Goal: Information Seeking & Learning: Learn about a topic

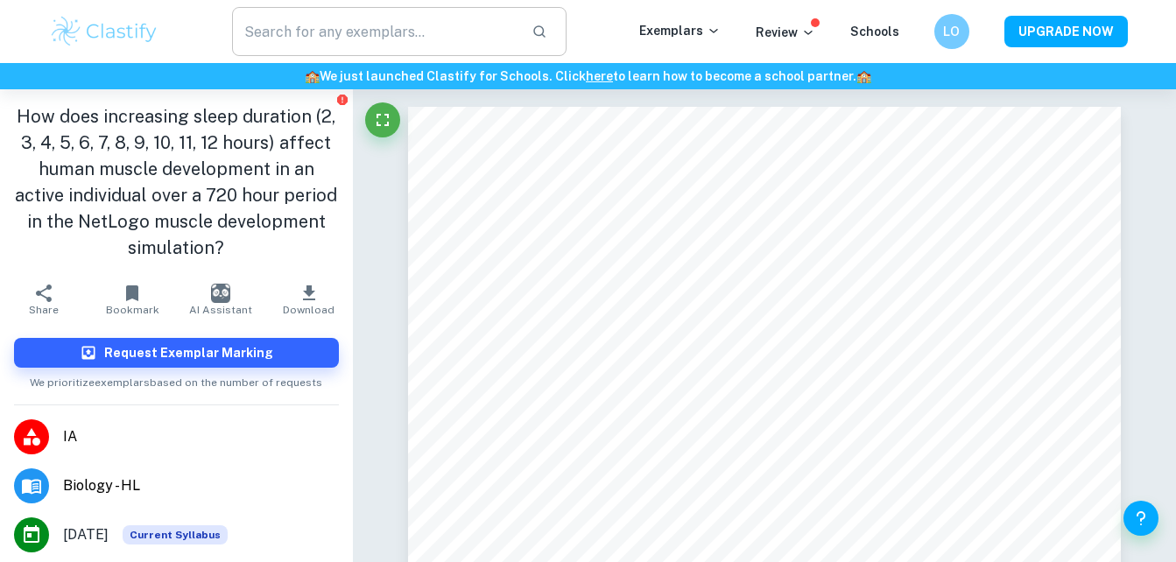
click at [377, 19] on input "text" at bounding box center [375, 31] width 286 height 49
click at [103, 34] on img at bounding box center [104, 31] width 111 height 35
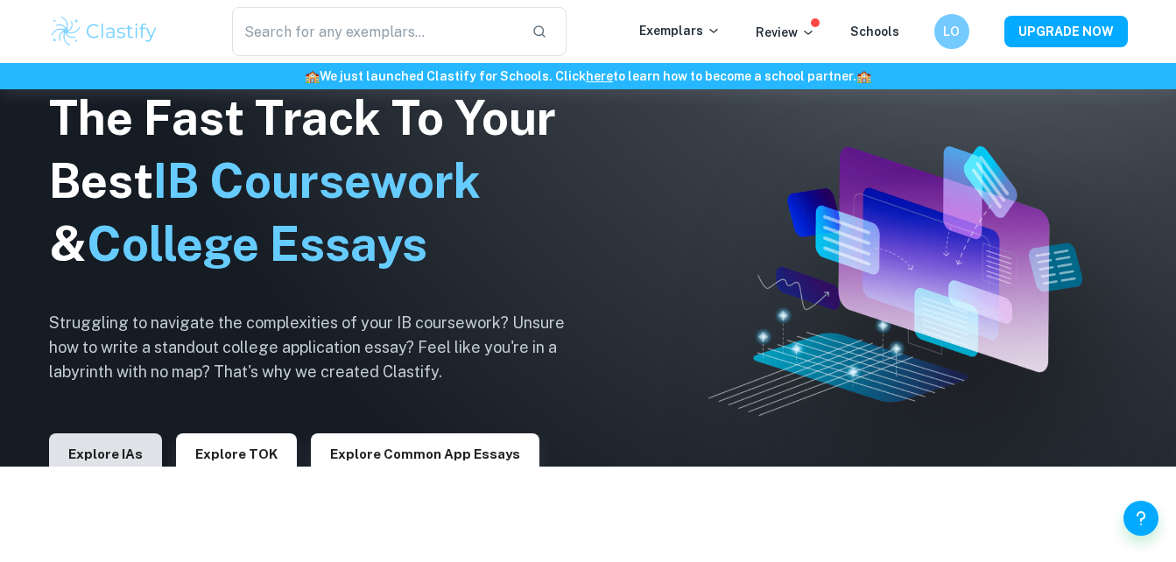
scroll to position [101, 0]
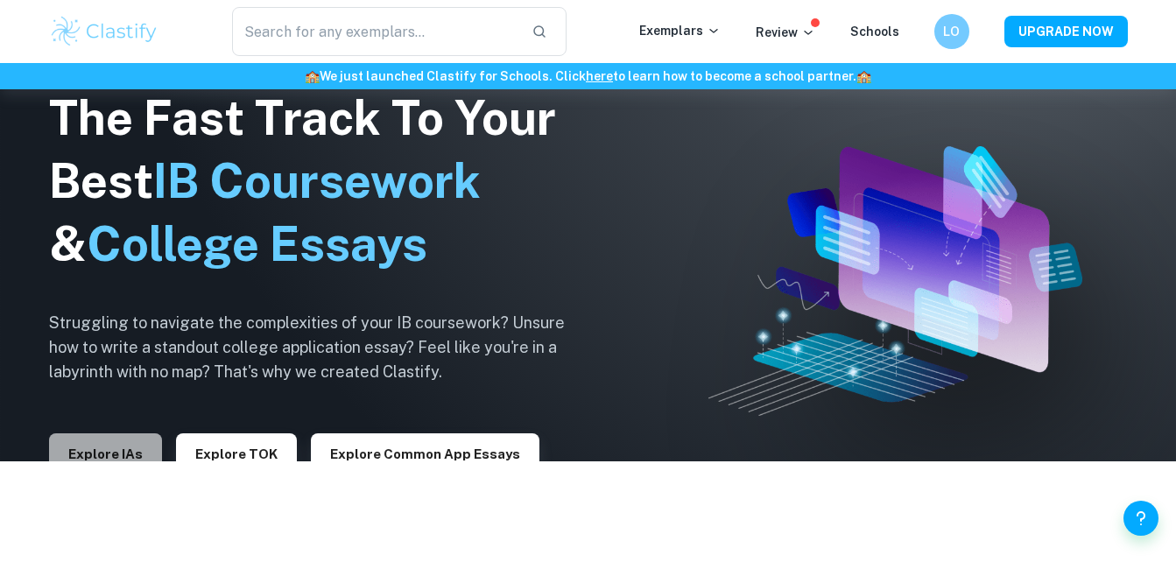
click at [105, 443] on button "Explore IAs" at bounding box center [105, 454] width 113 height 42
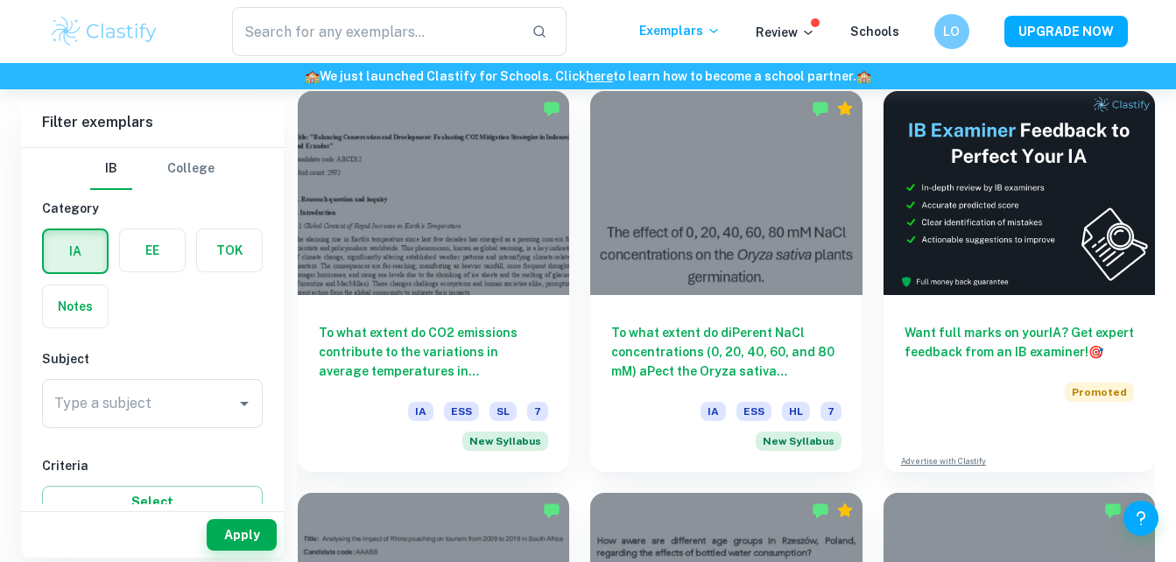
scroll to position [496, 0]
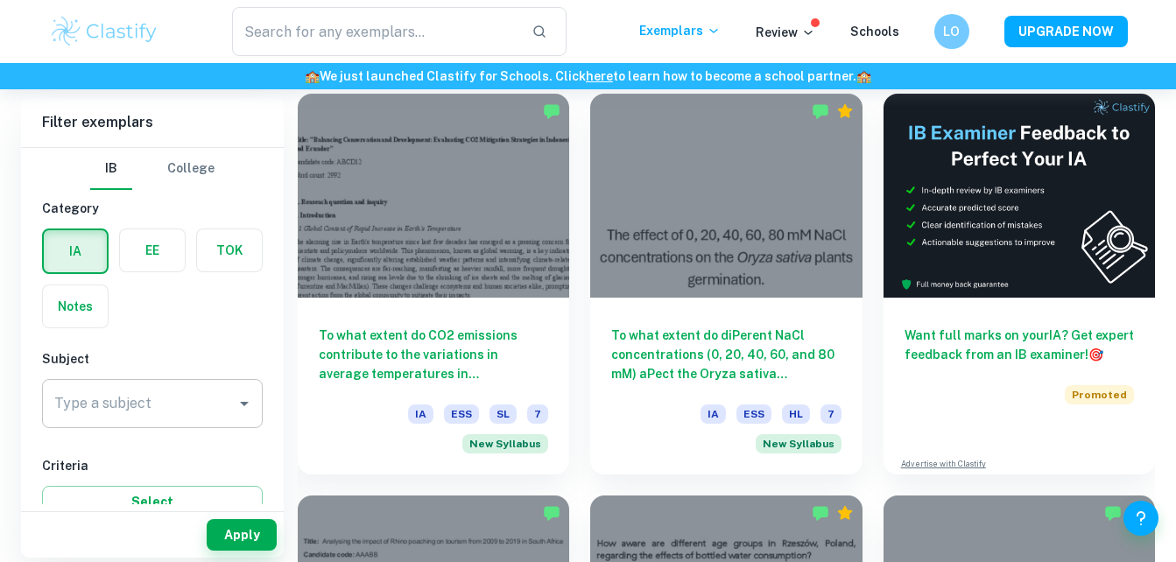
click at [195, 420] on div "Type a subject" at bounding box center [152, 403] width 221 height 49
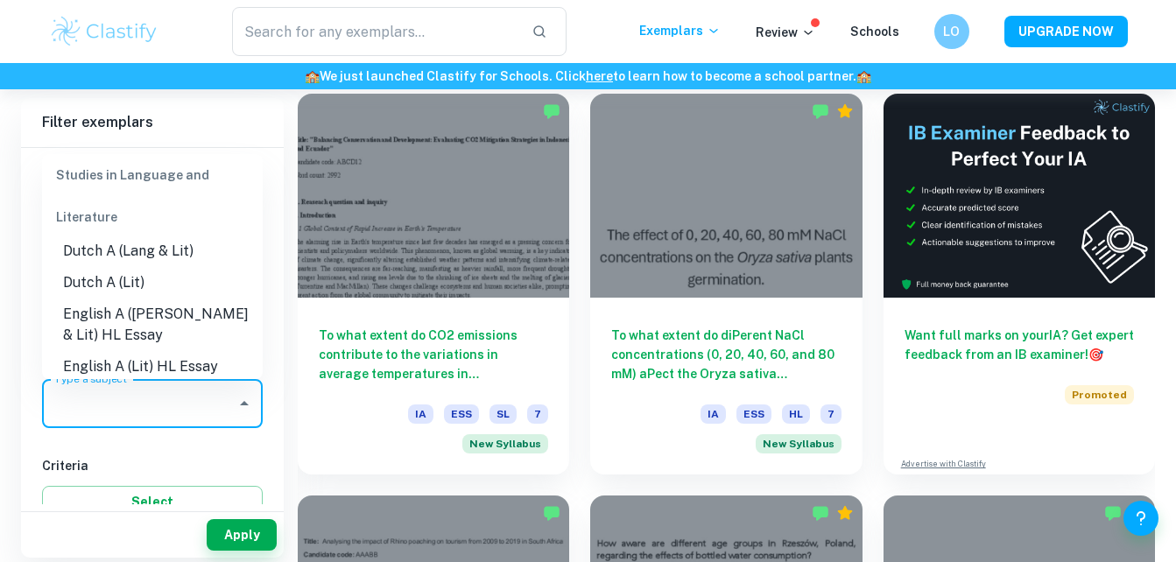
scroll to position [135, 0]
click at [102, 254] on li "Dutch A (Lang & Lit)" at bounding box center [152, 252] width 221 height 32
type input "Dutch A (Lang & Lit)"
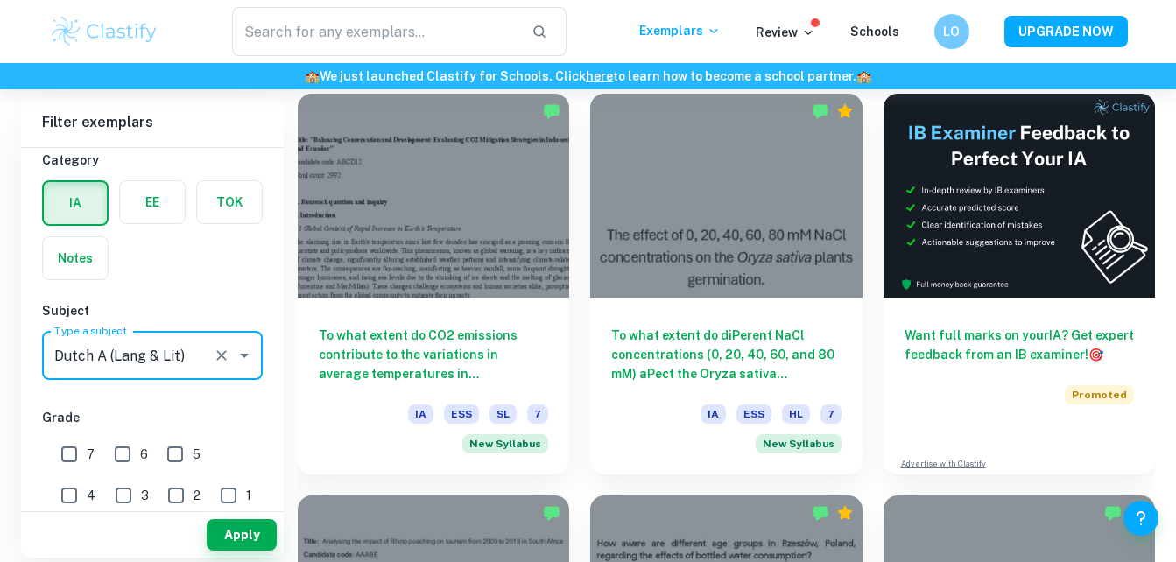
scroll to position [89, 0]
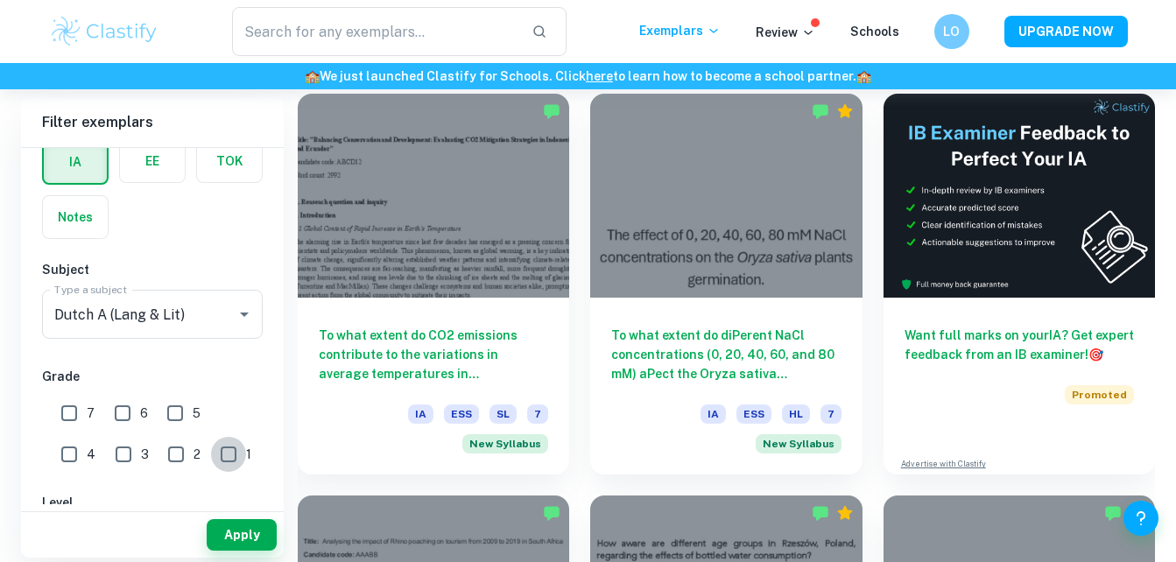
click at [211, 445] on input "1" at bounding box center [228, 454] width 35 height 35
checkbox input "true"
click at [247, 541] on button "Apply" at bounding box center [242, 535] width 70 height 32
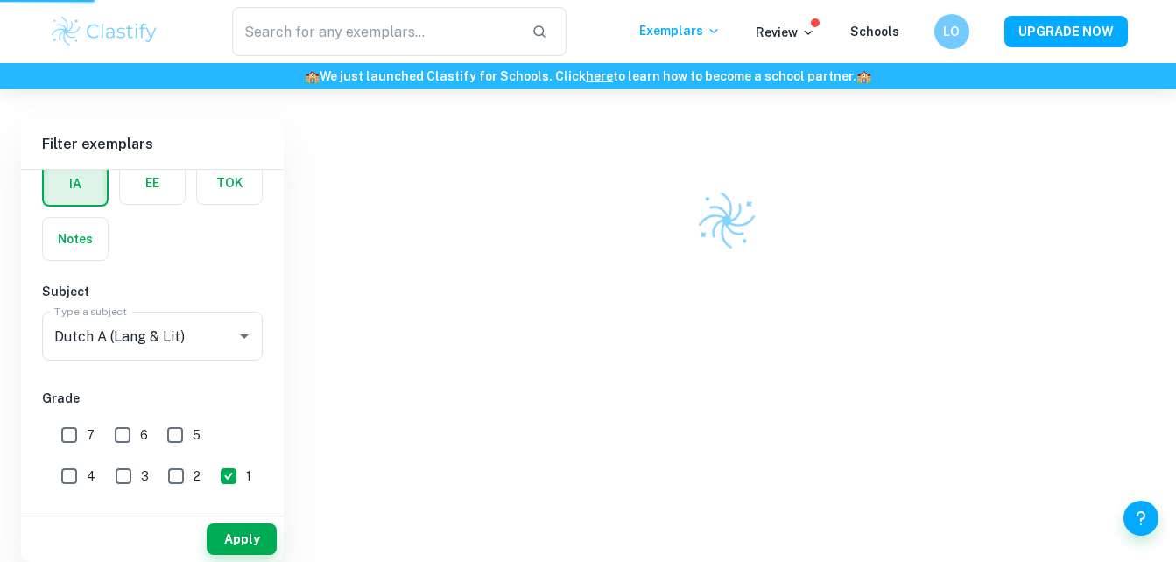
scroll to position [461, 0]
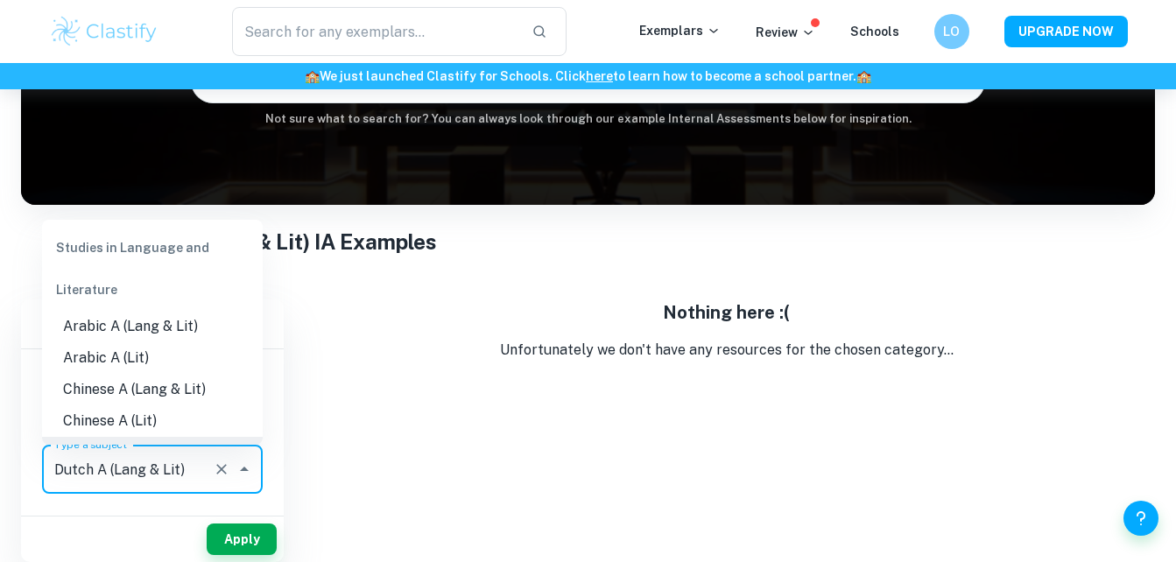
scroll to position [24, 0]
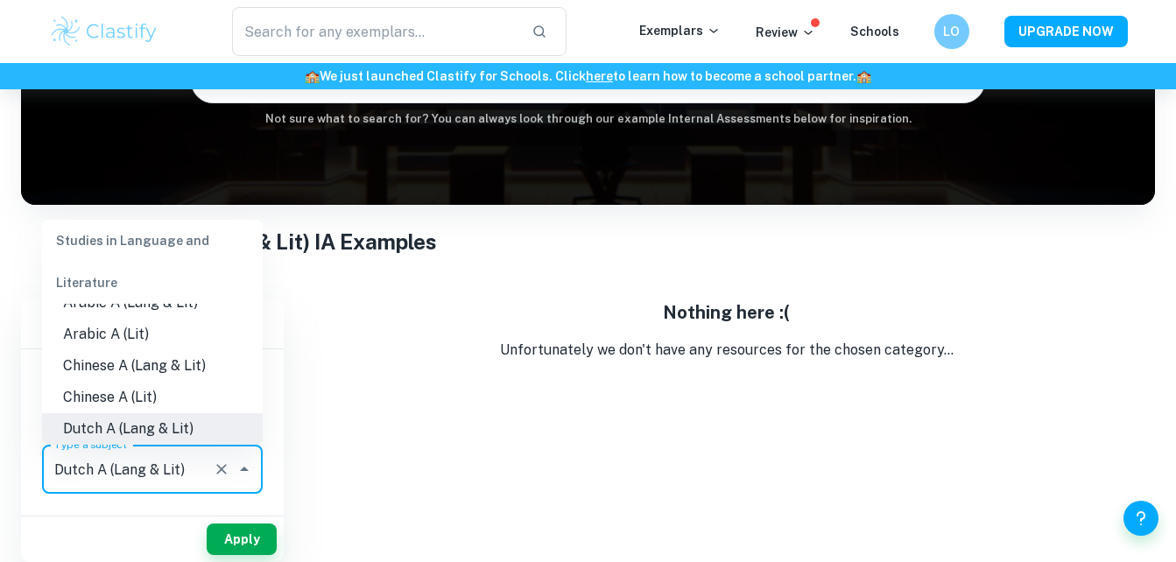
click at [150, 462] on input "Dutch A (Lang & Lit)" at bounding box center [128, 469] width 156 height 33
click at [172, 372] on li "Chinese A (Lang & Lit)" at bounding box center [152, 366] width 221 height 32
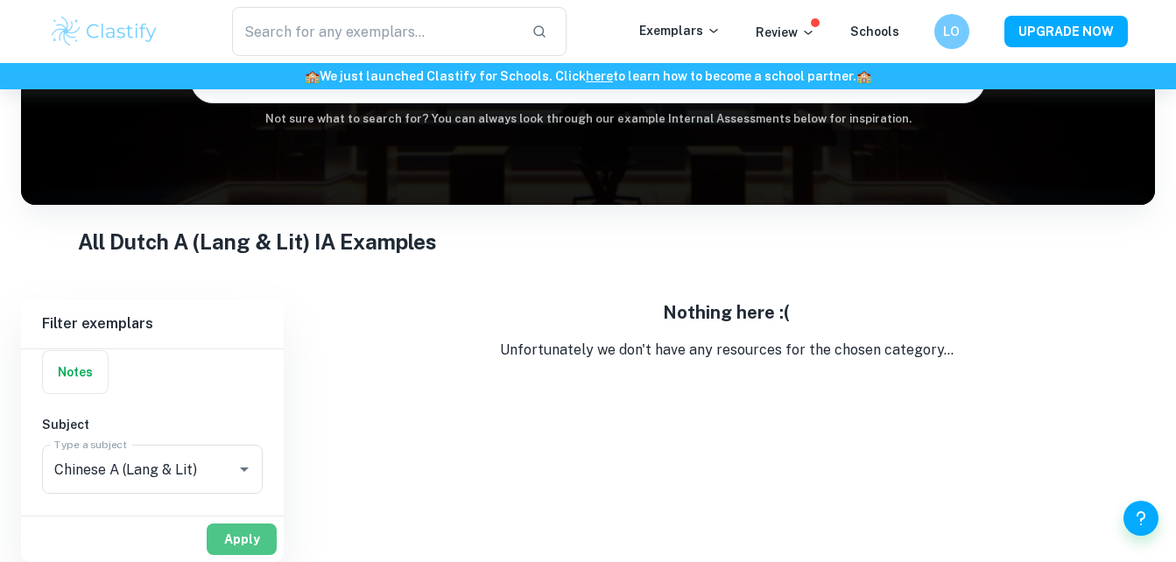
click at [218, 536] on button "Apply" at bounding box center [242, 539] width 70 height 32
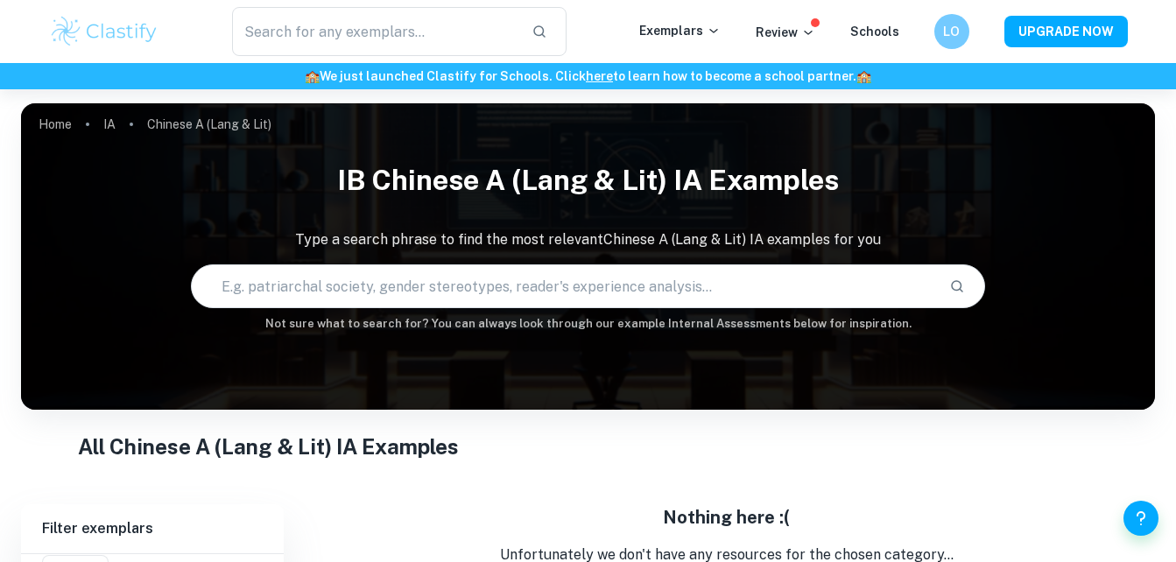
scroll to position [205, 0]
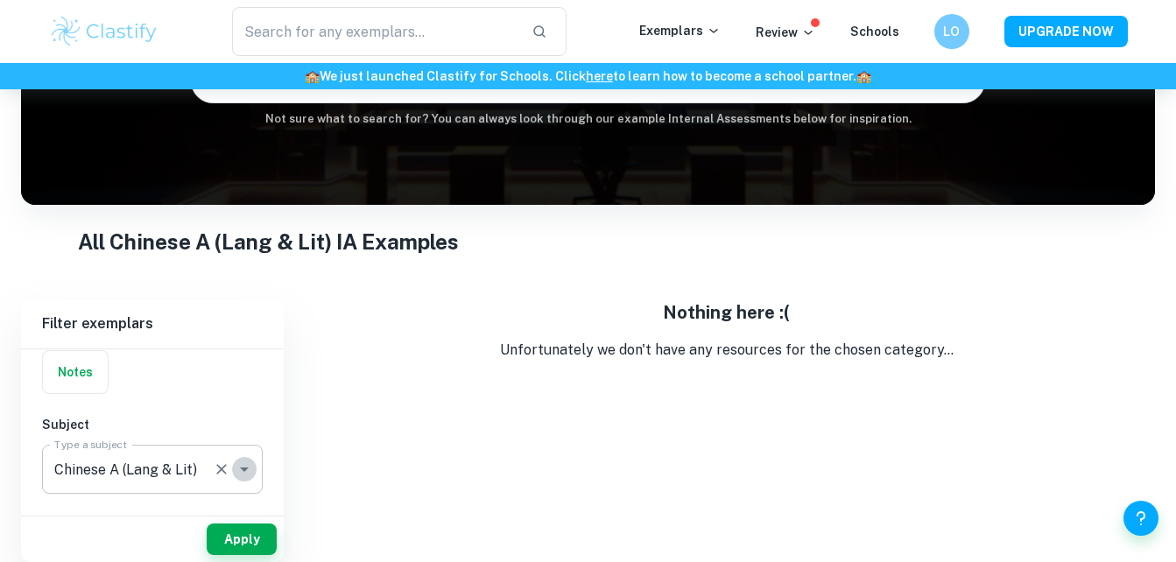
click at [239, 471] on icon "Open" at bounding box center [244, 469] width 21 height 21
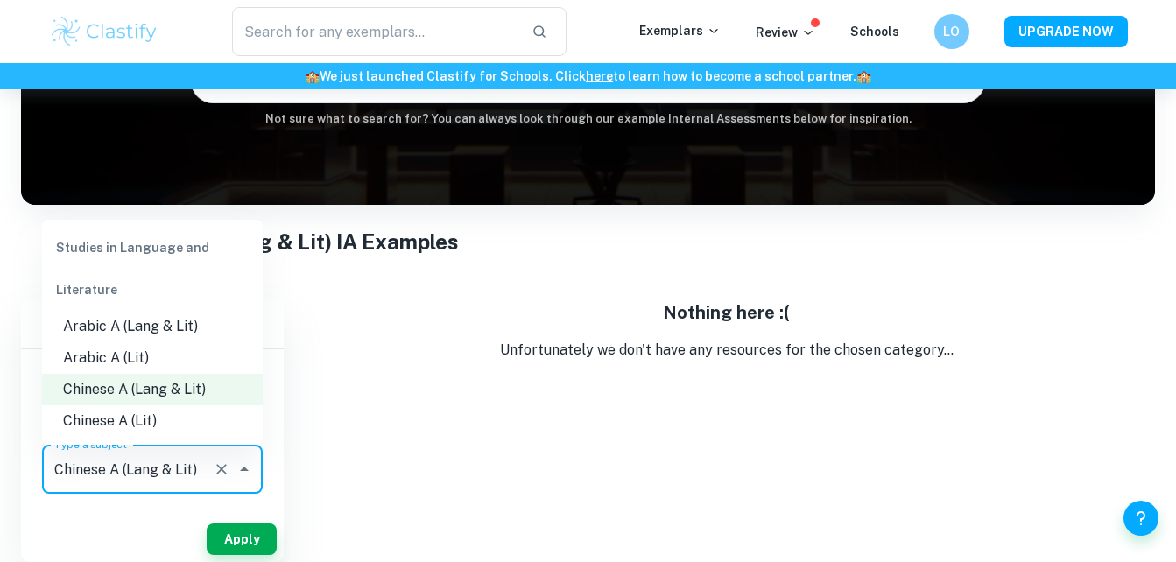
click at [209, 429] on li "Chinese A (Lit)" at bounding box center [152, 421] width 221 height 32
type input "Chinese A (Lit)"
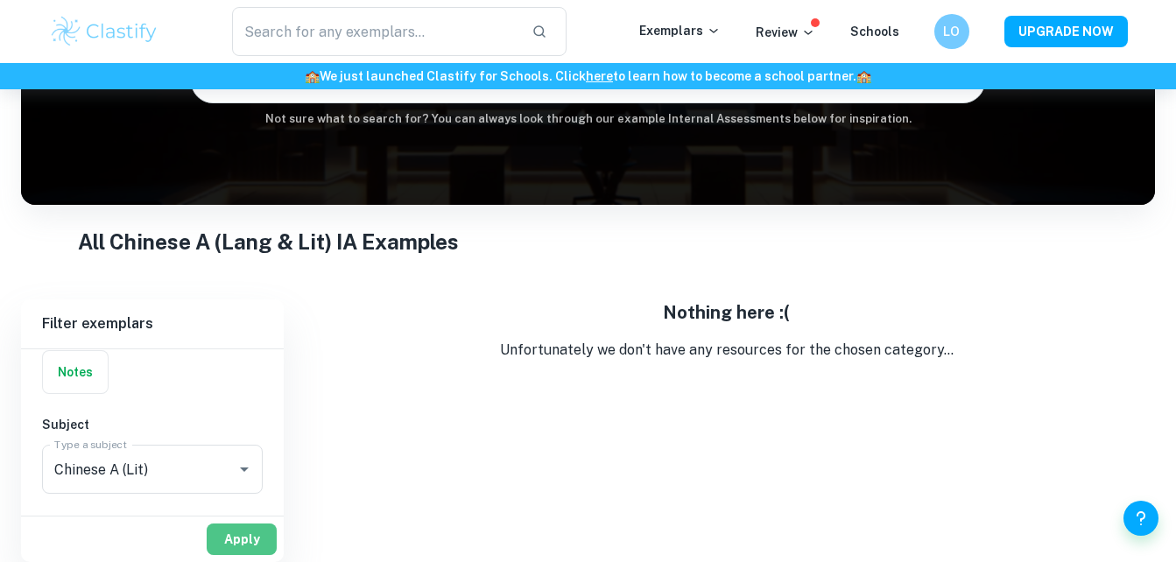
click at [242, 537] on button "Apply" at bounding box center [242, 539] width 70 height 32
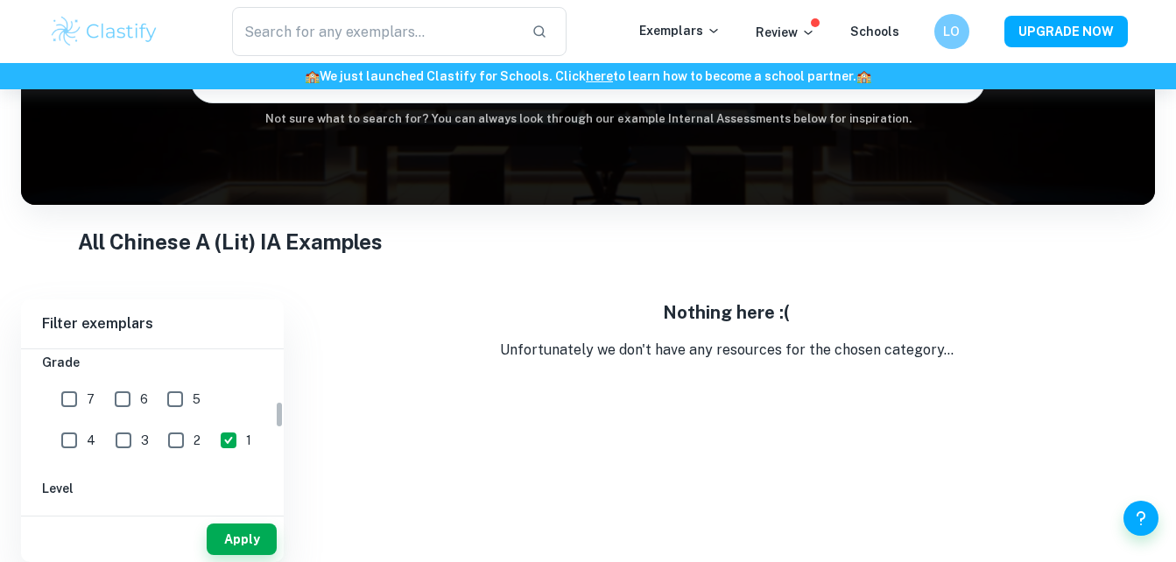
scroll to position [306, 0]
click at [158, 439] on input "2" at bounding box center [175, 439] width 35 height 35
checkbox input "true"
click at [225, 550] on button "Apply" at bounding box center [242, 539] width 70 height 32
click at [106, 445] on input "3" at bounding box center [123, 439] width 35 height 35
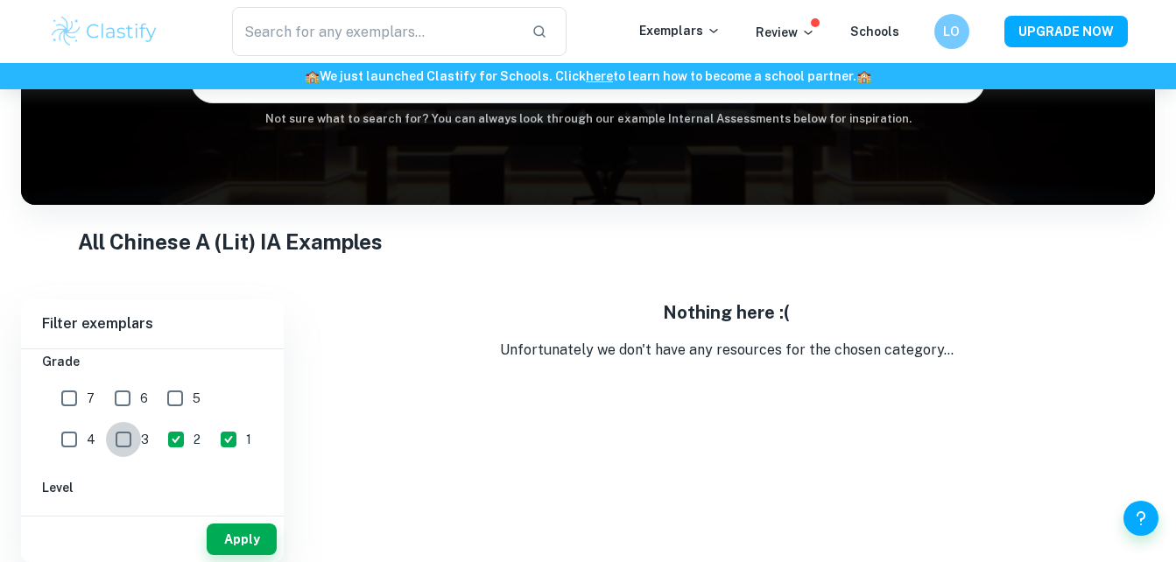
checkbox input "true"
click at [243, 536] on button "Apply" at bounding box center [242, 539] width 70 height 32
click at [87, 422] on input "4" at bounding box center [69, 439] width 35 height 35
checkbox input "true"
click at [249, 541] on button "Apply" at bounding box center [242, 539] width 70 height 32
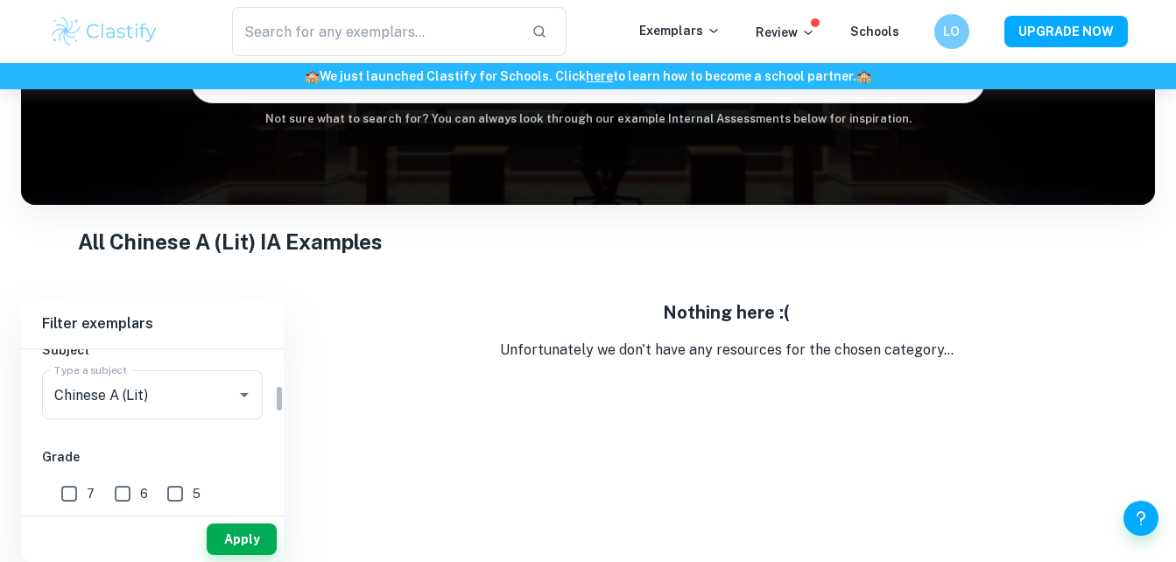
scroll to position [209, 0]
click at [247, 386] on icon "Open" at bounding box center [244, 395] width 21 height 21
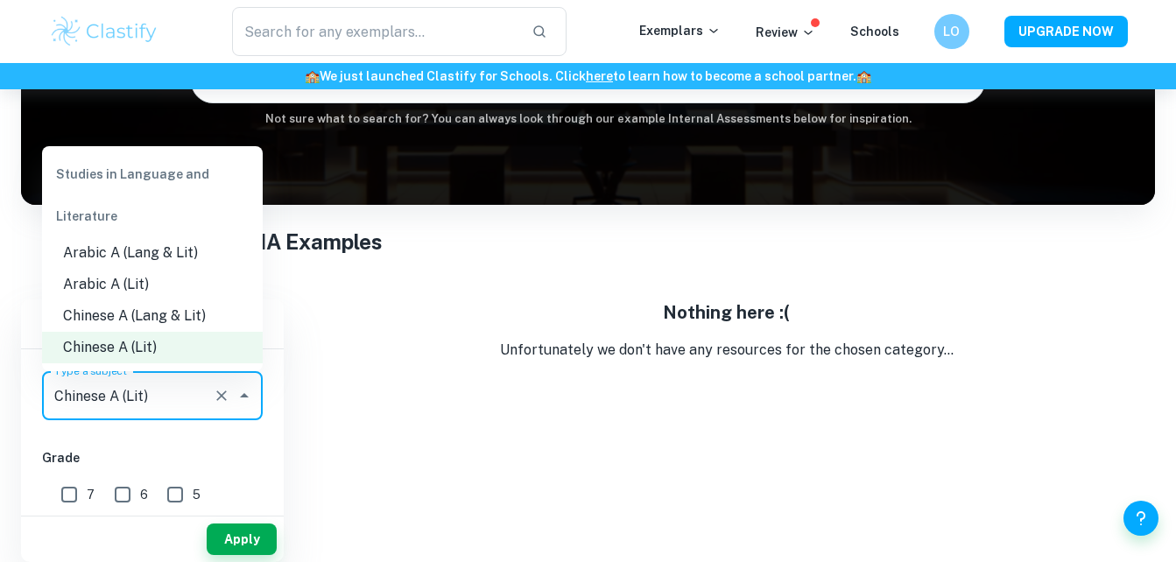
click at [172, 259] on li "Arabic A (Lang & Lit)" at bounding box center [152, 253] width 221 height 32
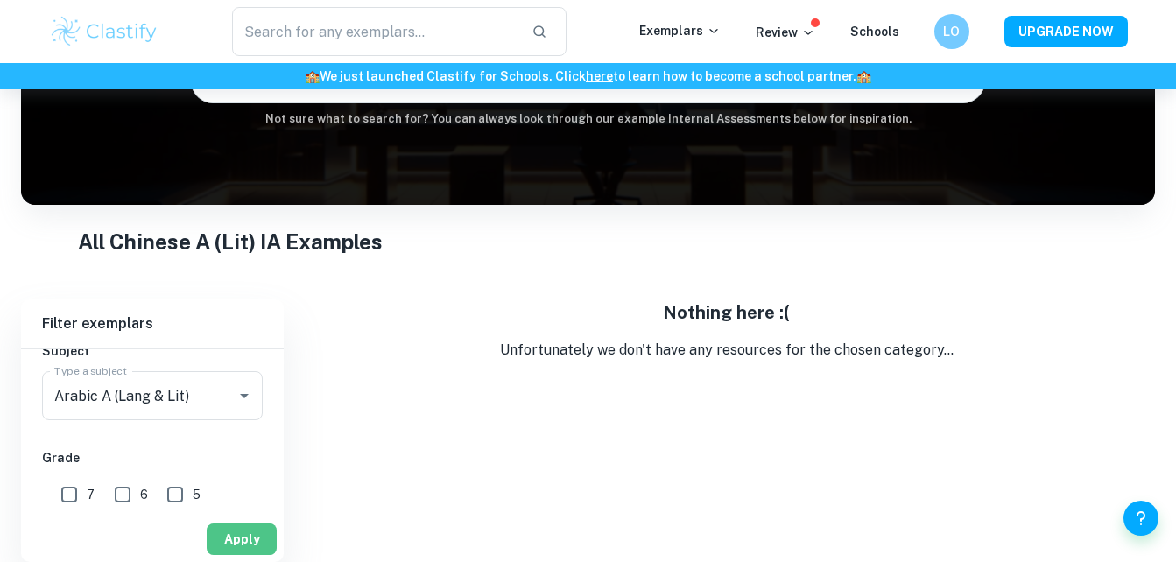
click at [223, 537] on button "Apply" at bounding box center [242, 539] width 70 height 32
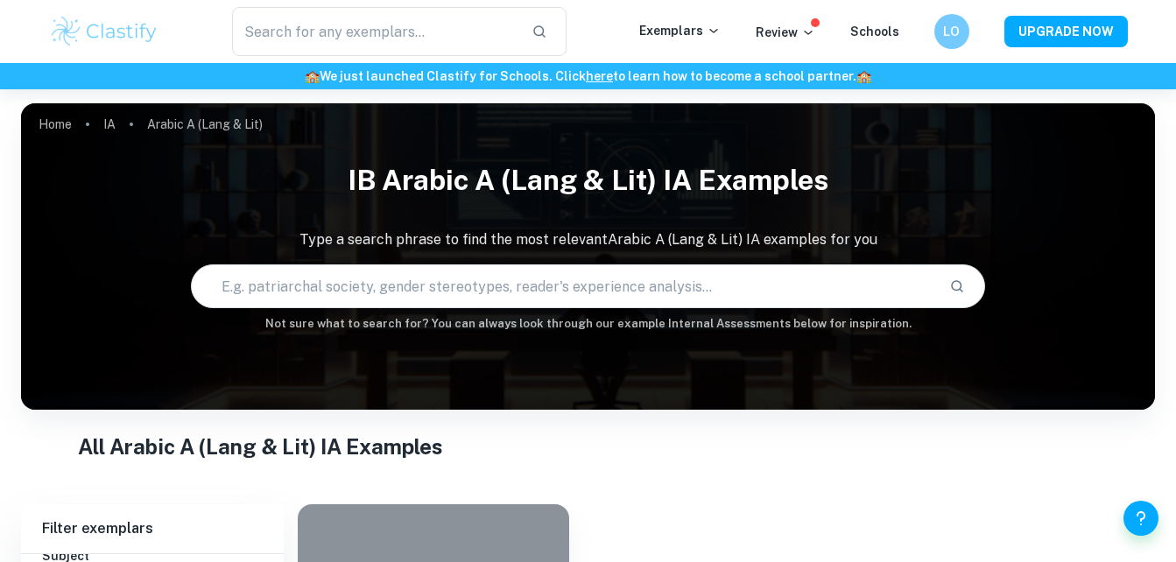
scroll to position [283, 0]
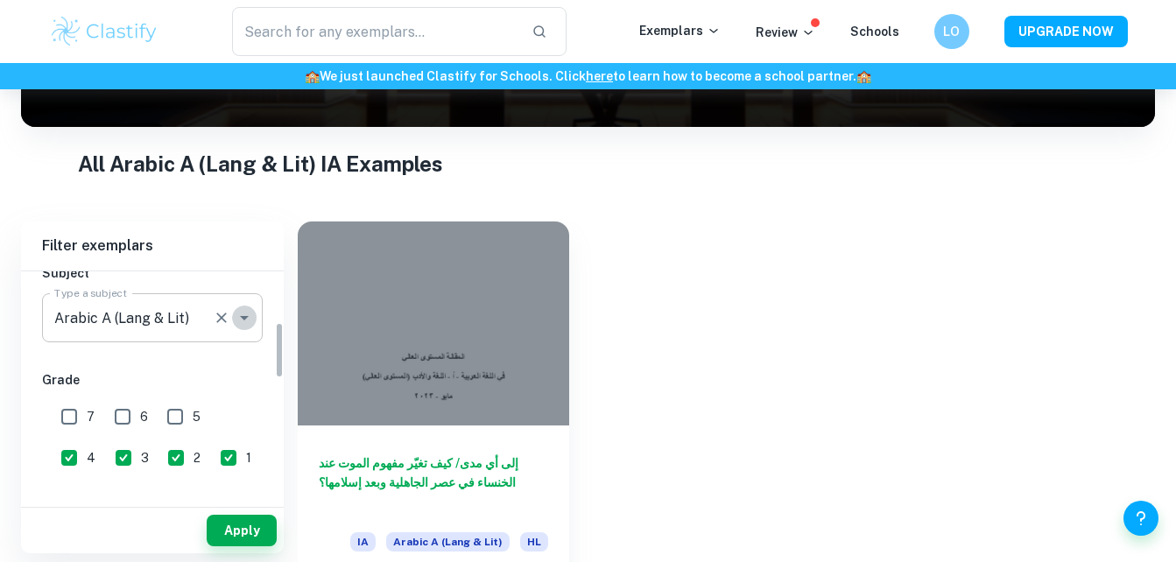
click at [238, 320] on icon "Open" at bounding box center [244, 317] width 21 height 21
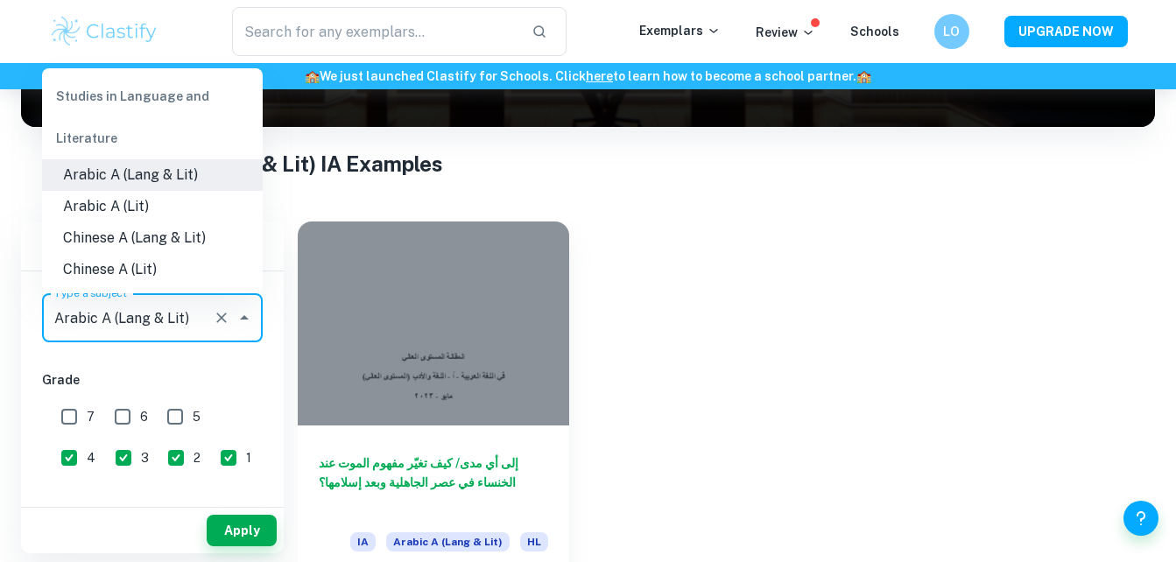
scroll to position [75, 0]
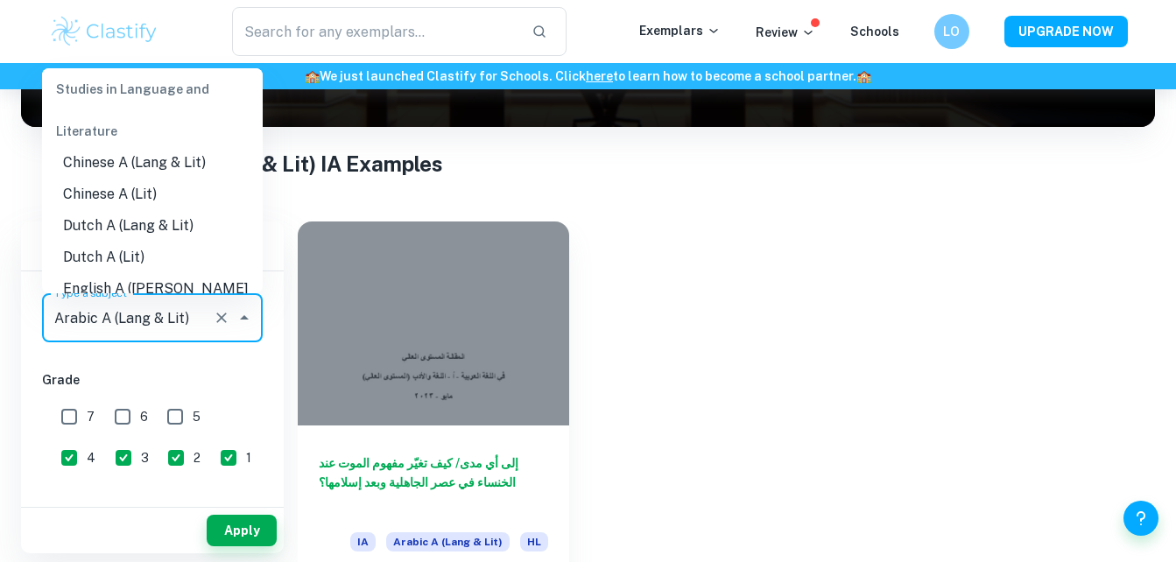
click at [186, 164] on li "Chinese A (Lang & Lit)" at bounding box center [152, 163] width 221 height 32
type input "Chinese A (Lang & Lit)"
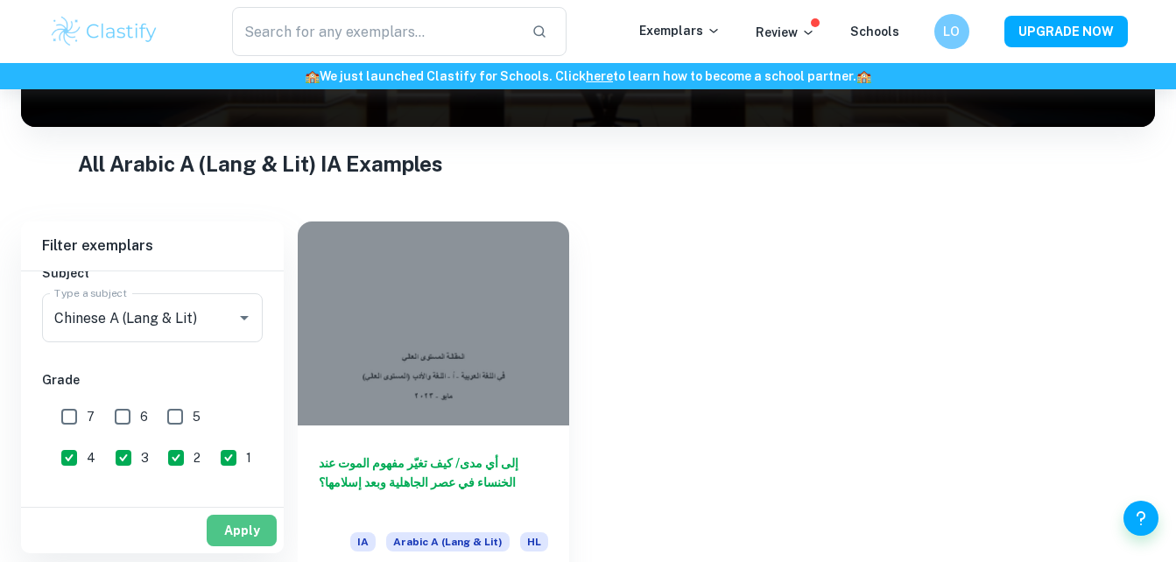
click at [231, 523] on button "Apply" at bounding box center [242, 531] width 70 height 32
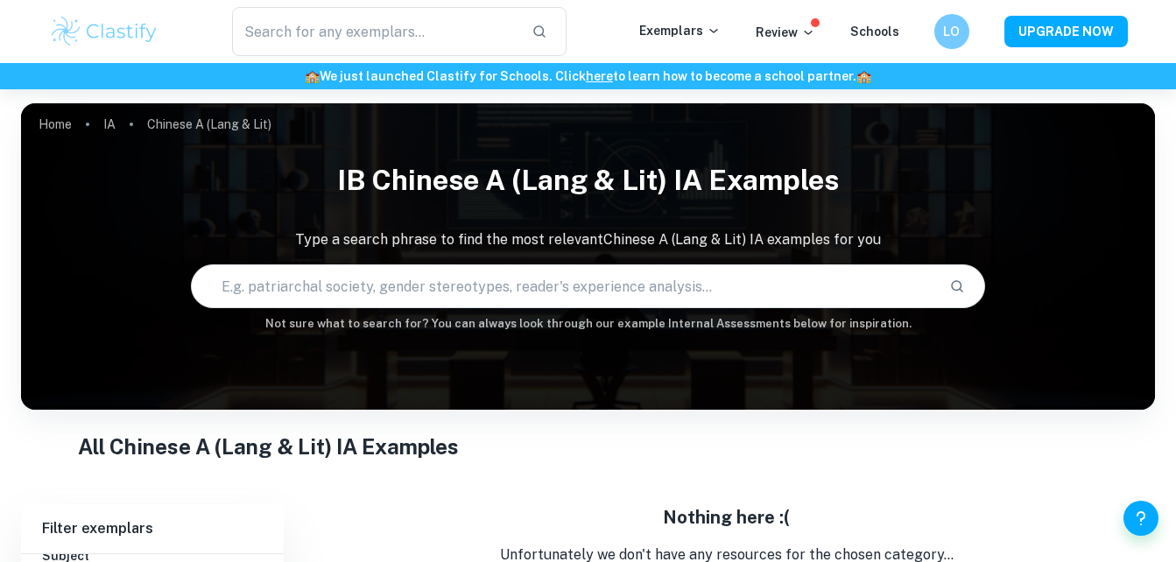
scroll to position [205, 0]
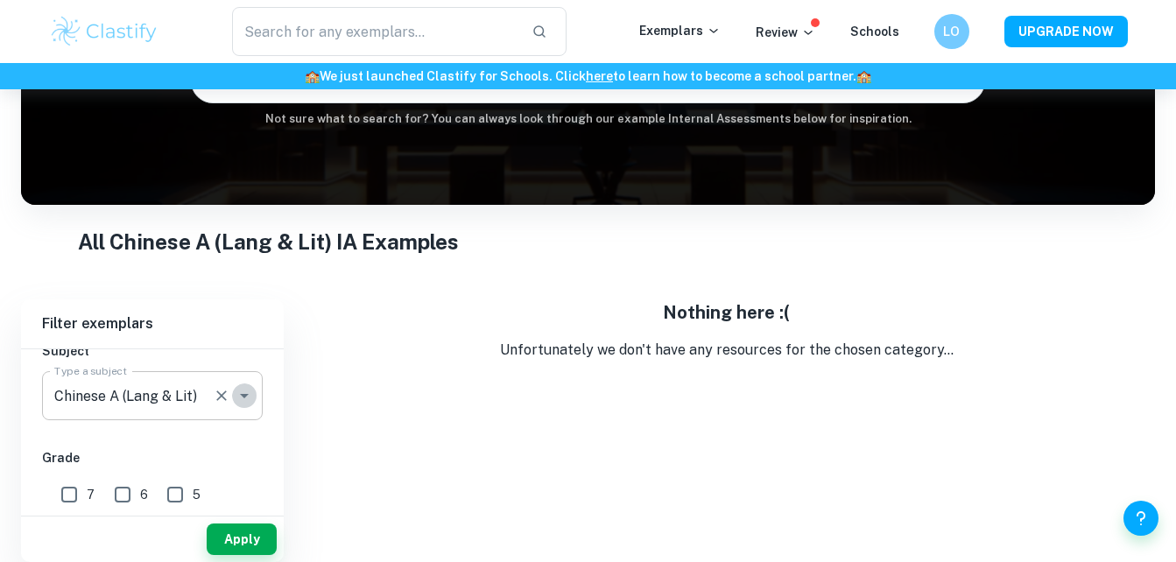
click at [235, 390] on icon "Open" at bounding box center [244, 395] width 21 height 21
click at [71, 486] on input "7" at bounding box center [69, 494] width 35 height 35
checkbox input "true"
click at [228, 525] on button "Apply" at bounding box center [242, 539] width 70 height 32
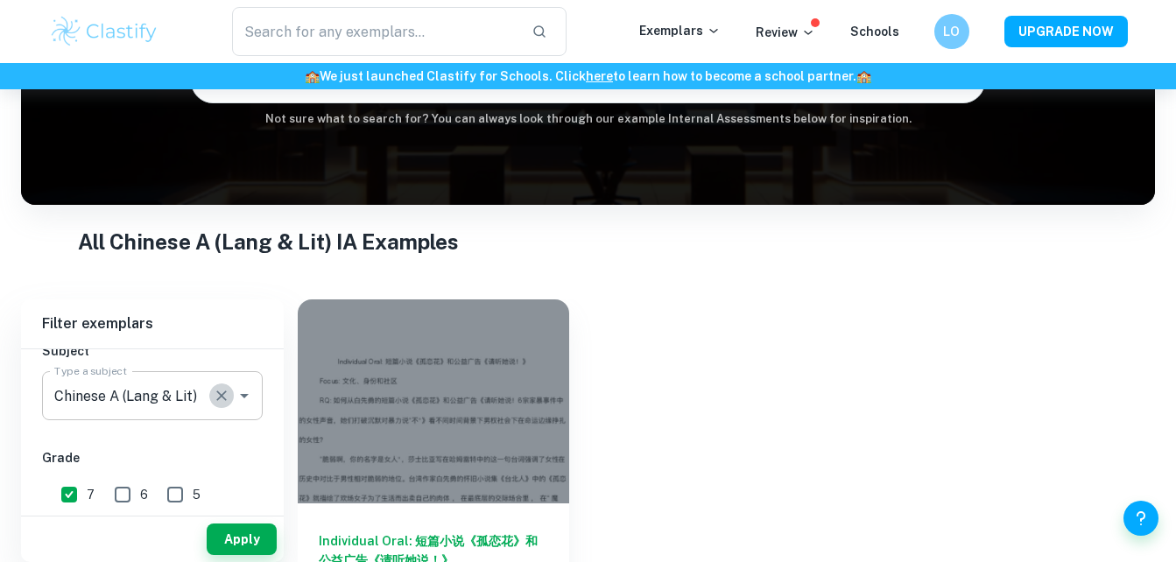
click at [224, 396] on icon "Clear" at bounding box center [222, 396] width 18 height 18
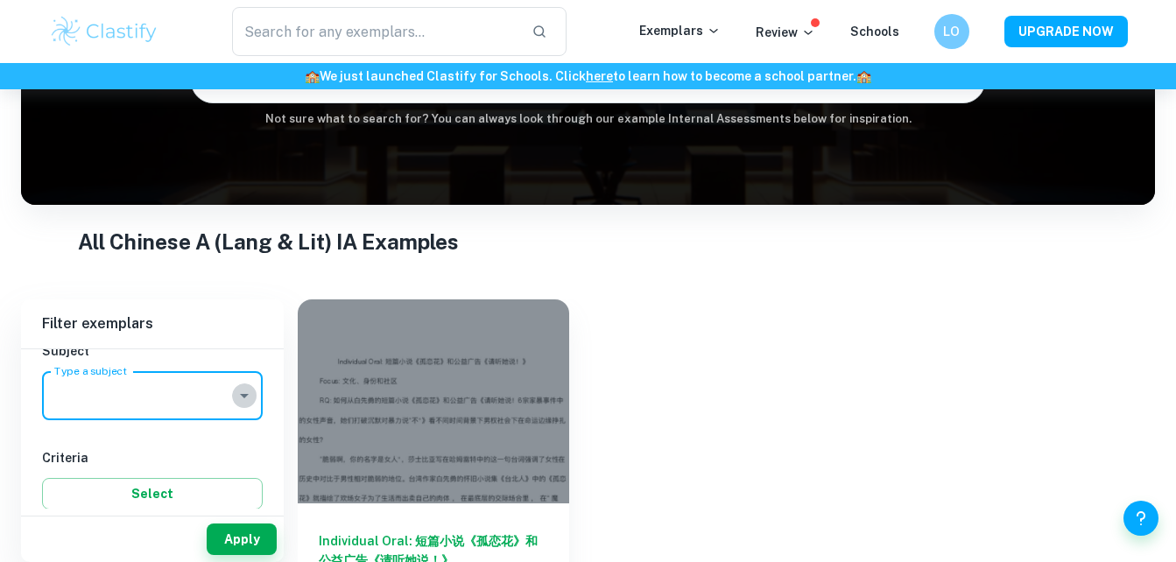
click at [239, 396] on icon "Open" at bounding box center [244, 395] width 21 height 21
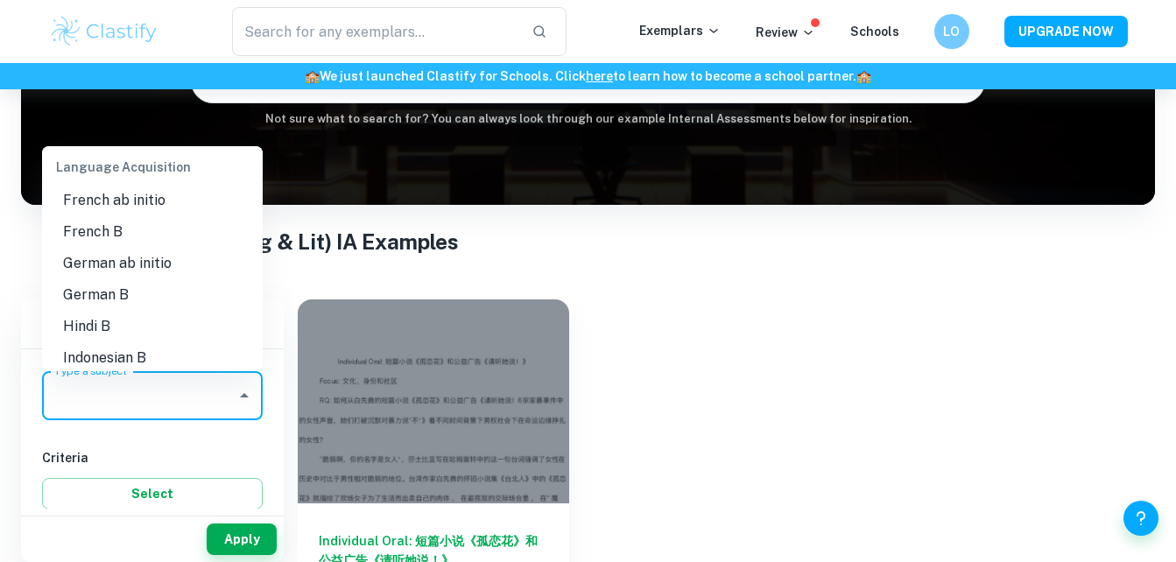
scroll to position [1177, 0]
click at [131, 278] on li "German B" at bounding box center [152, 294] width 221 height 32
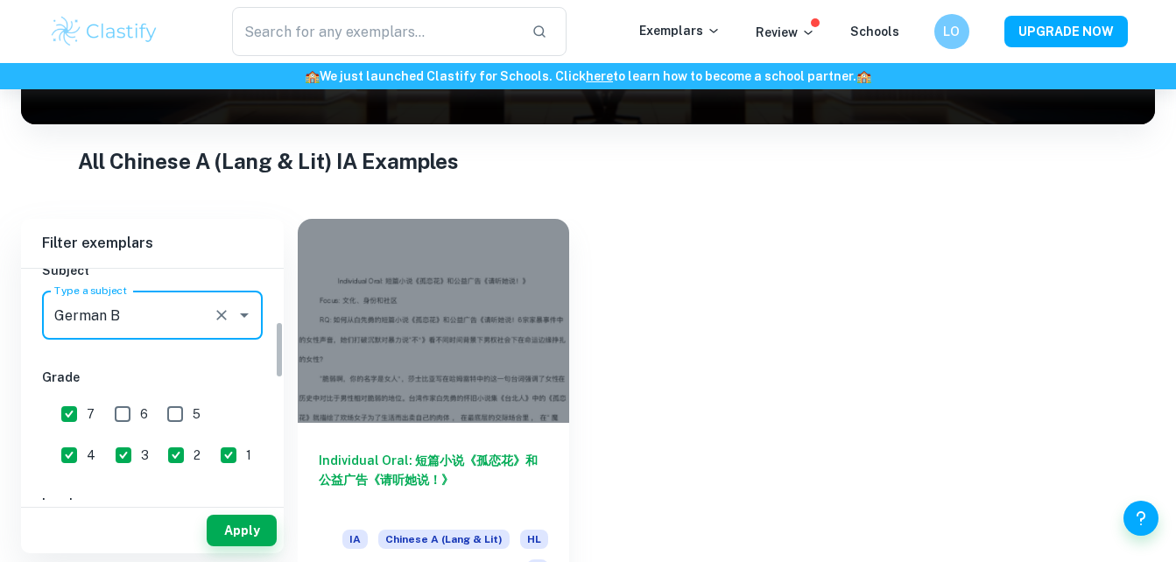
scroll to position [220, 0]
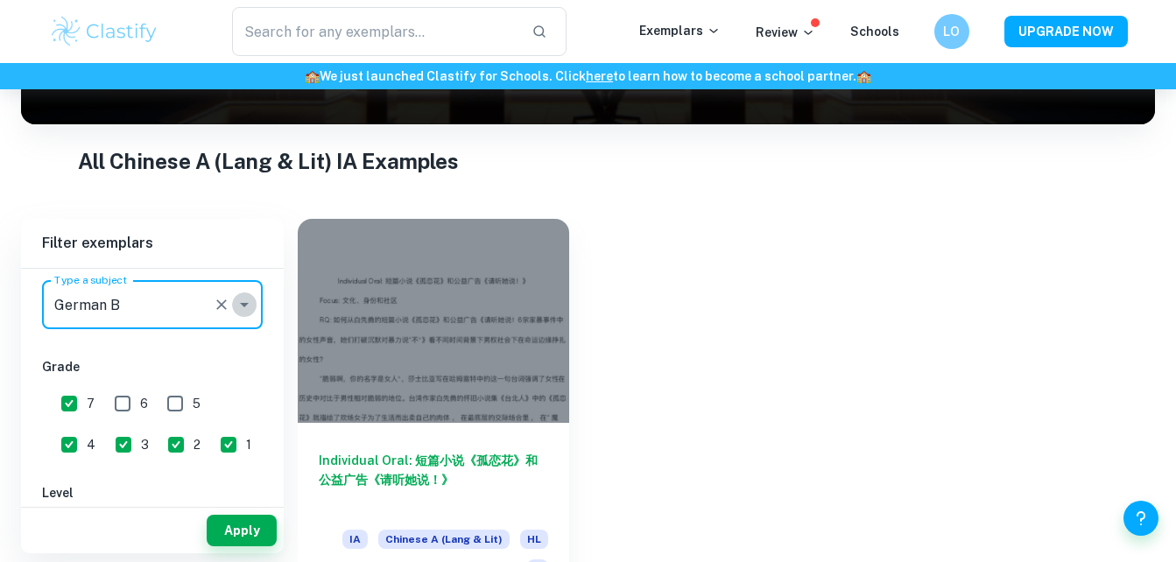
click at [239, 302] on icon "Open" at bounding box center [244, 304] width 21 height 21
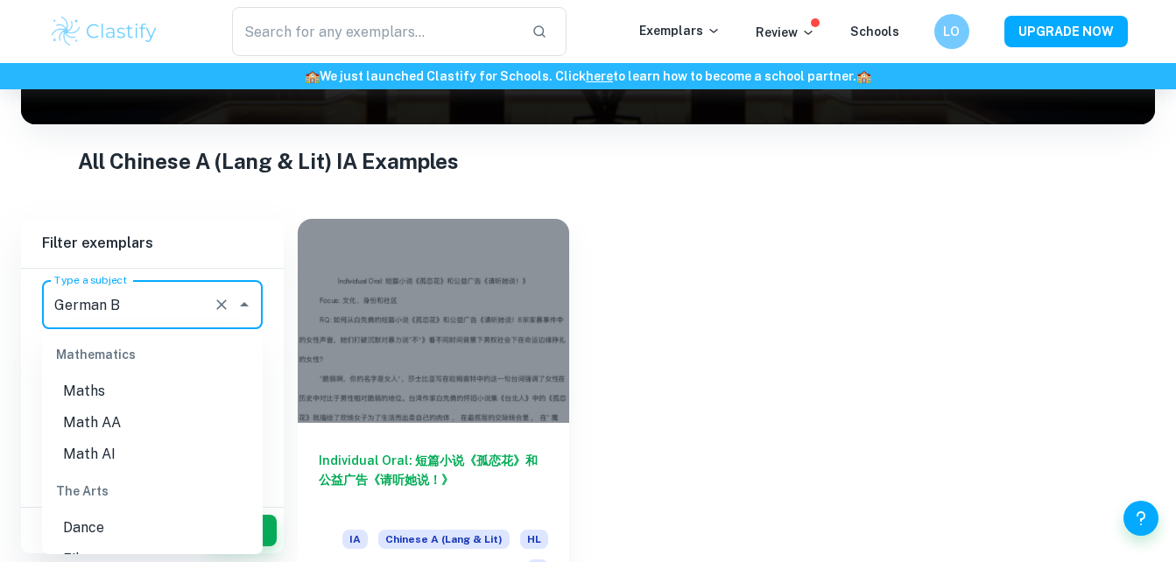
scroll to position [2400, 0]
click at [140, 444] on li "Math AI" at bounding box center [152, 452] width 221 height 32
type input "Math AI"
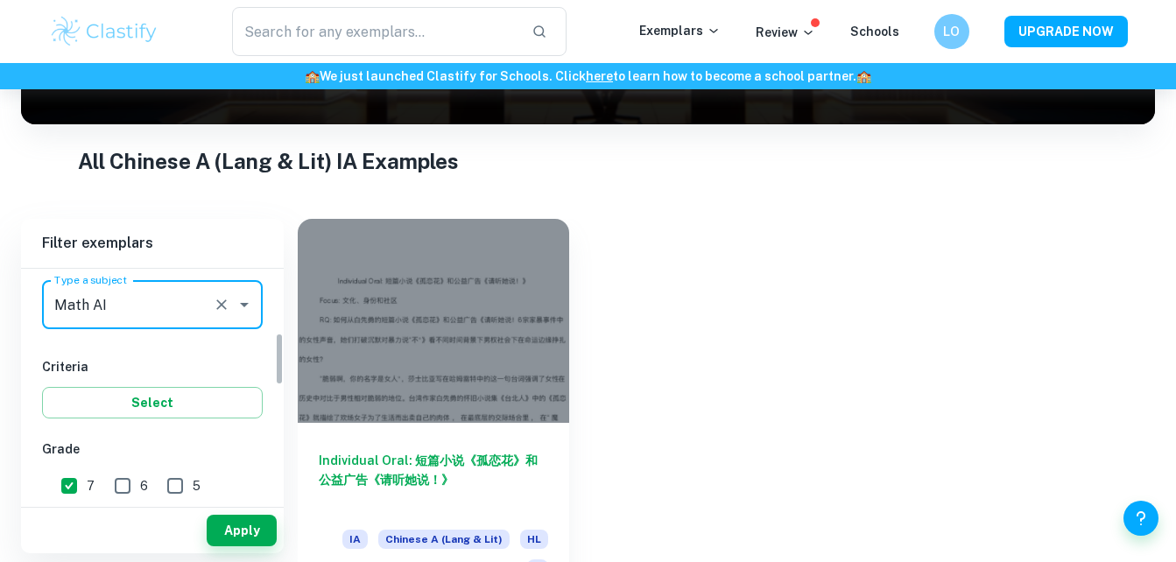
scroll to position [306, 0]
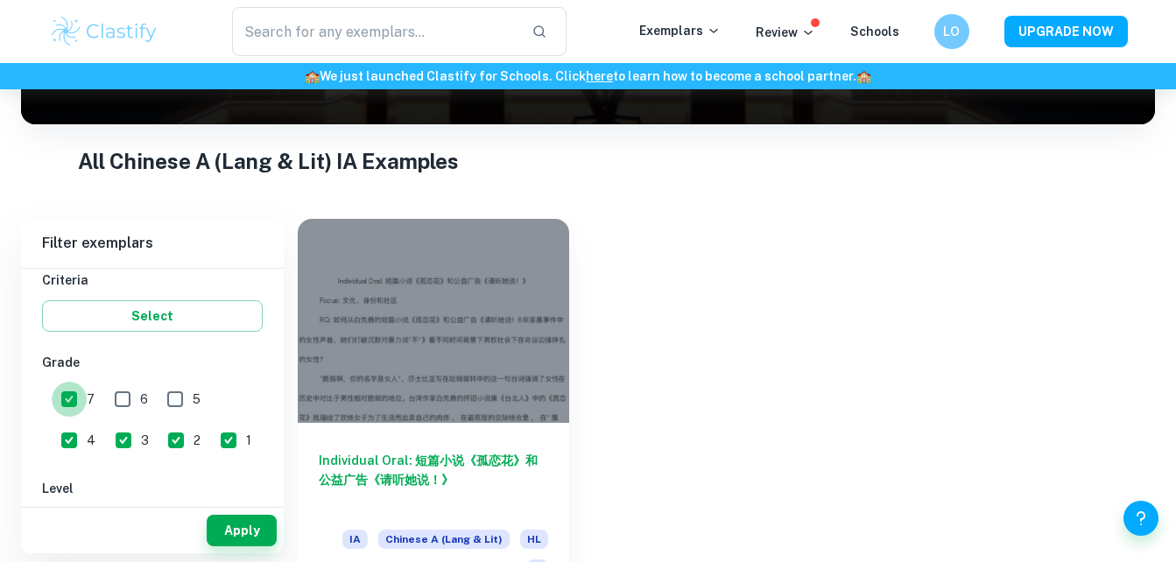
click at [69, 389] on input "7" at bounding box center [69, 399] width 35 height 35
checkbox input "false"
click at [87, 423] on input "4" at bounding box center [69, 440] width 35 height 35
checkbox input "false"
click at [106, 432] on input "3" at bounding box center [123, 440] width 35 height 35
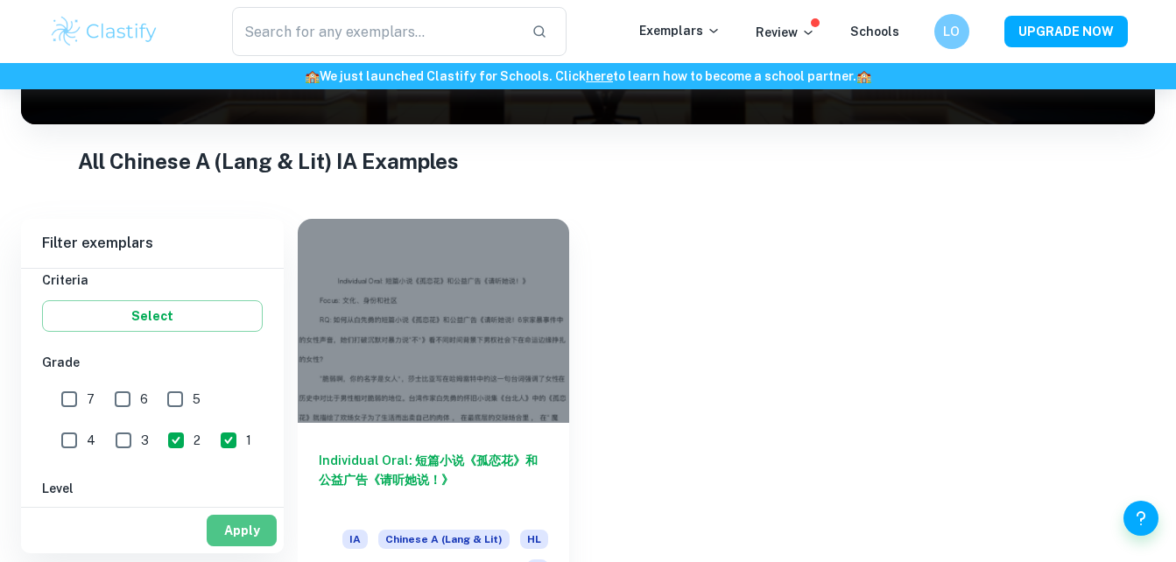
click at [225, 531] on button "Apply" at bounding box center [242, 531] width 70 height 32
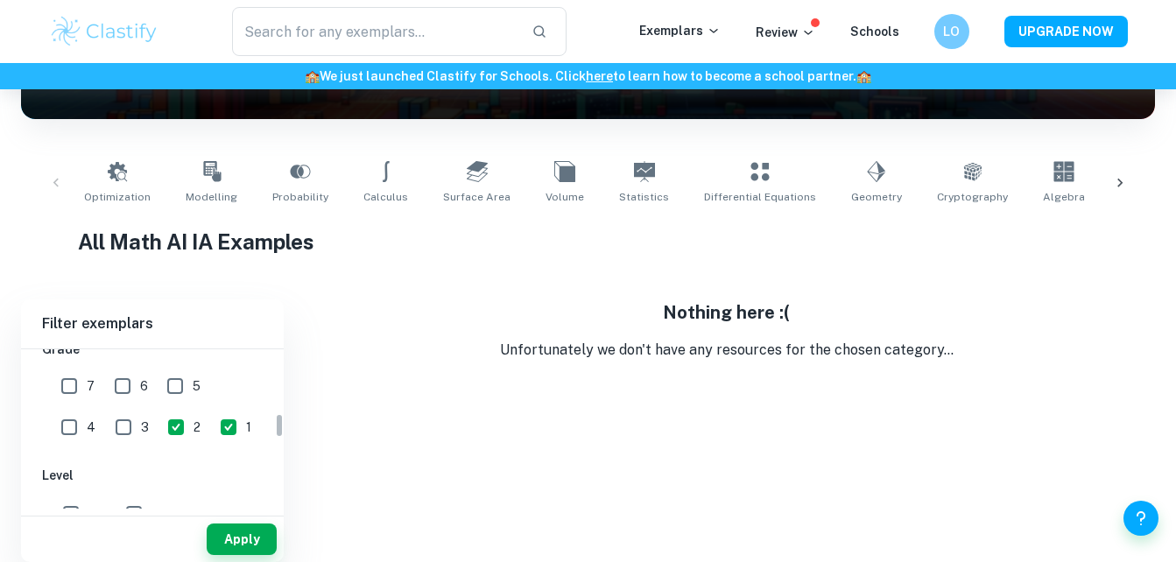
scroll to position [406, 0]
click at [106, 422] on input "3" at bounding box center [123, 421] width 35 height 35
checkbox input "true"
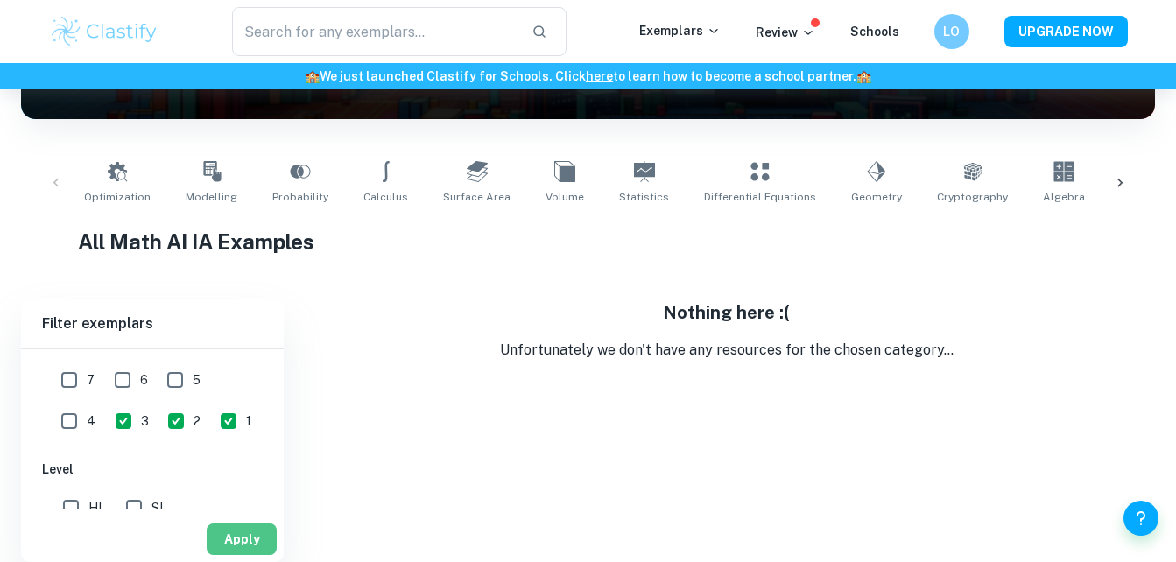
click at [245, 546] on button "Apply" at bounding box center [242, 539] width 70 height 32
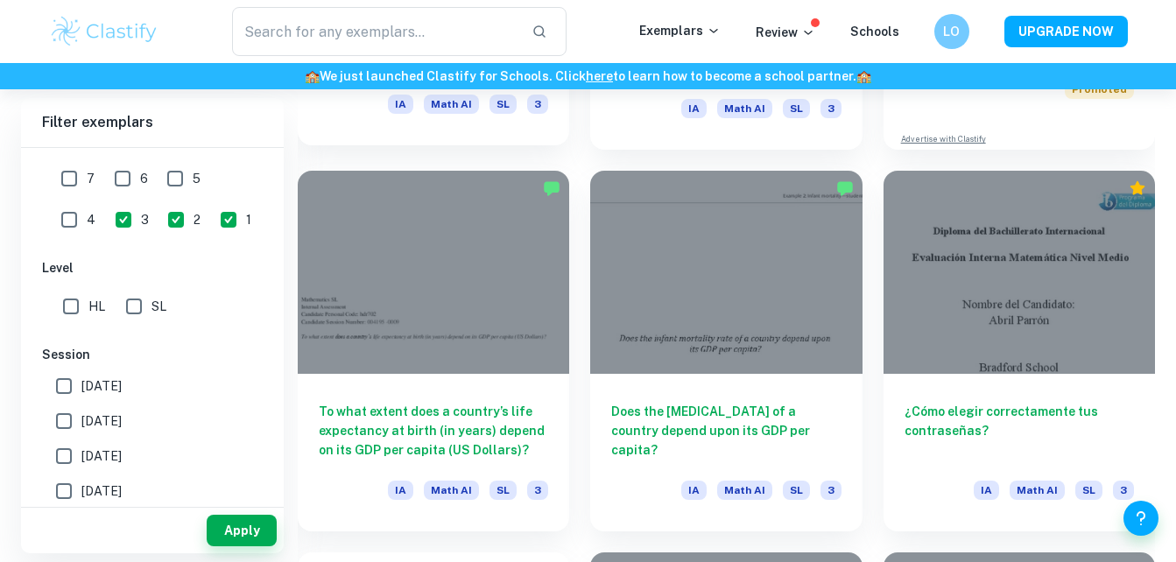
scroll to position [811, 0]
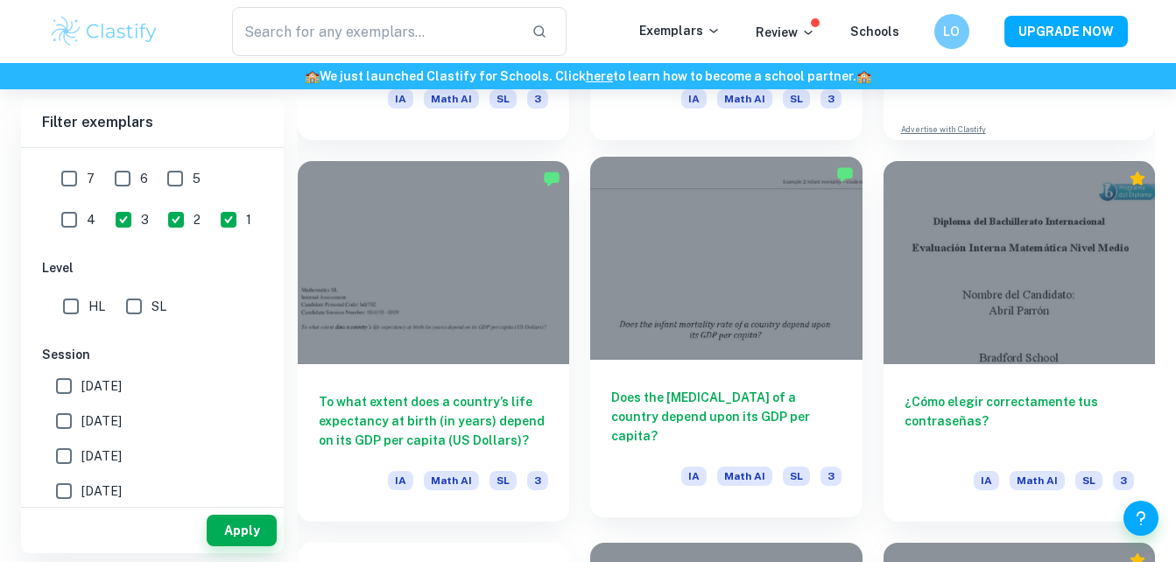
click at [832, 384] on div "Does the [MEDICAL_DATA] of a country depend upon its GDP per capita? IA Math AI…" at bounding box center [725, 439] width 271 height 158
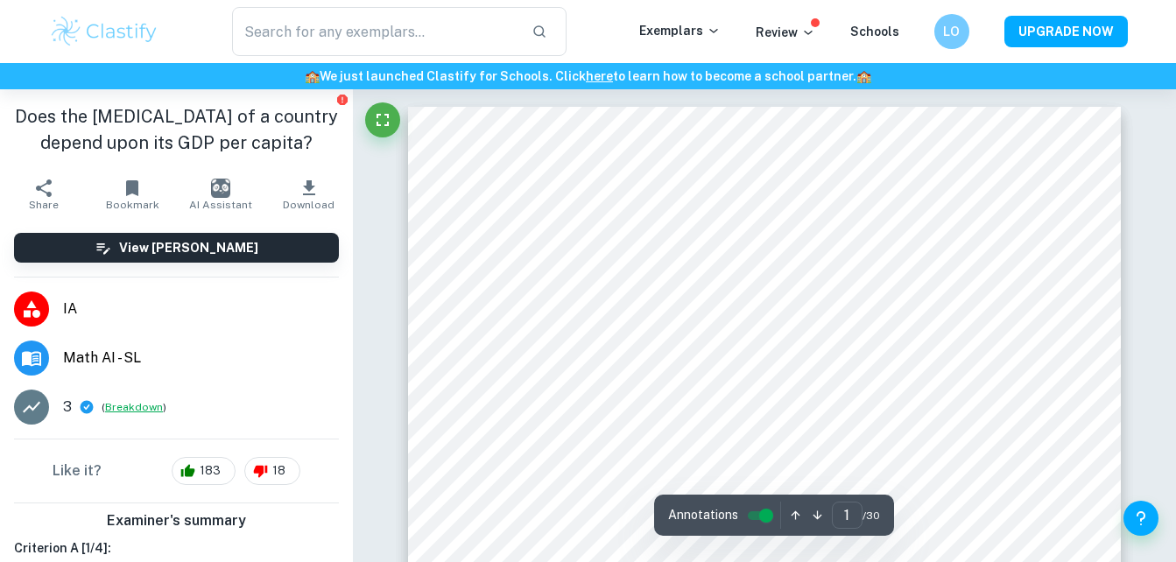
click at [138, 415] on button "Breakdown" at bounding box center [134, 407] width 58 height 16
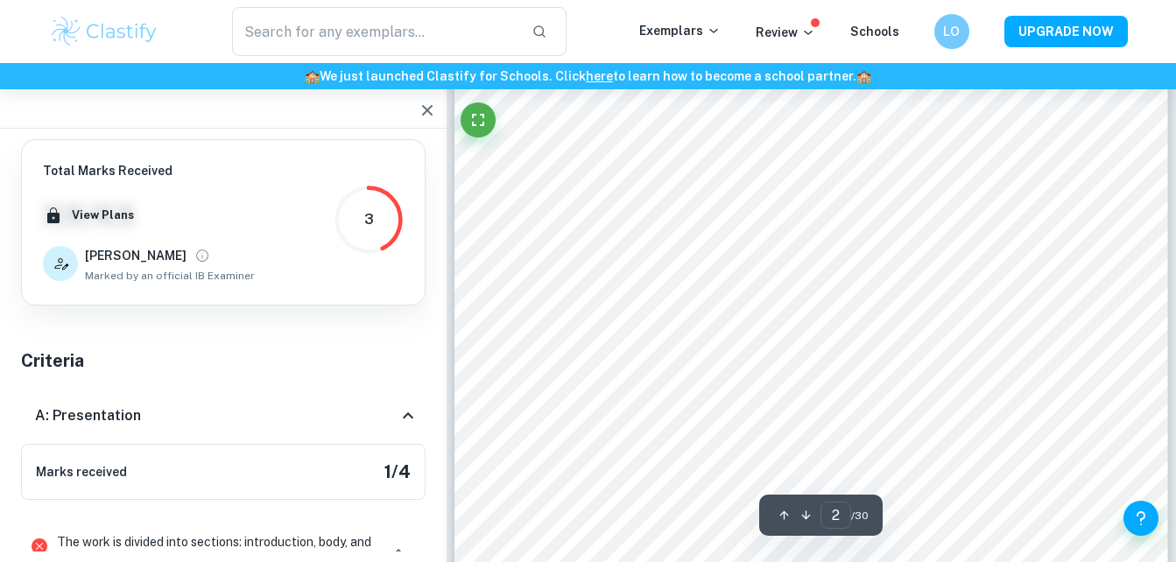
scroll to position [1535, 0]
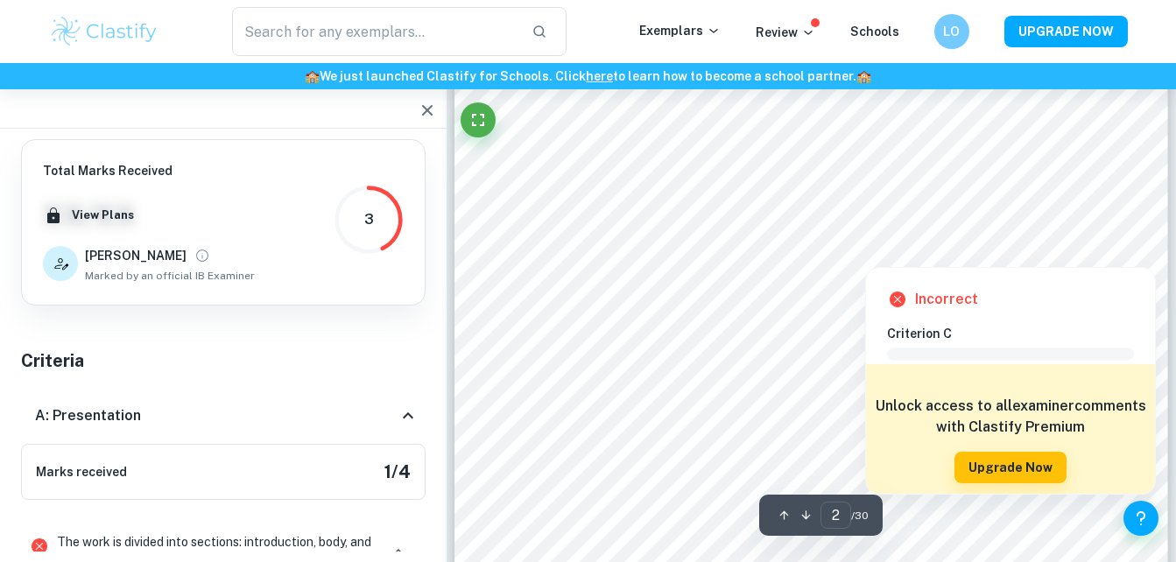
click at [1092, 247] on div at bounding box center [1095, 249] width 25 height 28
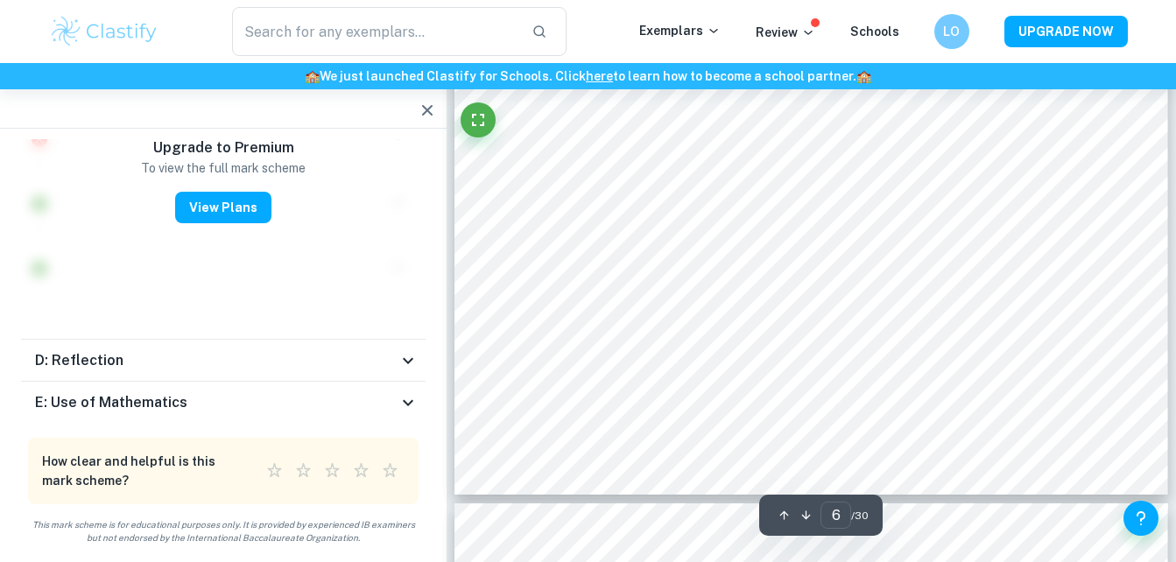
scroll to position [5939, 0]
type input "7"
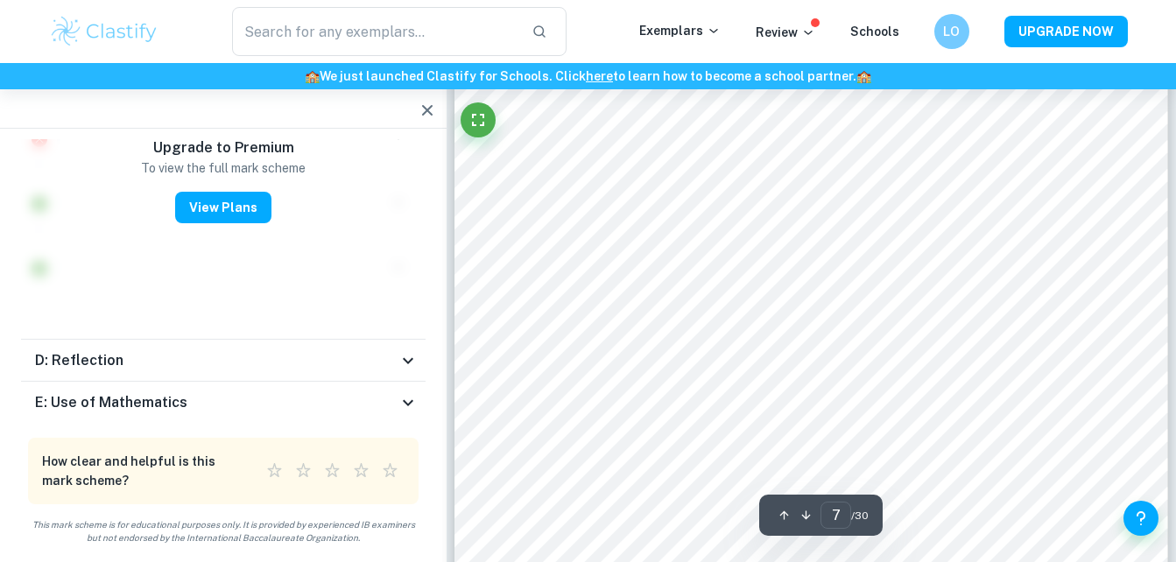
scroll to position [6473, 0]
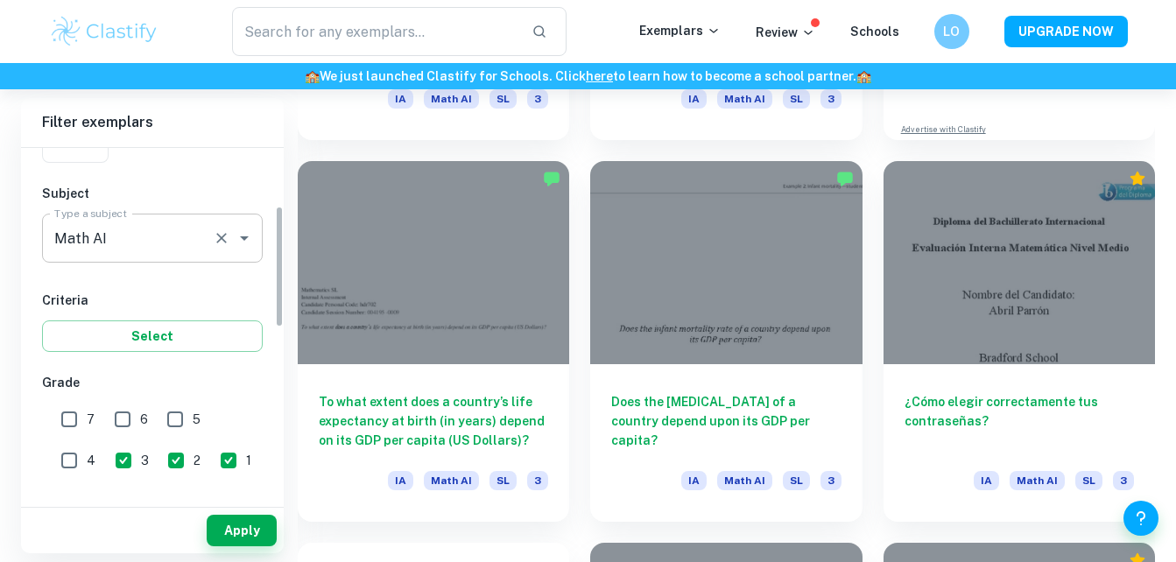
scroll to position [170, 0]
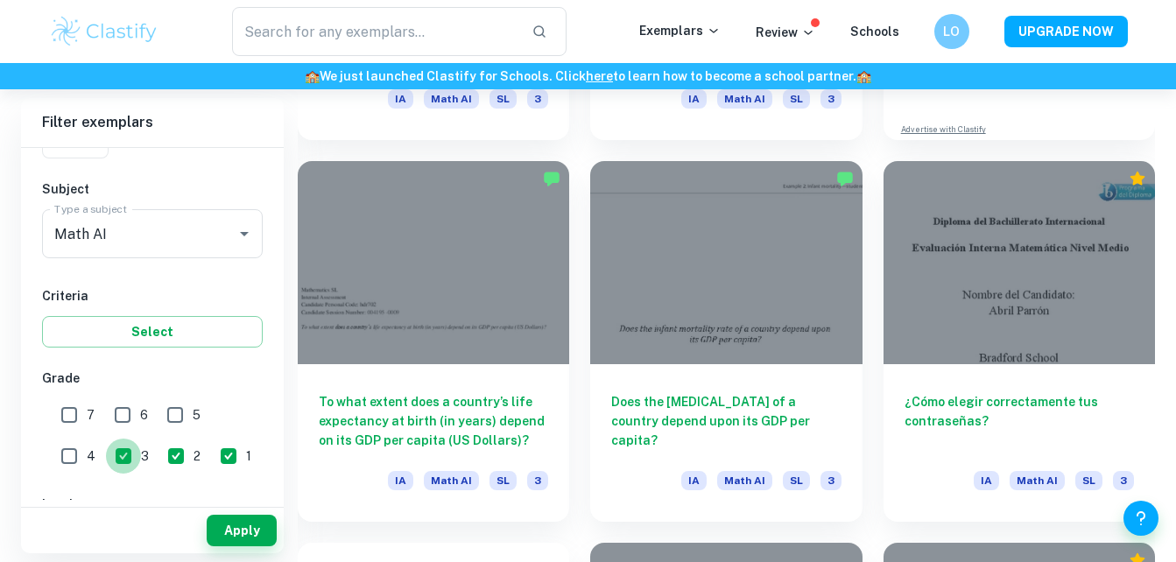
click at [106, 450] on input "3" at bounding box center [123, 456] width 35 height 35
checkbox input "false"
click at [245, 533] on button "Apply" at bounding box center [242, 531] width 70 height 32
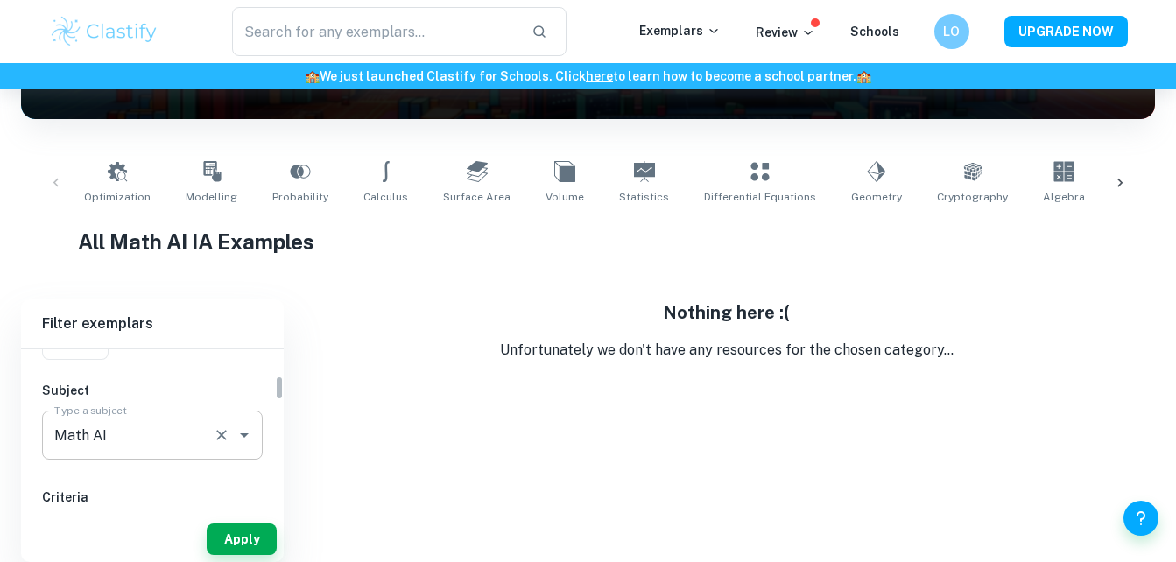
scroll to position [291, 0]
click at [243, 428] on icon "Open" at bounding box center [244, 435] width 21 height 21
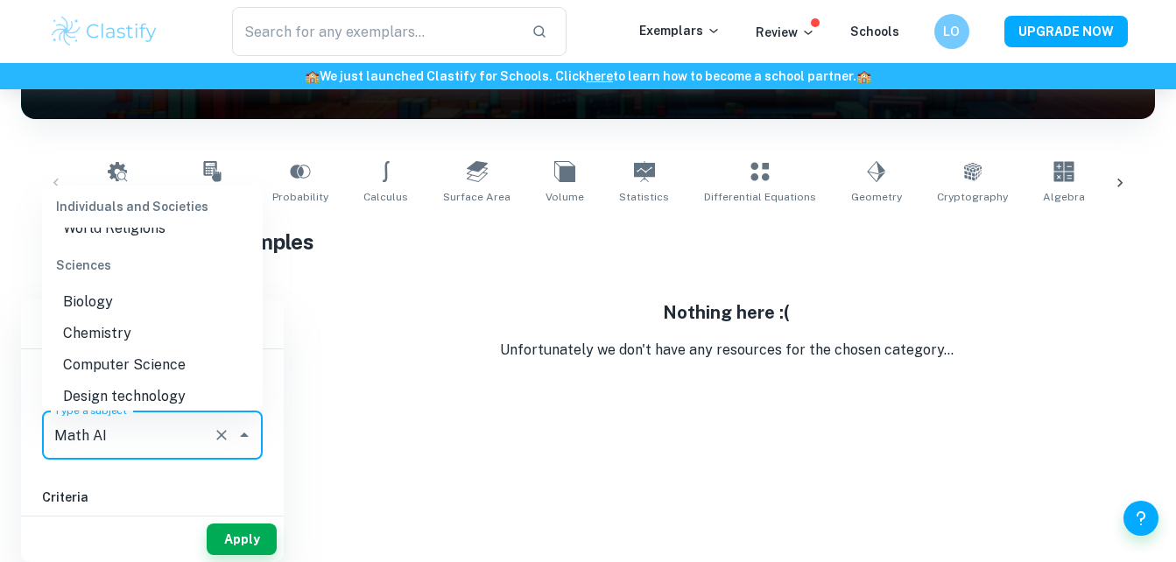
scroll to position [2098, 0]
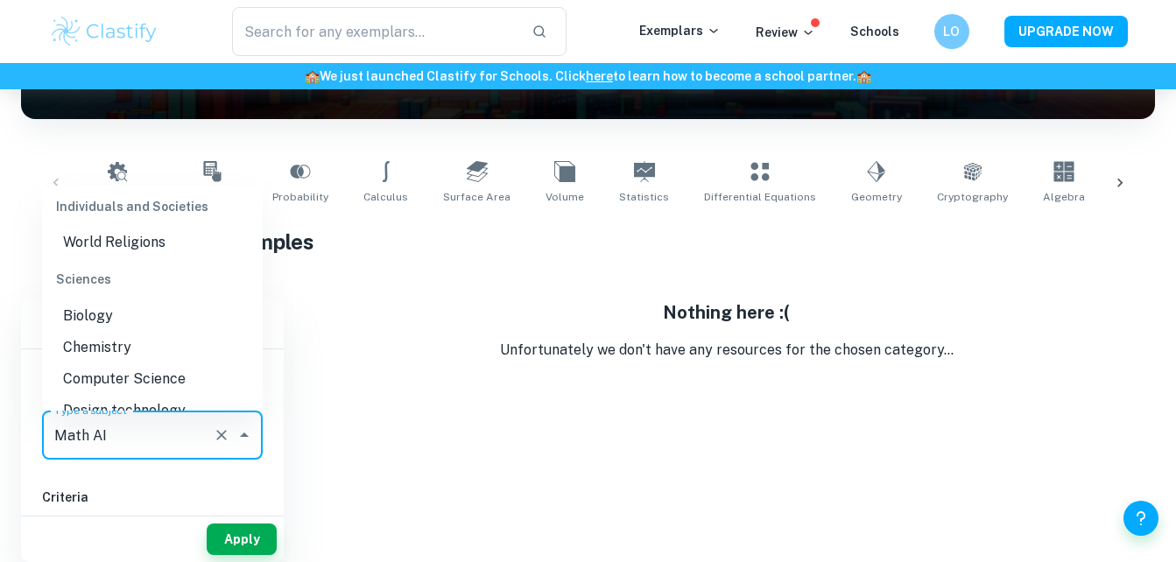
click at [170, 316] on li "Biology" at bounding box center [152, 316] width 221 height 32
type input "Biology"
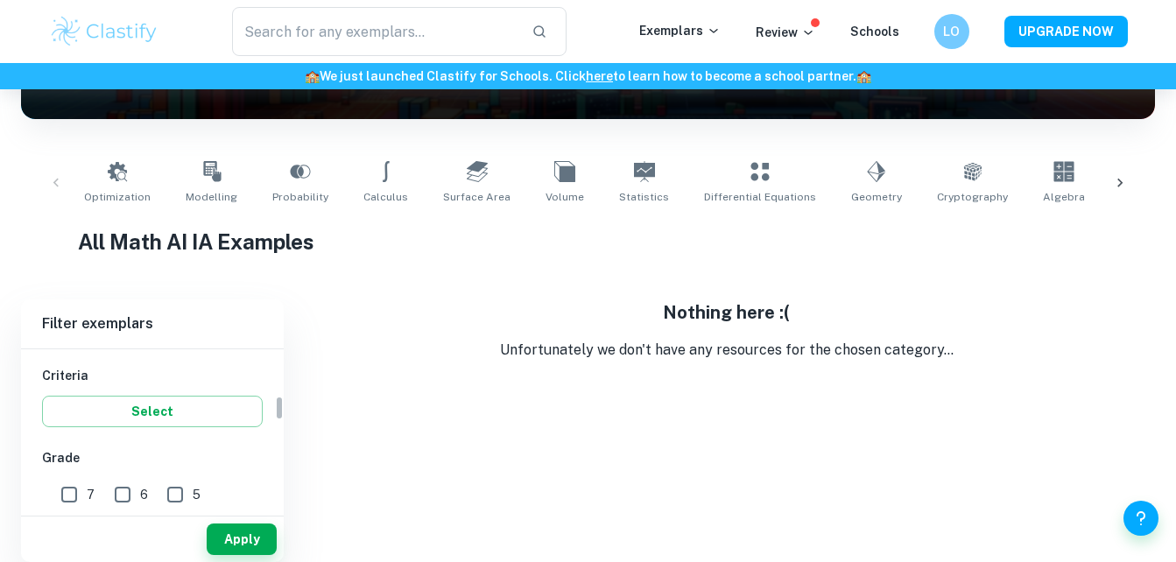
scroll to position [303, 0]
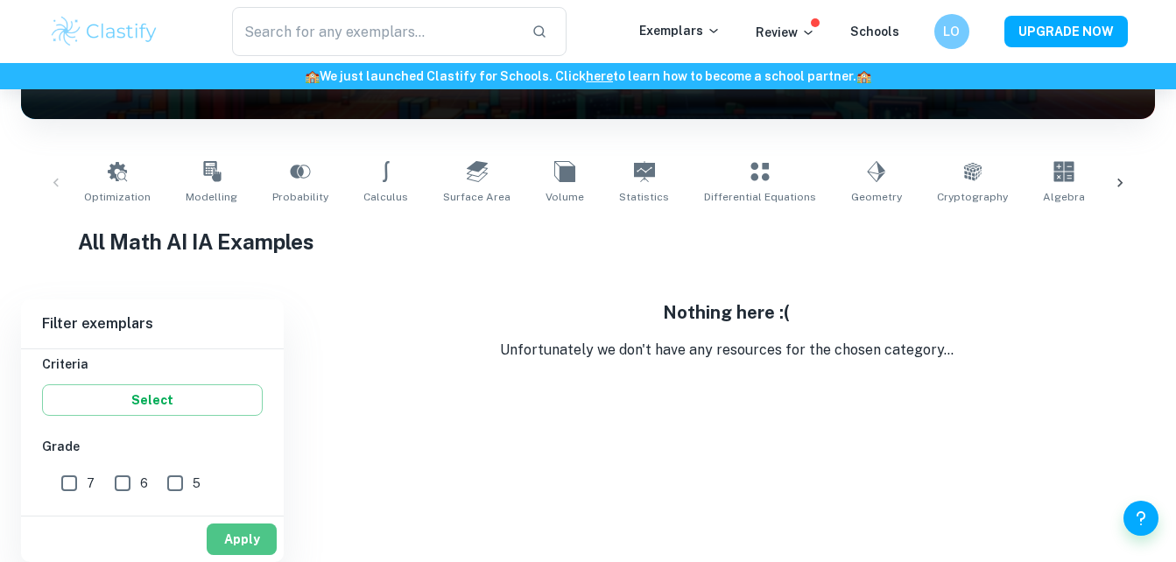
click at [239, 549] on button "Apply" at bounding box center [242, 539] width 70 height 32
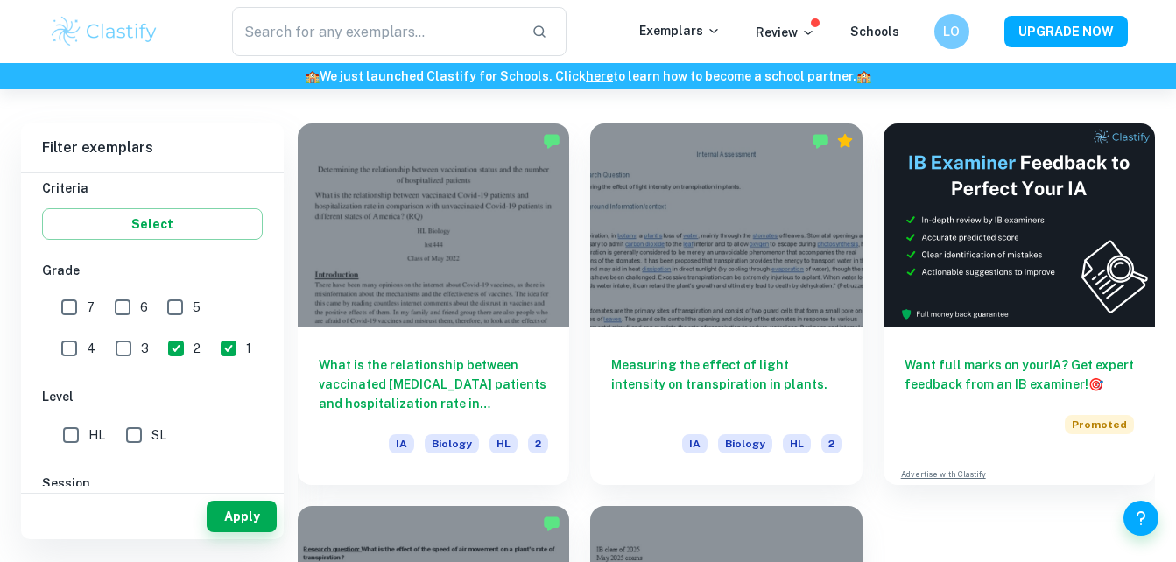
scroll to position [470, 0]
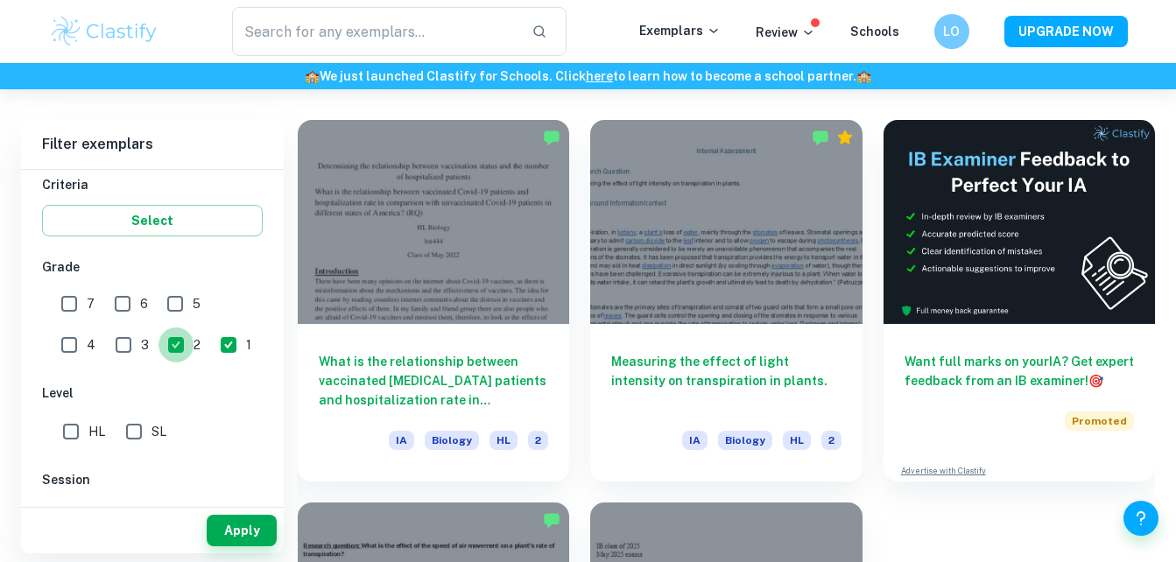
click at [158, 345] on input "2" at bounding box center [175, 344] width 35 height 35
click at [225, 528] on button "Apply" at bounding box center [242, 531] width 70 height 32
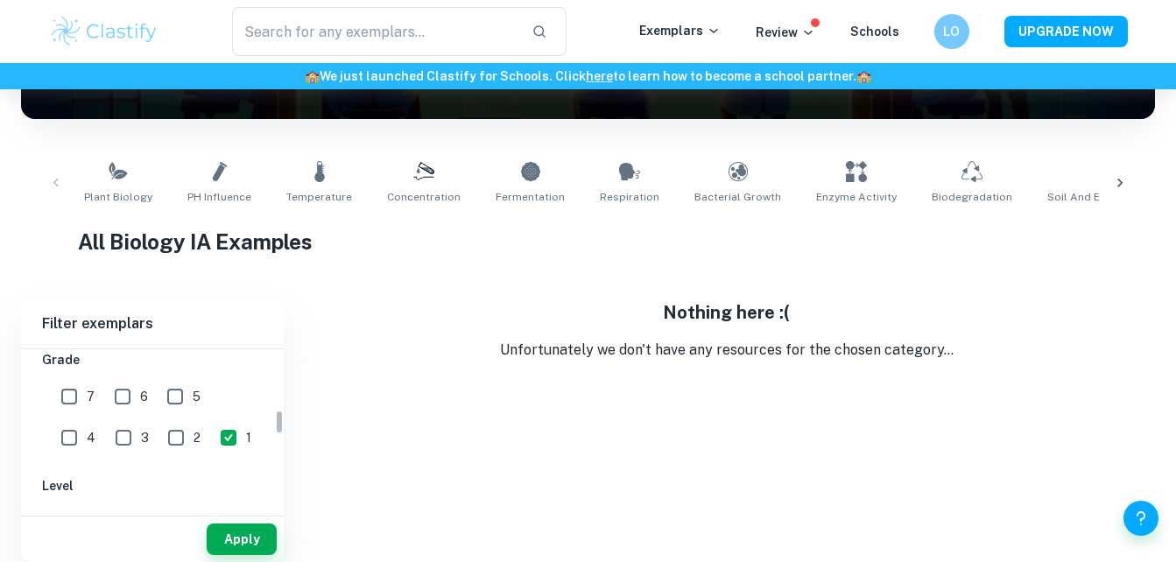
scroll to position [390, 0]
click at [158, 440] on input "2" at bounding box center [175, 436] width 35 height 35
checkbox input "true"
click at [256, 548] on button "Apply" at bounding box center [242, 539] width 70 height 32
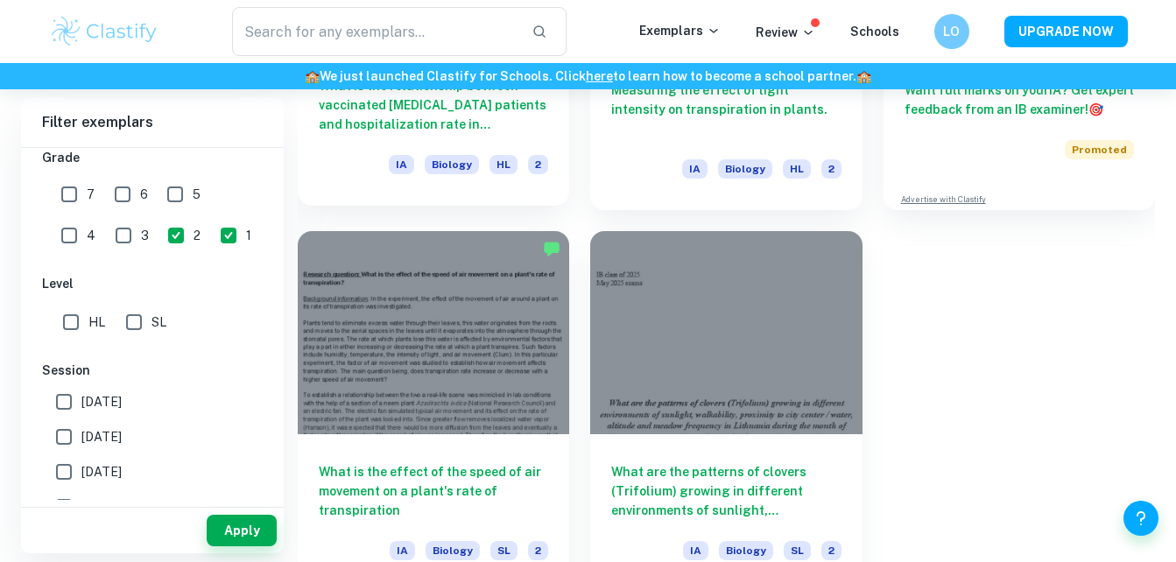
scroll to position [742, 0]
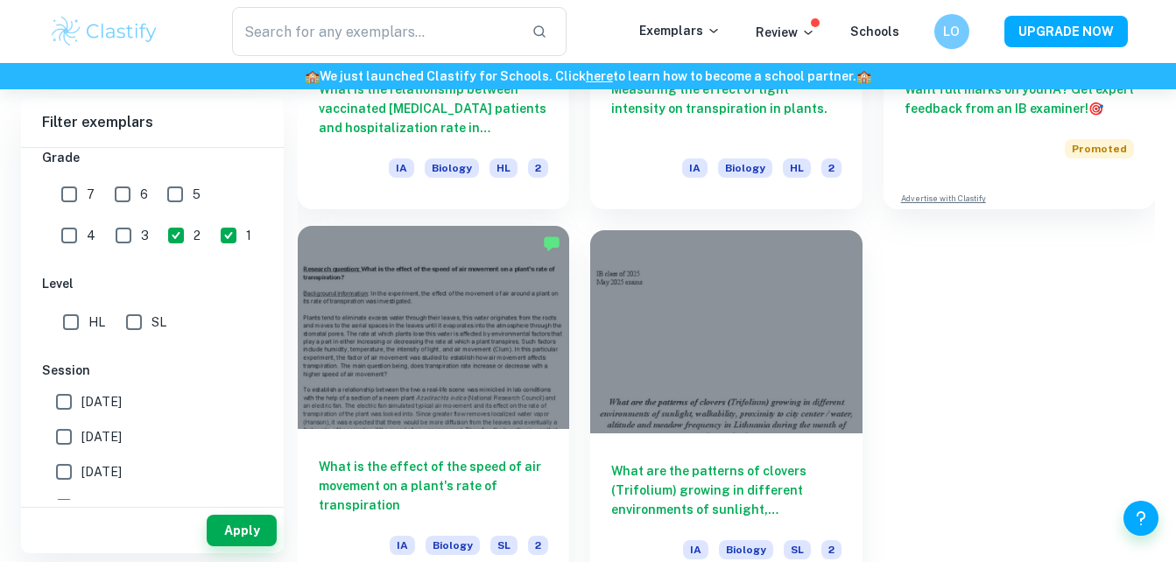
click at [475, 473] on h6 "What is the effect of the speed of air movement on a plant's rate of transpirat…" at bounding box center [433, 486] width 229 height 58
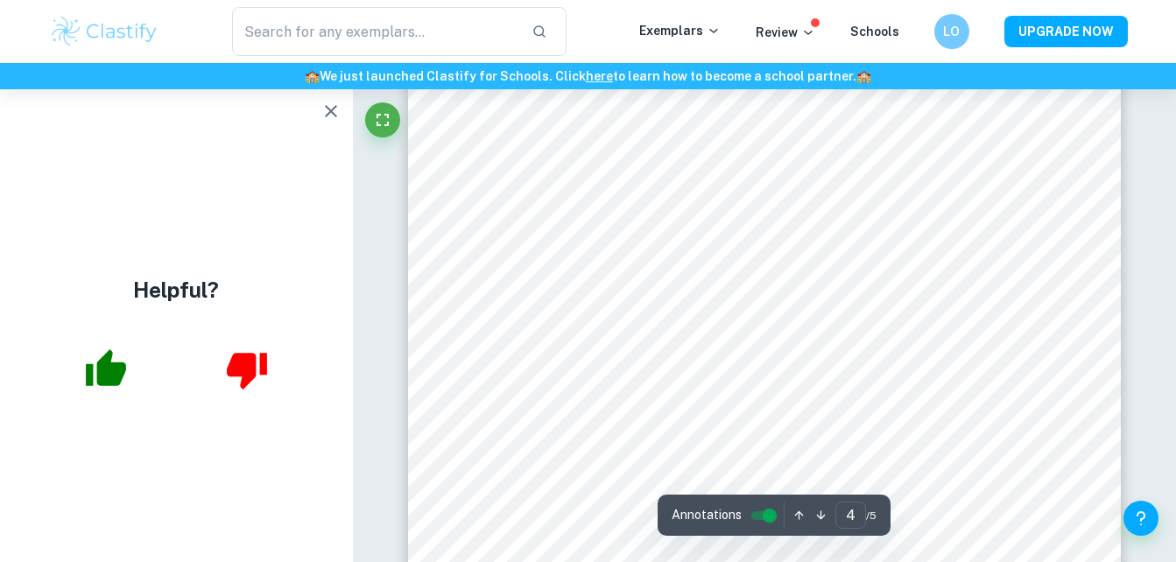
scroll to position [3518, 0]
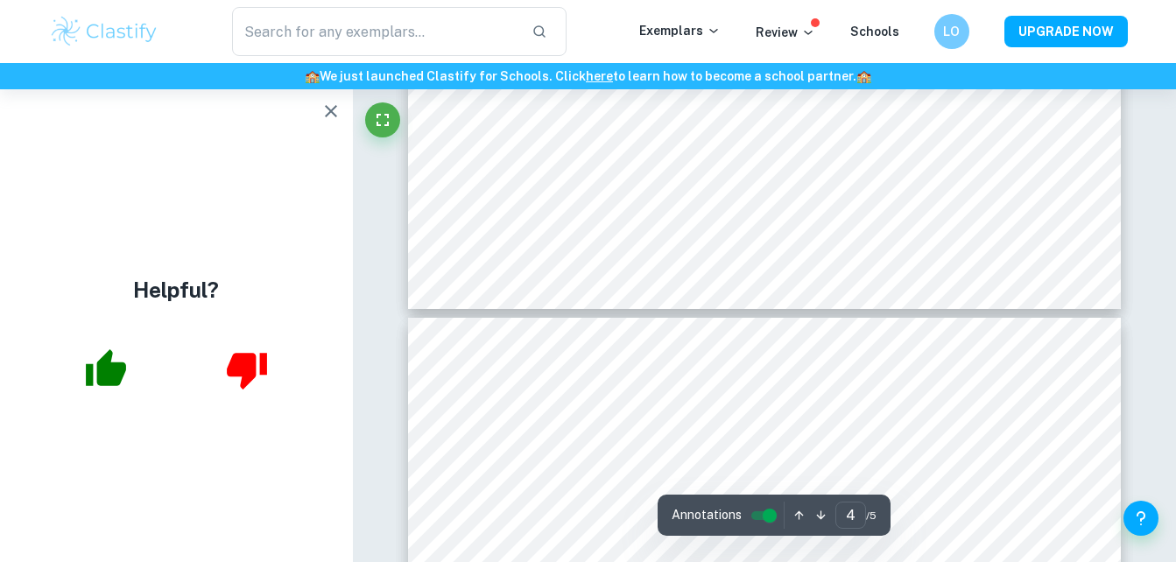
type input "5"
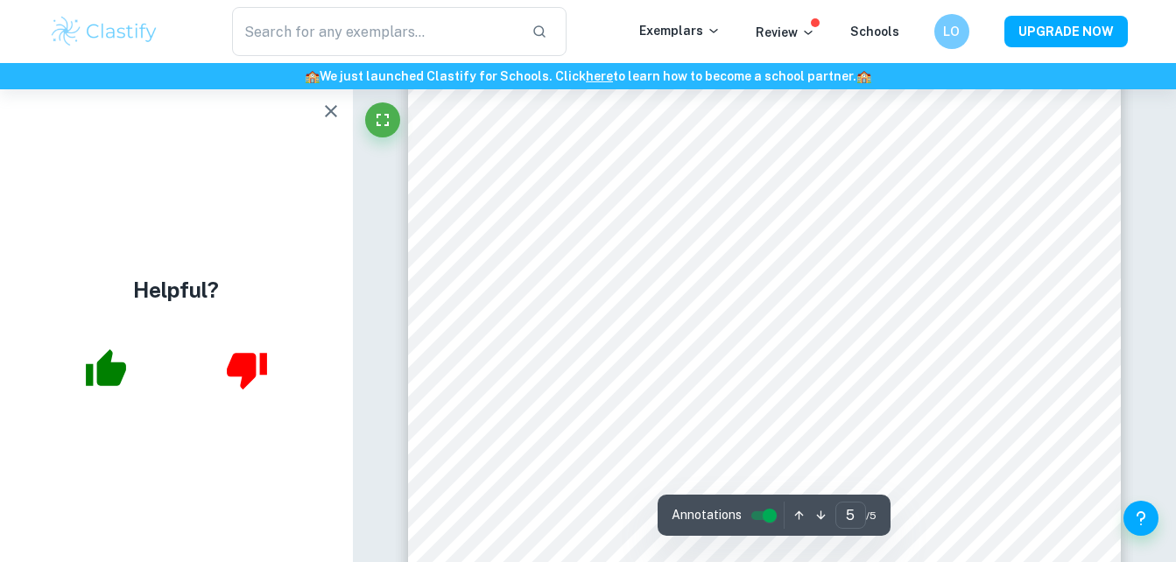
scroll to position [4442, 0]
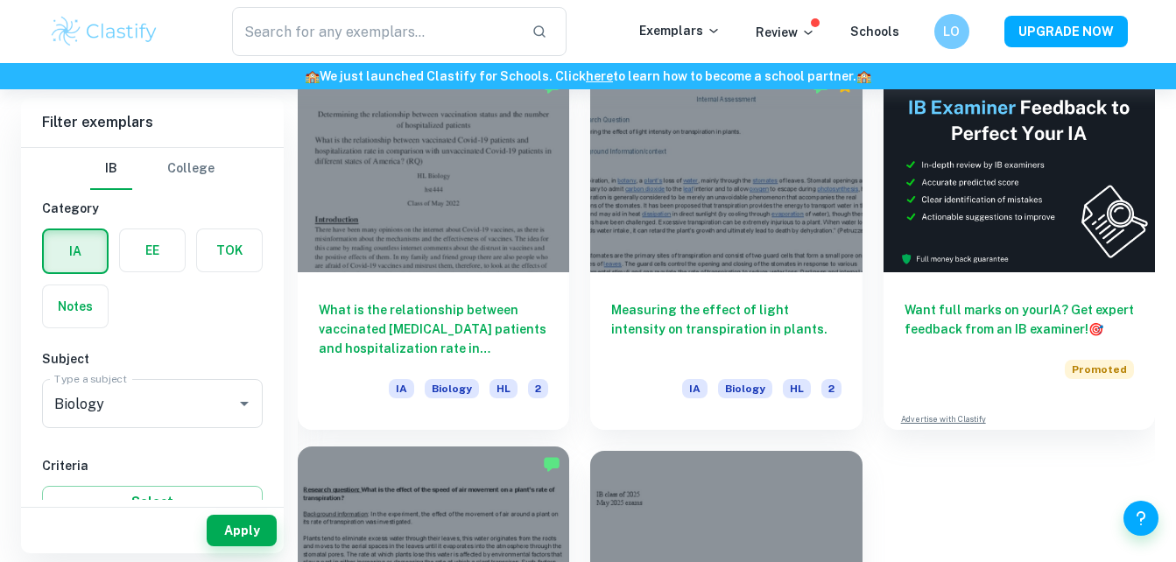
scroll to position [517, 0]
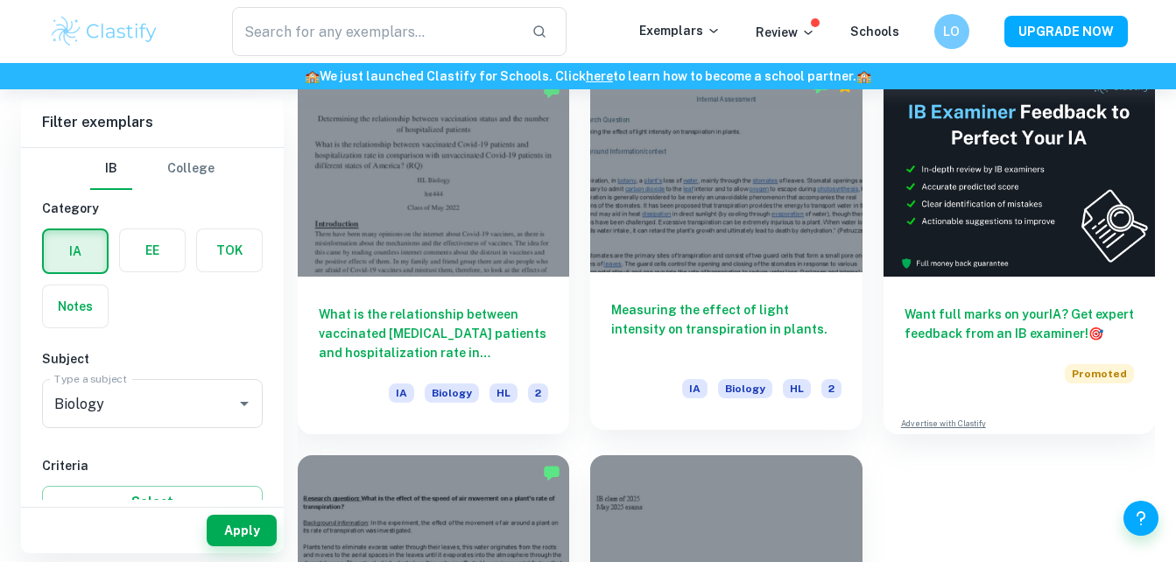
click at [626, 306] on h6 "Measuring the effect of light intensity on transpiration in plants." at bounding box center [725, 329] width 229 height 58
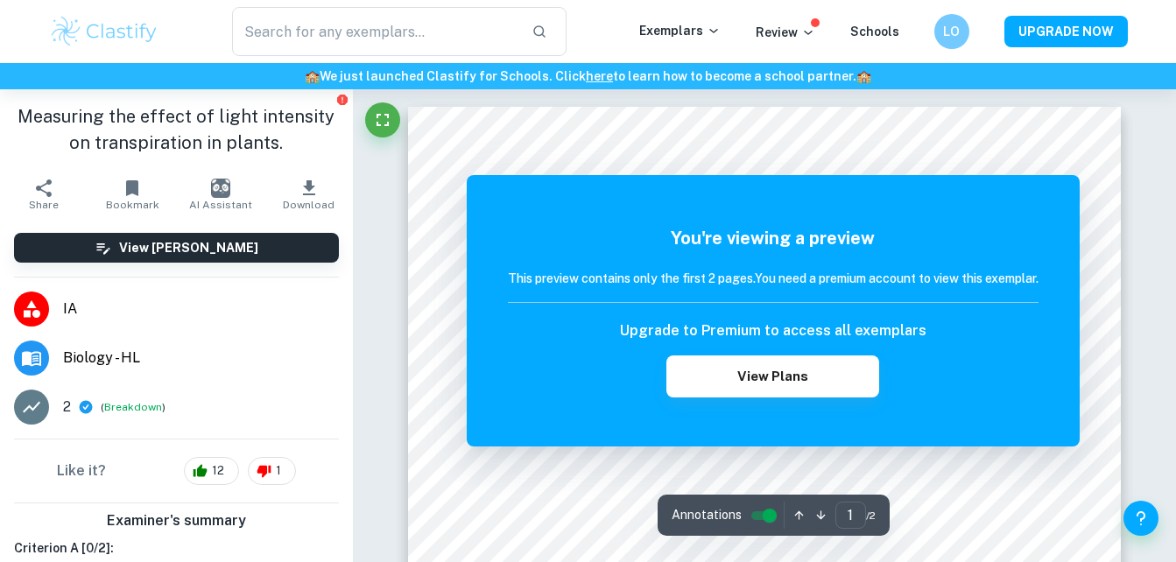
scroll to position [144, 0]
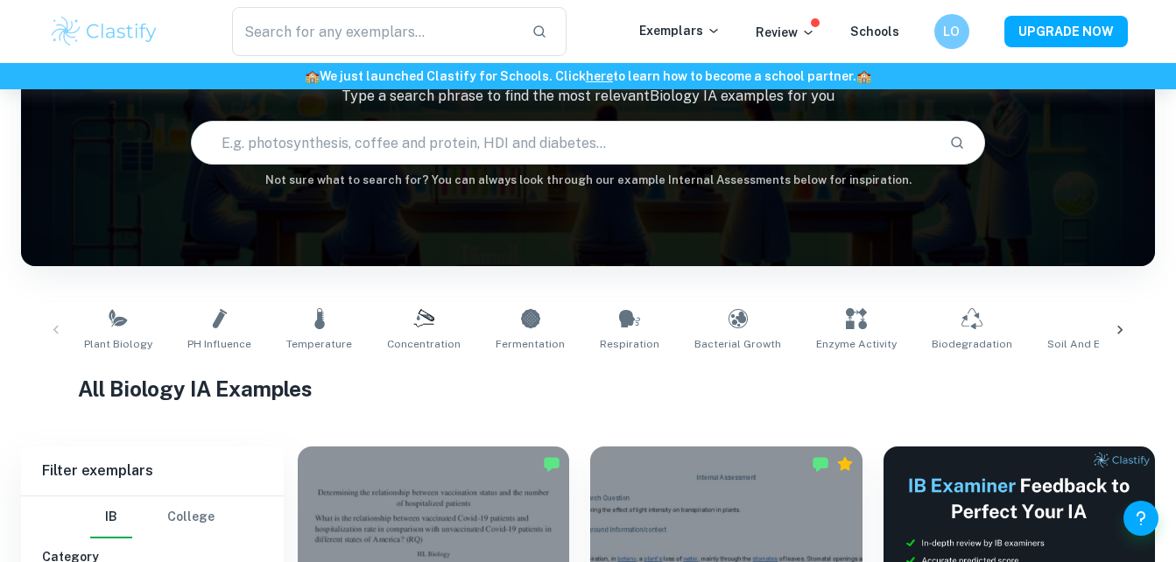
scroll to position [517, 0]
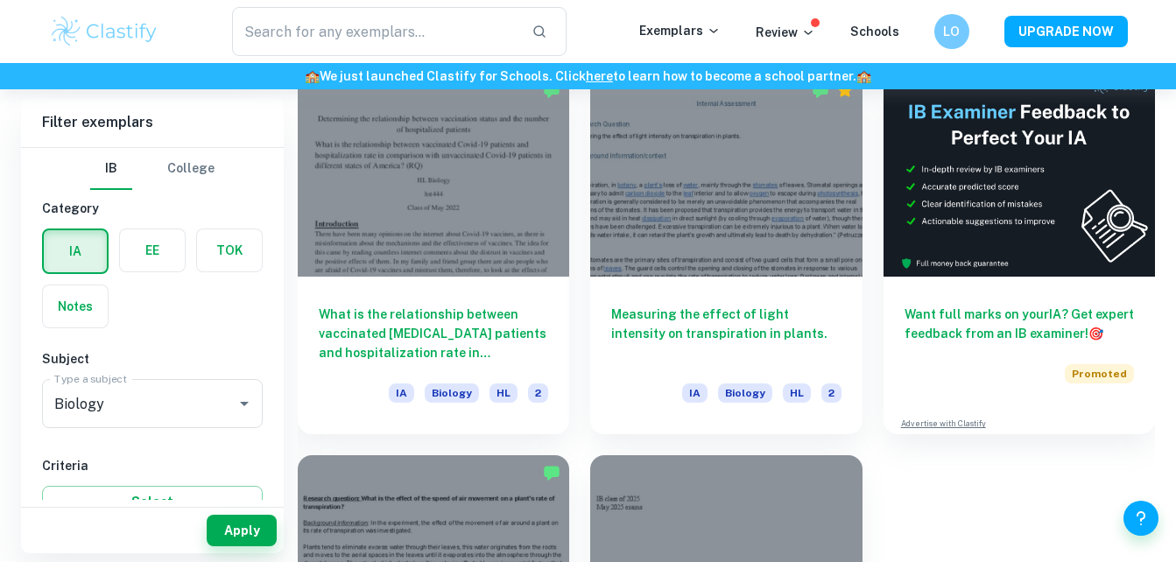
click at [396, 229] on div at bounding box center [433, 175] width 271 height 204
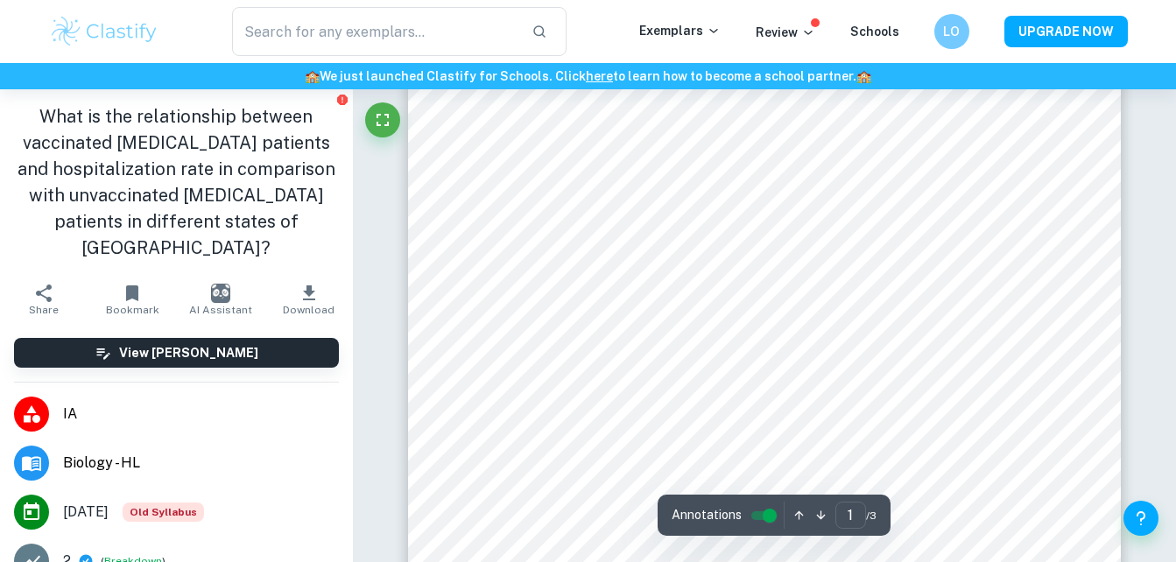
scroll to position [252, 0]
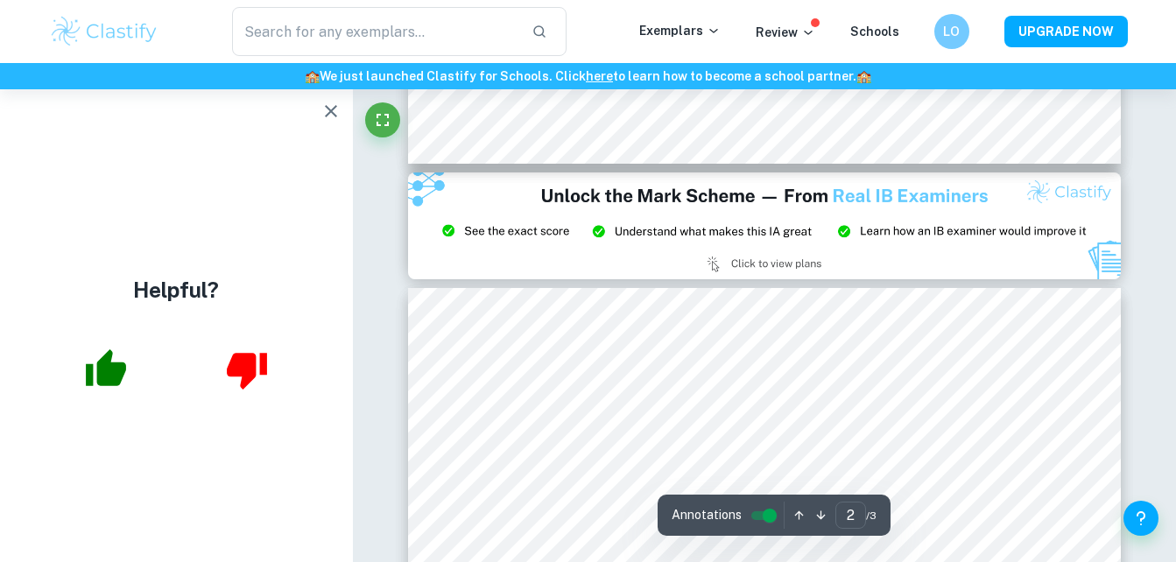
type input "3"
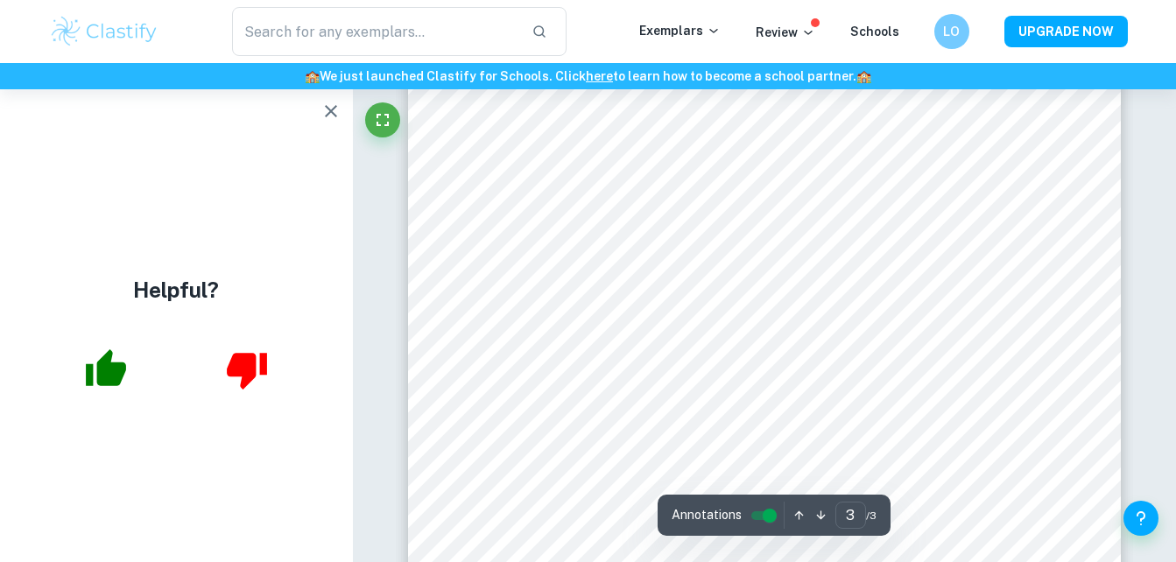
scroll to position [2801, 0]
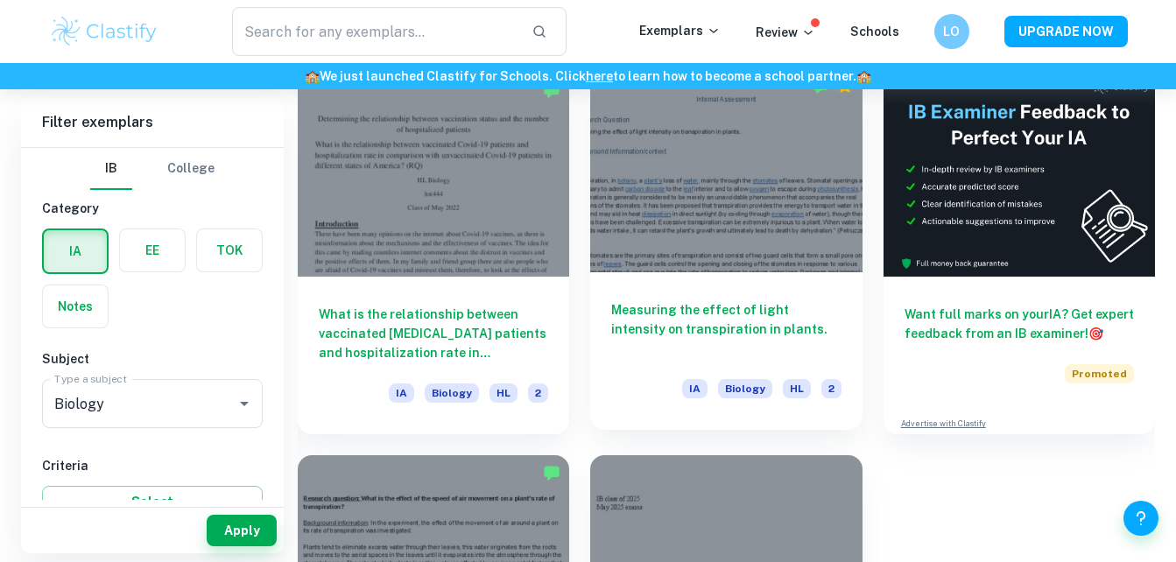
scroll to position [759, 0]
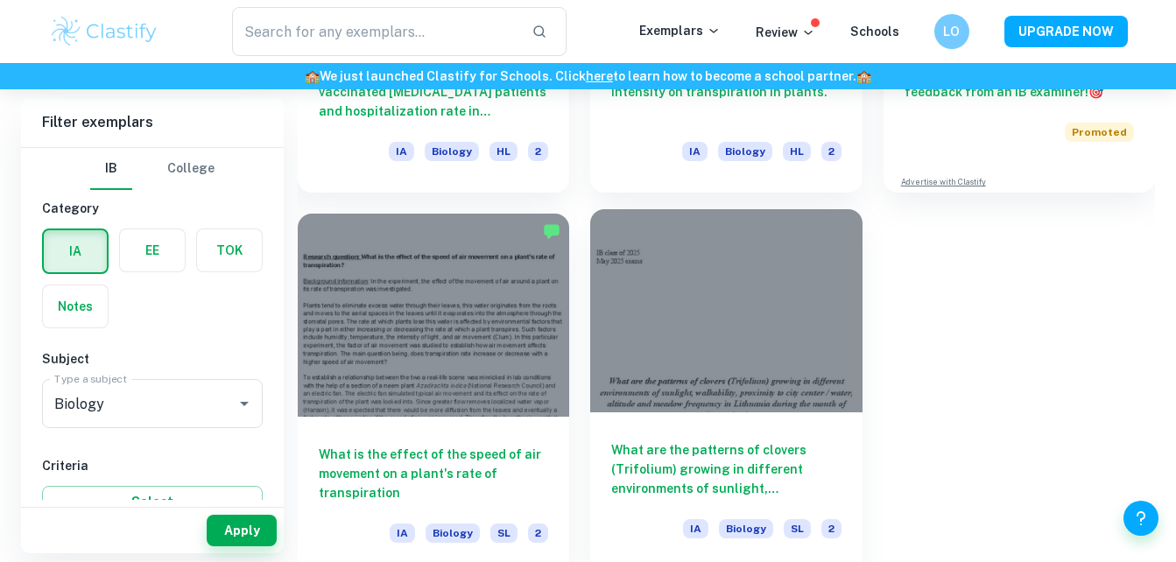
click at [667, 290] on div at bounding box center [725, 311] width 271 height 204
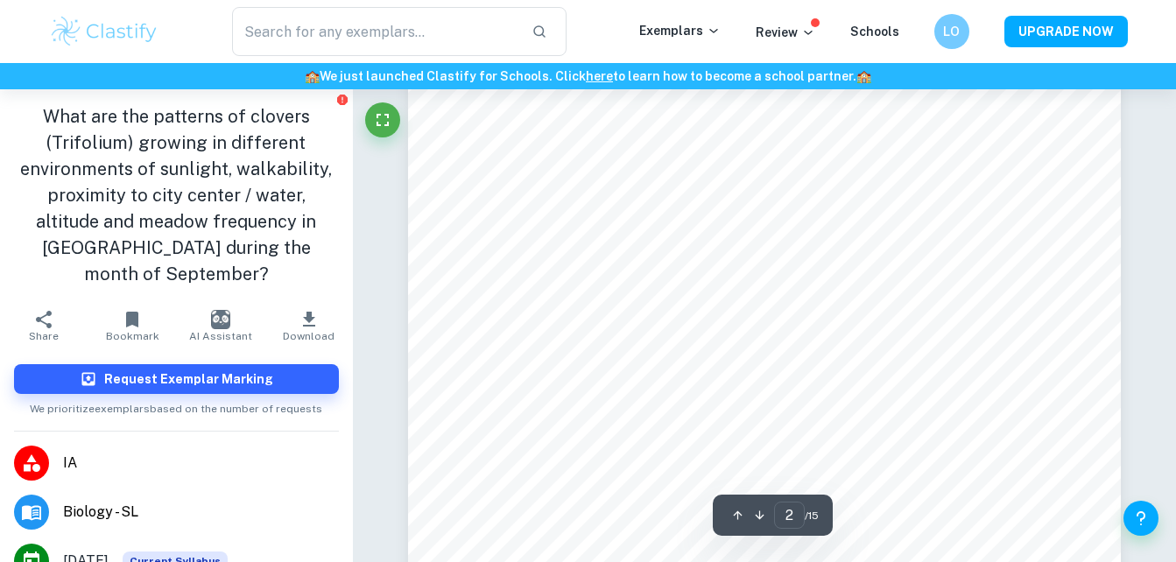
scroll to position [1092, 0]
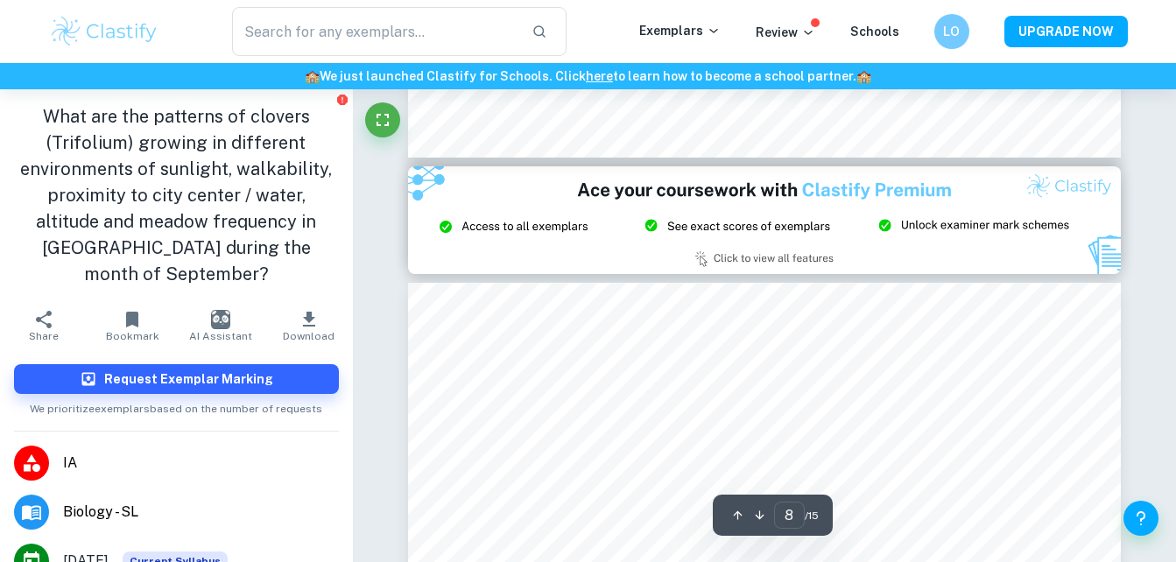
type input "9"
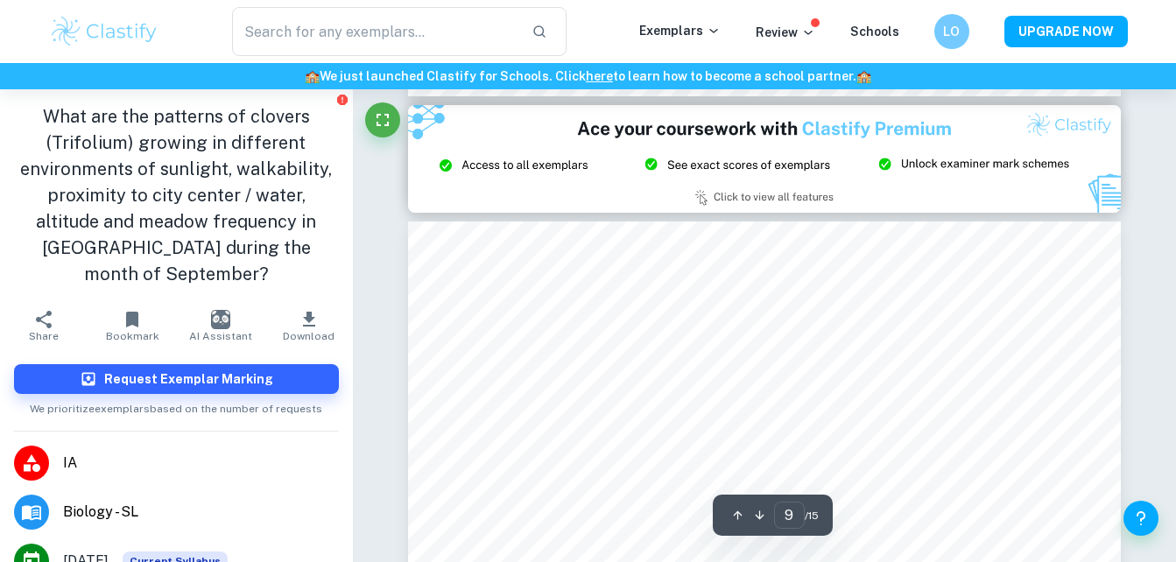
scroll to position [7690, 0]
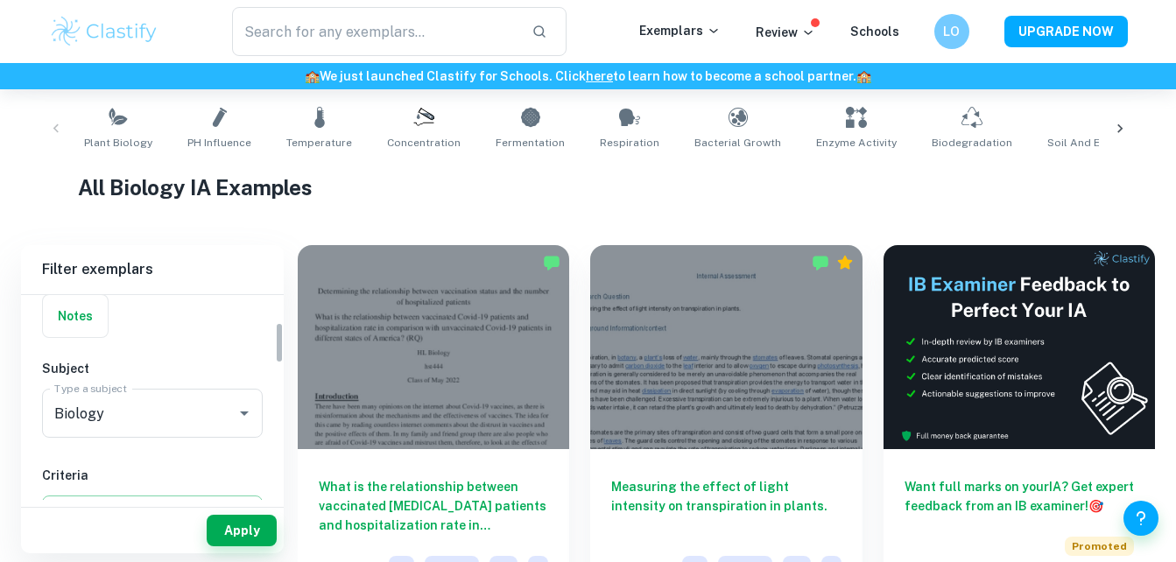
scroll to position [138, 0]
click at [246, 414] on icon "Open" at bounding box center [244, 412] width 21 height 21
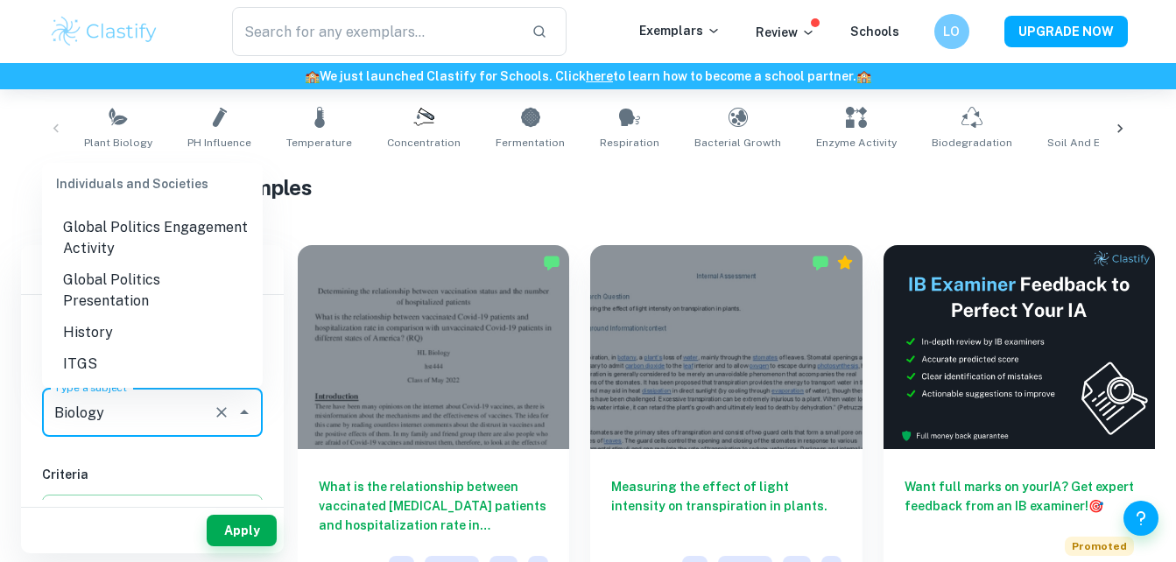
scroll to position [1774, 0]
click at [132, 249] on li "Global Politics Engagement Activity" at bounding box center [152, 239] width 221 height 53
type input "Global Politics Engagement Activity"
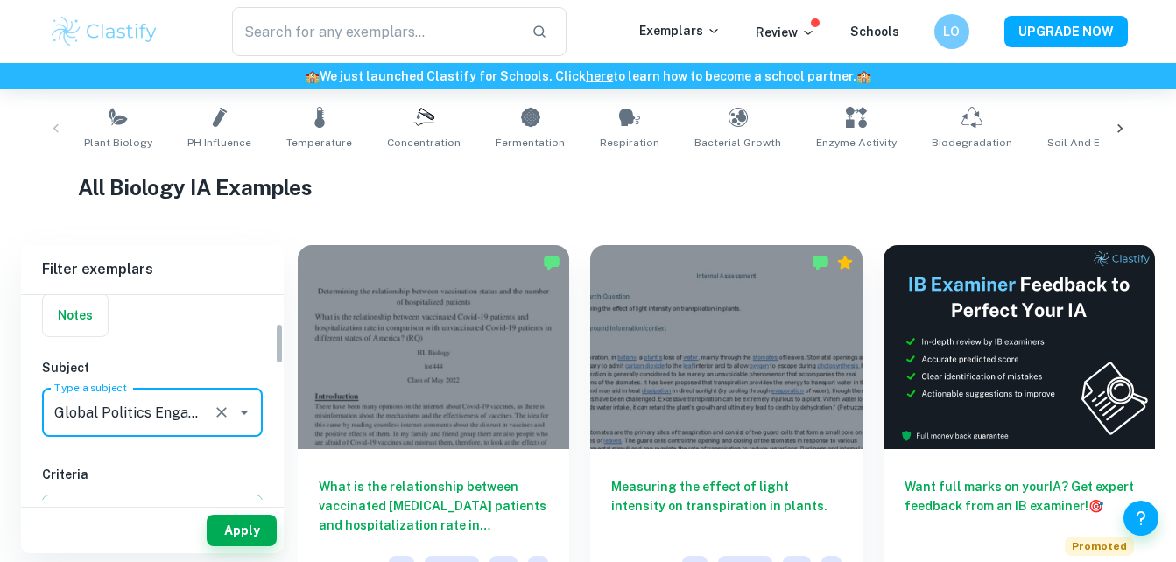
scroll to position [300, 0]
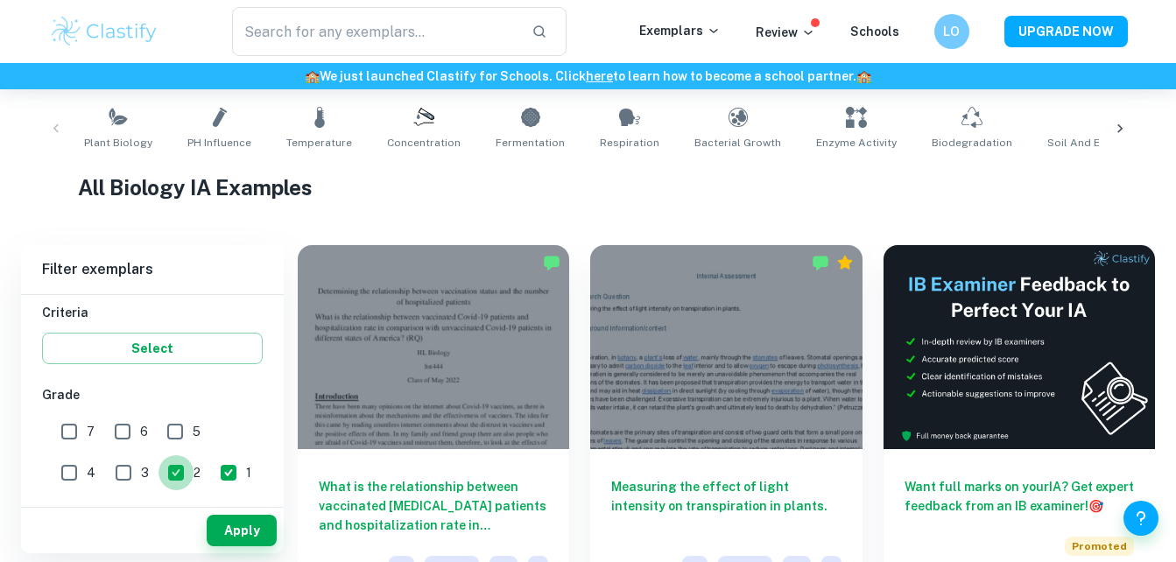
click at [158, 471] on input "2" at bounding box center [175, 472] width 35 height 35
click at [228, 537] on button "Apply" at bounding box center [242, 531] width 70 height 32
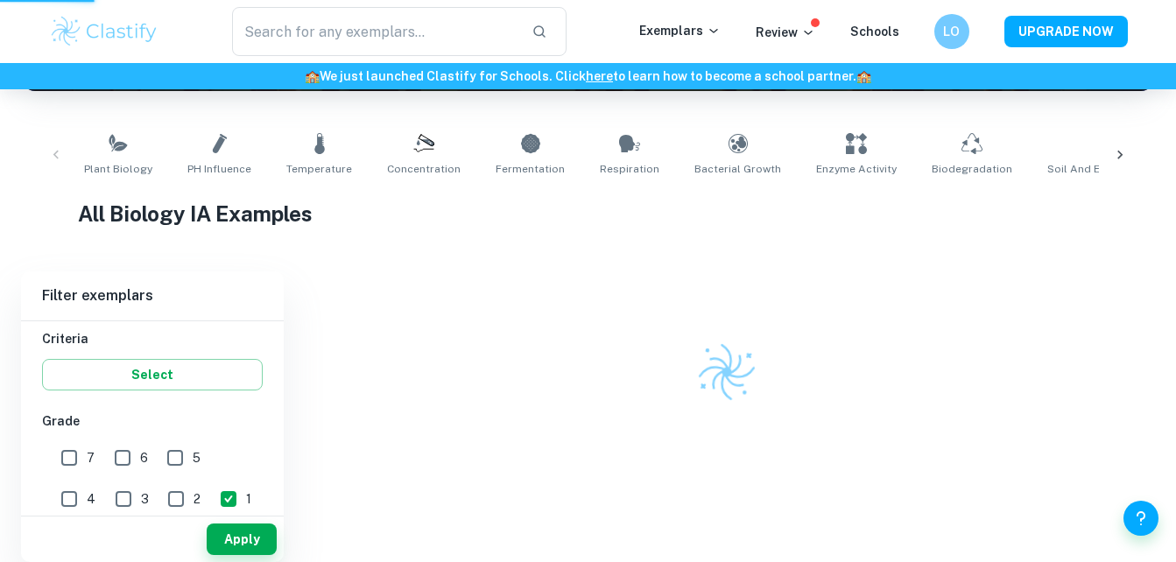
scroll to position [310, 0]
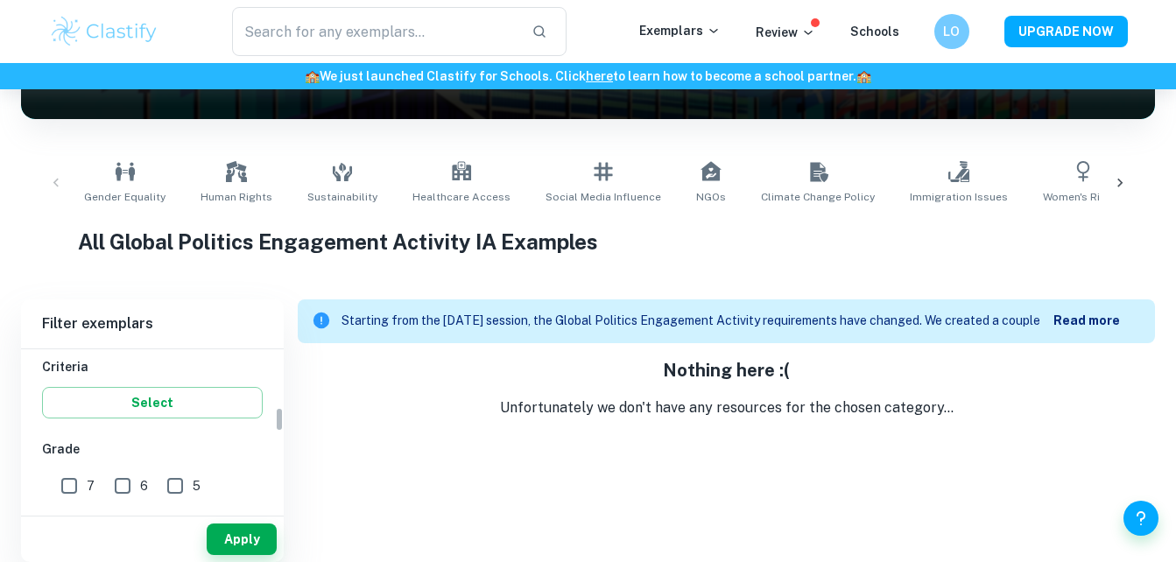
scroll to position [378, 0]
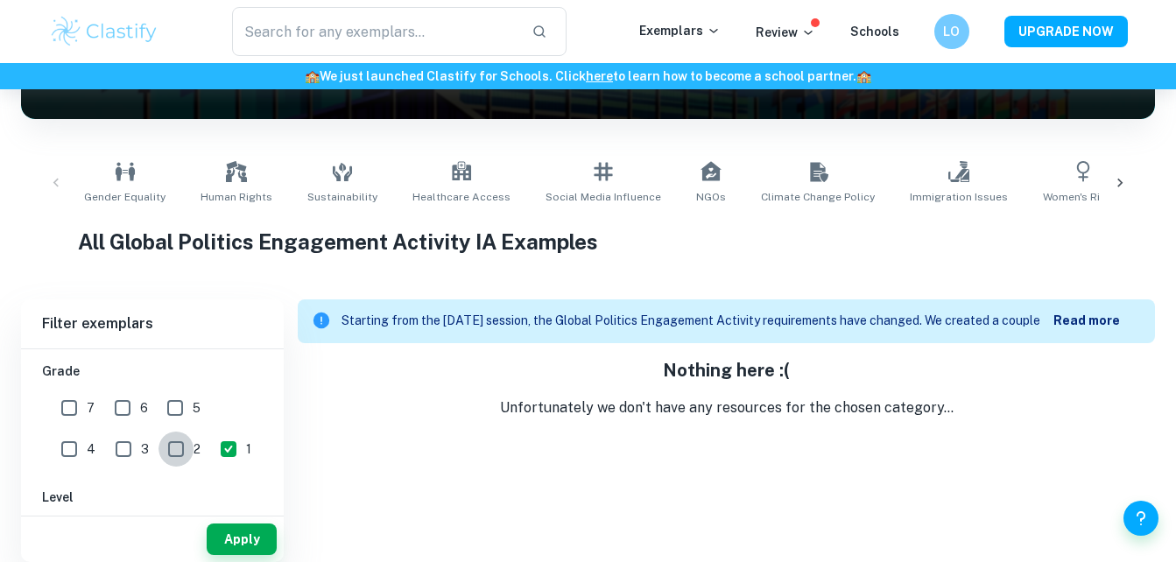
click at [158, 452] on input "2" at bounding box center [175, 449] width 35 height 35
checkbox input "true"
click at [242, 545] on button "Apply" at bounding box center [242, 539] width 70 height 32
click at [106, 445] on input "3" at bounding box center [123, 449] width 35 height 35
checkbox input "true"
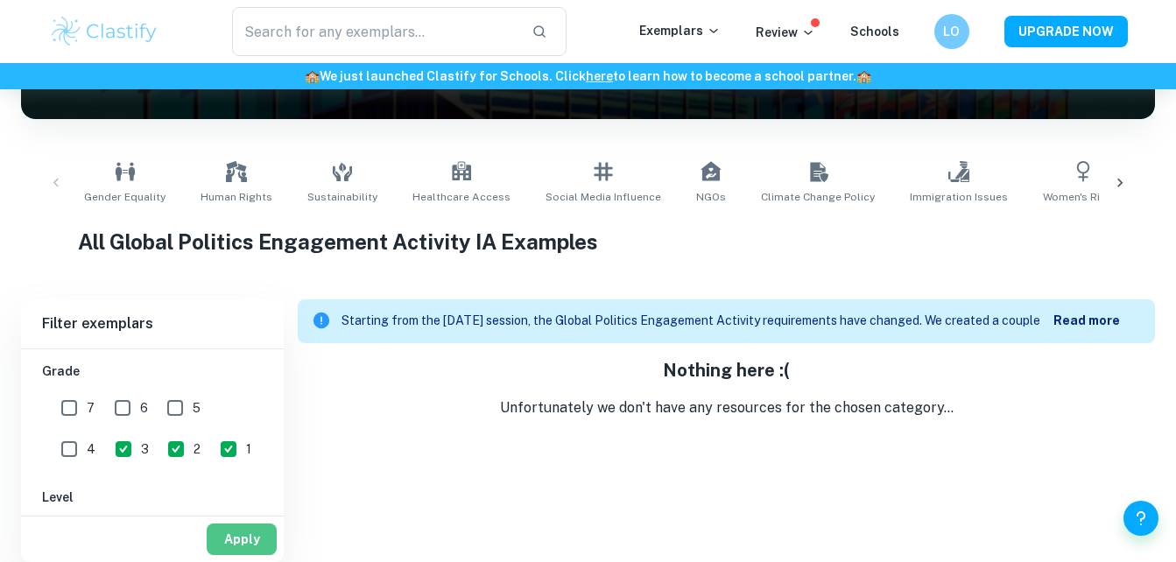
click at [235, 532] on button "Apply" at bounding box center [242, 539] width 70 height 32
click at [87, 432] on input "4" at bounding box center [69, 449] width 35 height 35
checkbox input "true"
click at [235, 527] on button "Apply" at bounding box center [242, 539] width 70 height 32
click at [170, 400] on input "5" at bounding box center [175, 407] width 35 height 35
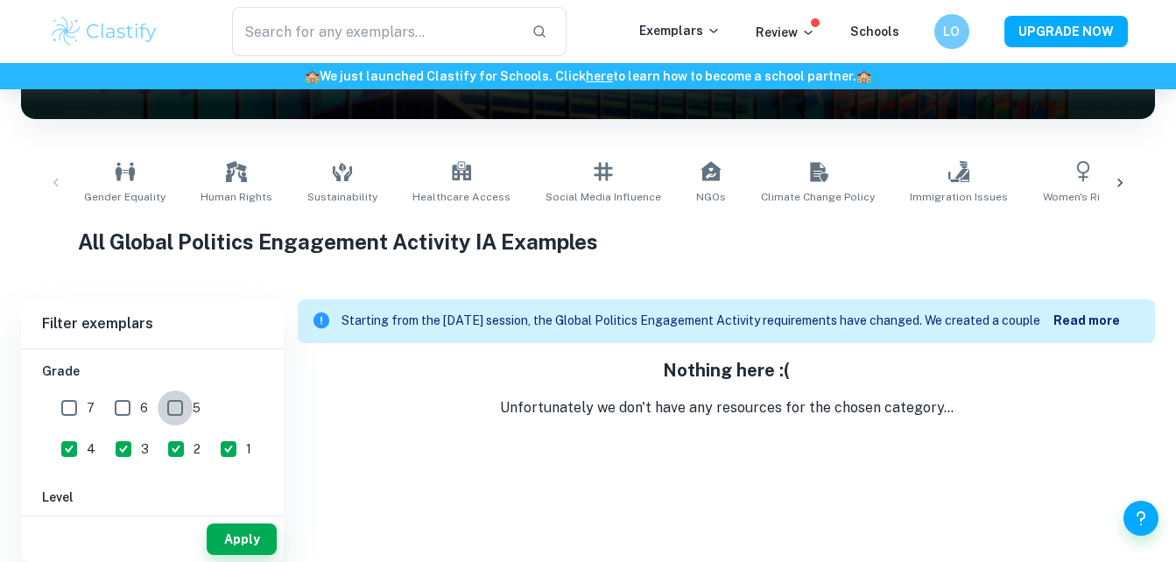
checkbox input "true"
click at [233, 528] on button "Apply" at bounding box center [242, 539] width 70 height 32
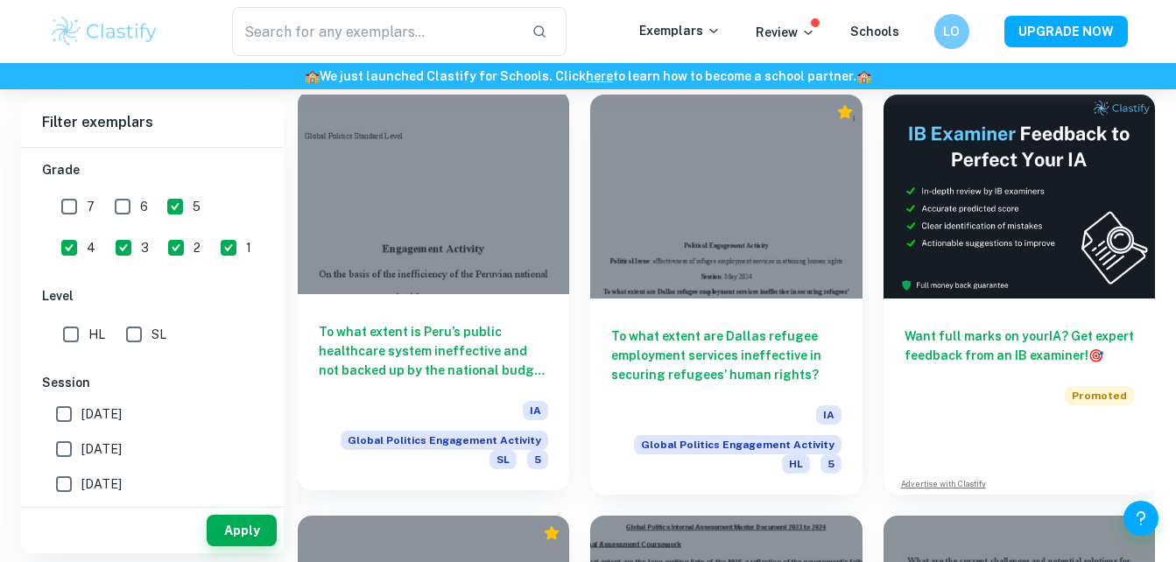
scroll to position [554, 0]
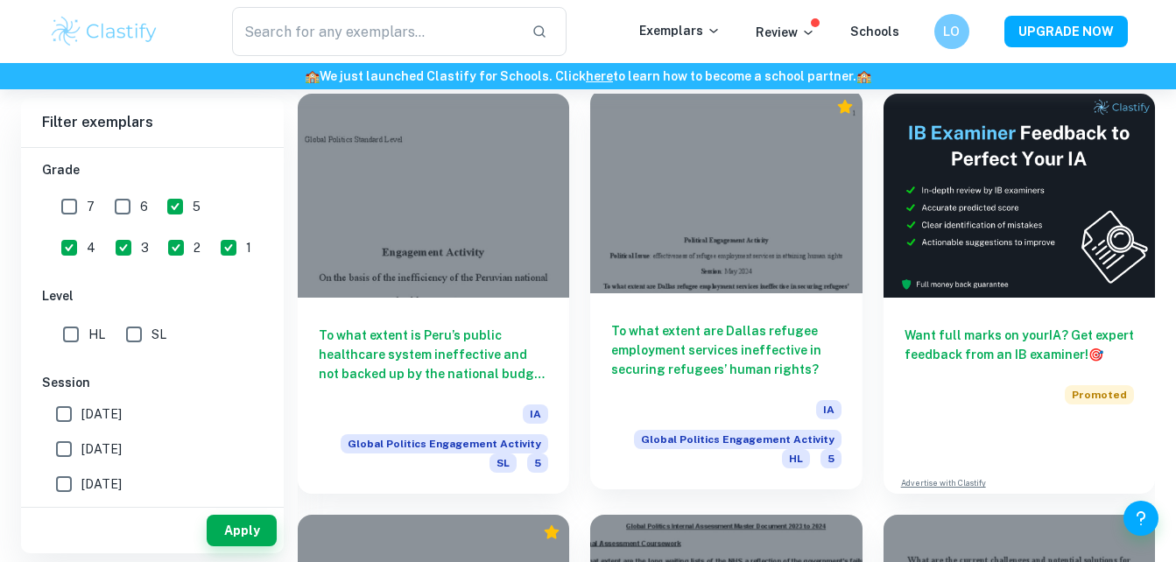
click at [821, 315] on div "To what extent are Dallas refugee employment services ineffective in securing r…" at bounding box center [725, 391] width 271 height 196
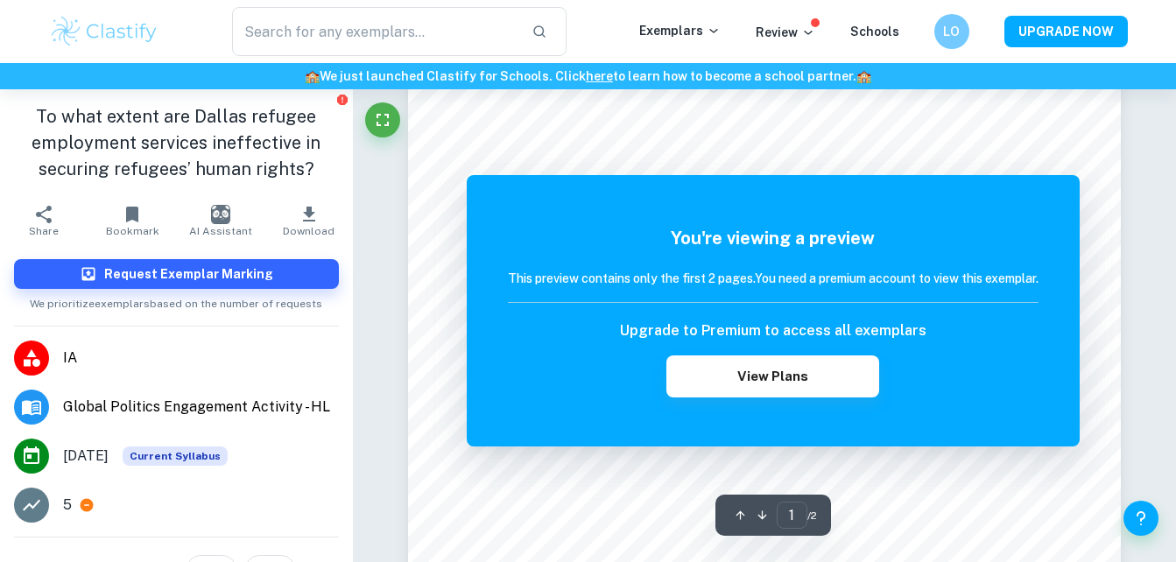
scroll to position [91, 0]
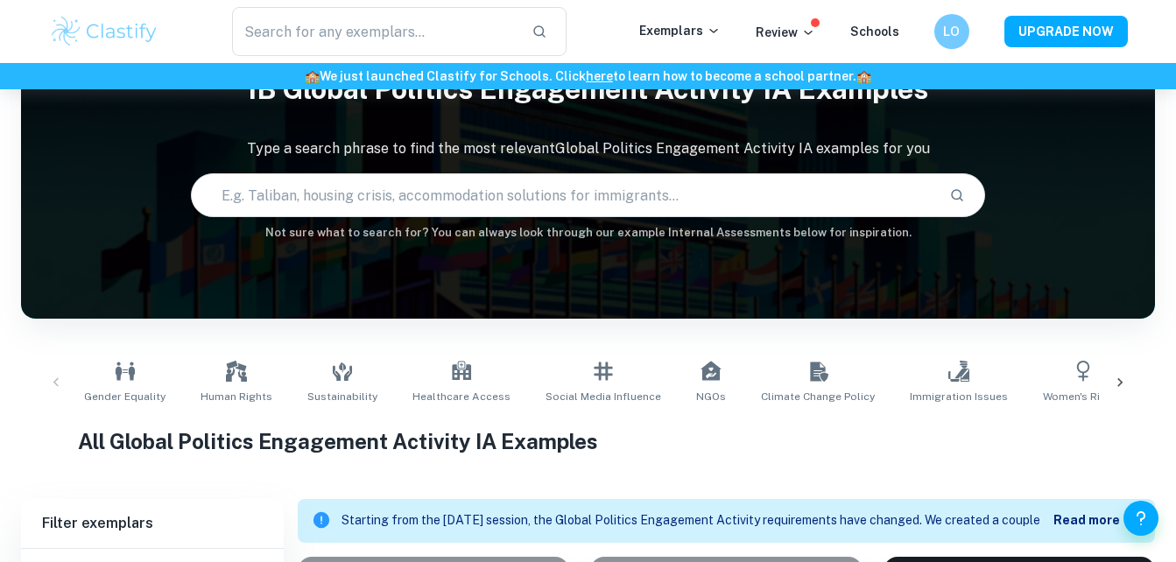
scroll to position [554, 0]
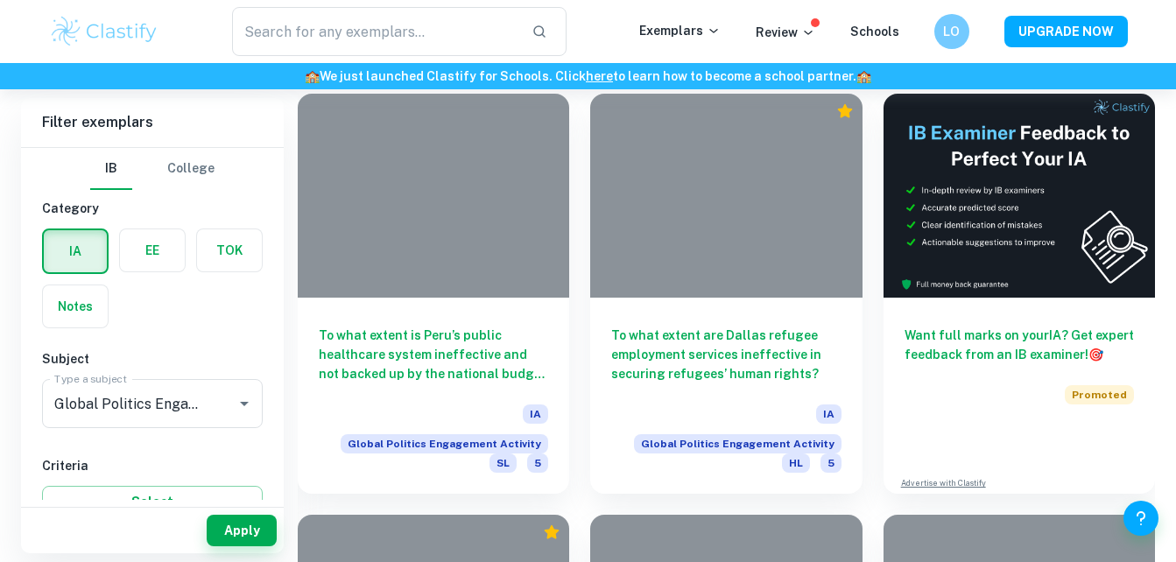
click at [460, 306] on div "To what extent is Peru’s public healthcare system ineffective and not backed up…" at bounding box center [433, 396] width 271 height 196
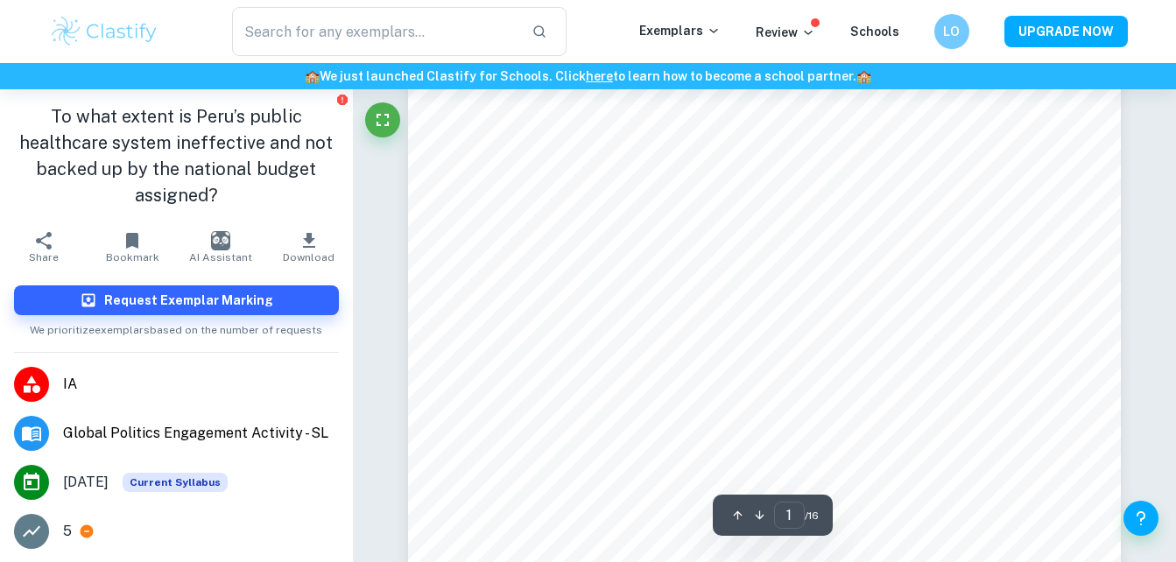
scroll to position [319, 0]
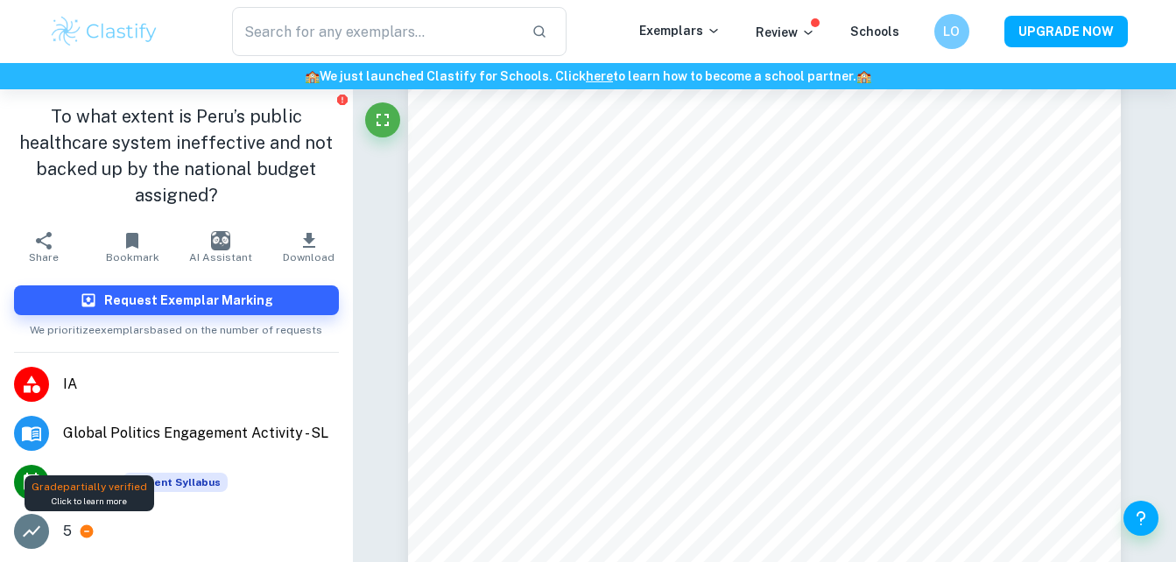
click at [82, 534] on icon at bounding box center [87, 531] width 13 height 13
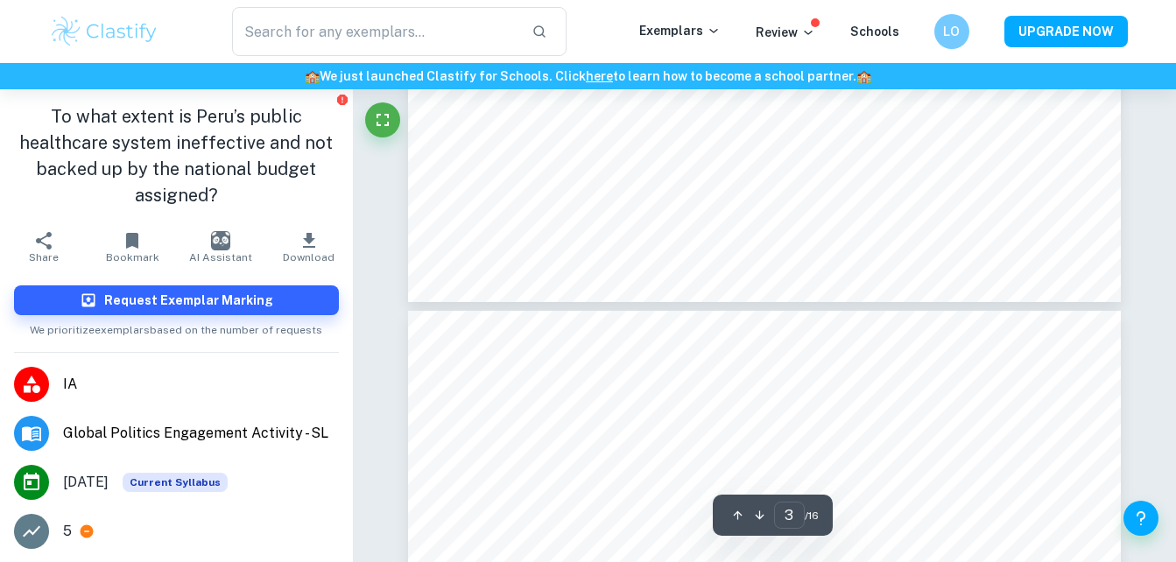
type input "4"
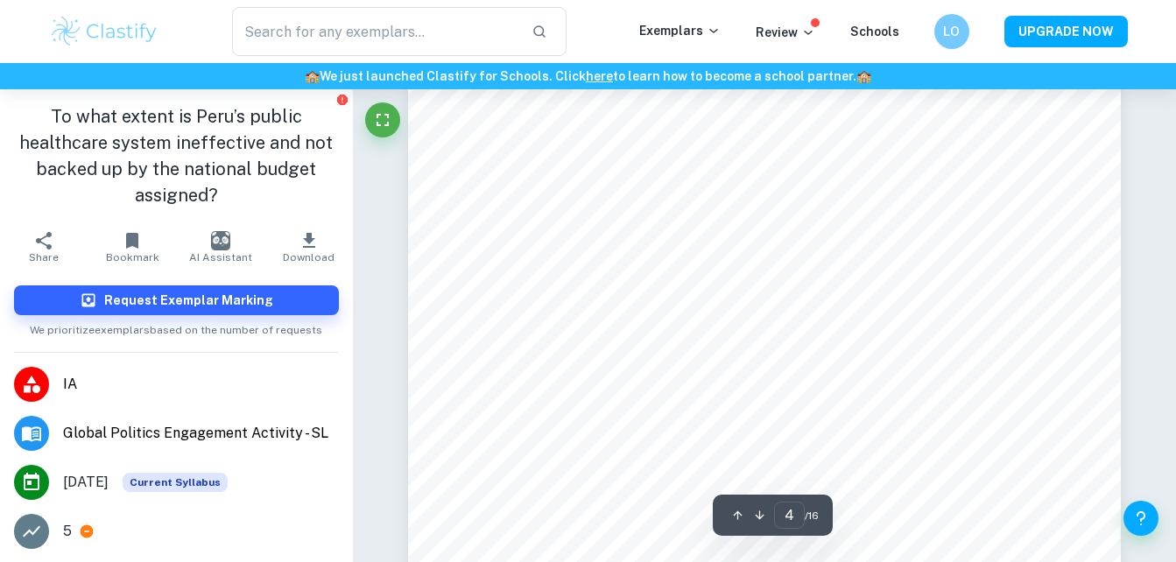
scroll to position [3411, 0]
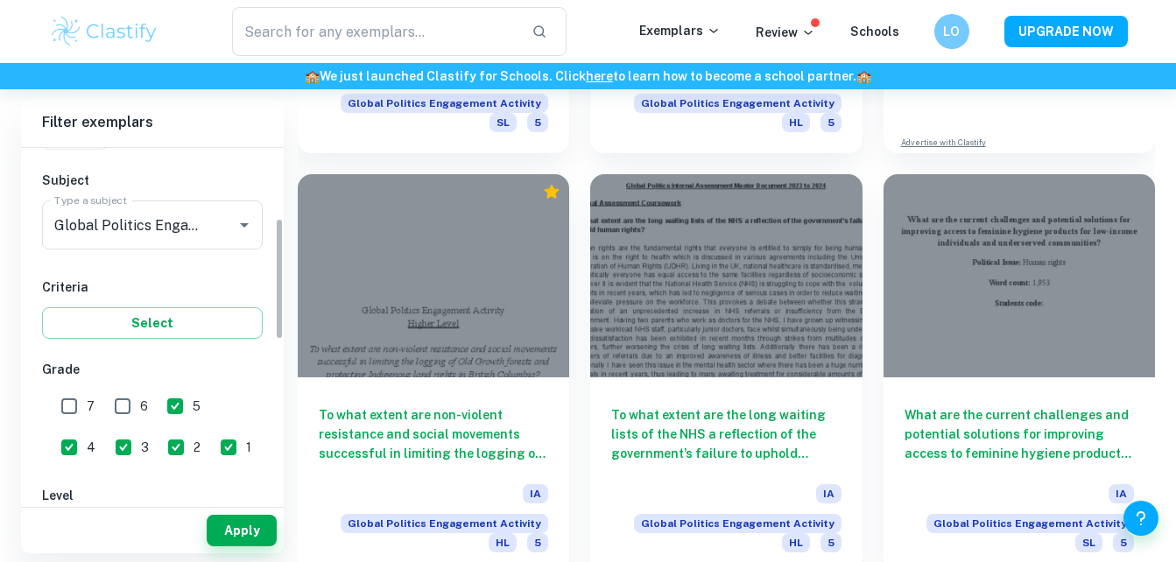
scroll to position [209, 0]
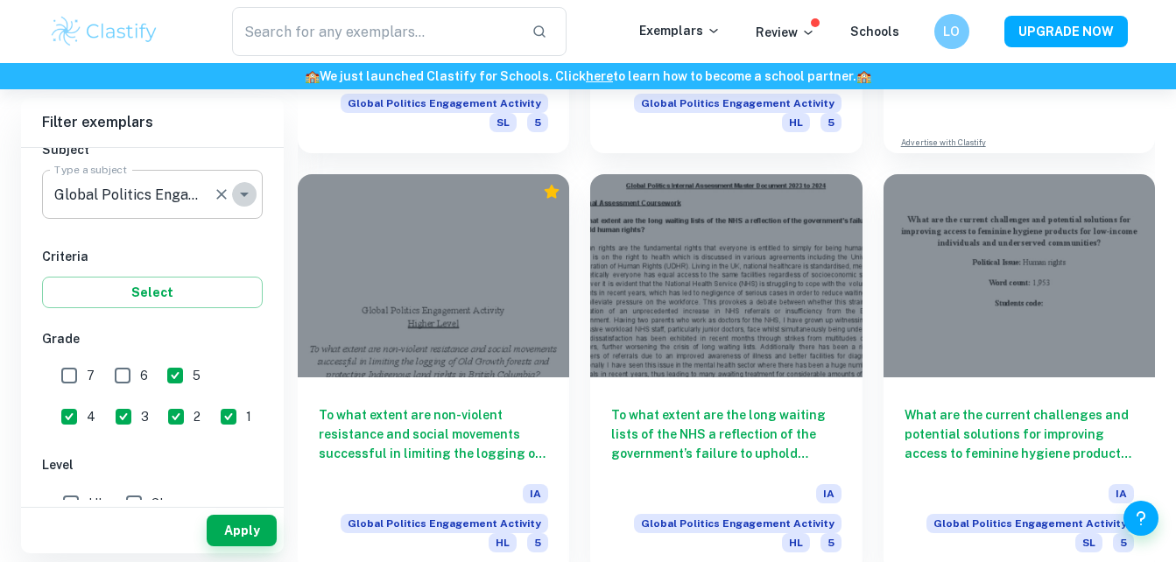
click at [248, 194] on icon "Open" at bounding box center [244, 194] width 21 height 21
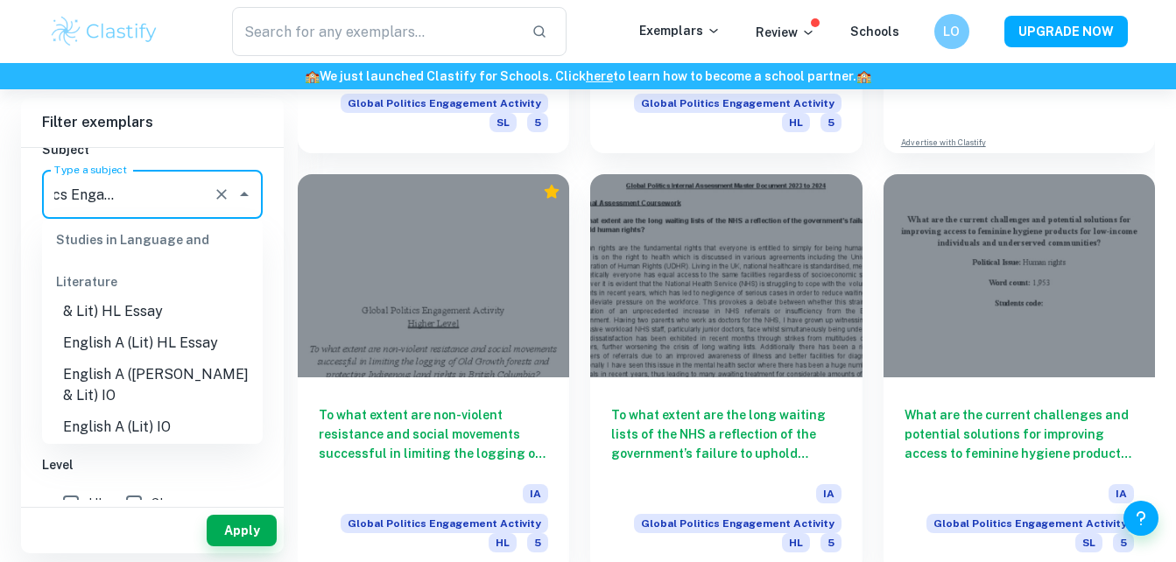
scroll to position [222, 0]
click at [204, 339] on li "English A (Lit) HL Essay" at bounding box center [152, 345] width 221 height 32
type input "English A (Lit) HL Essay"
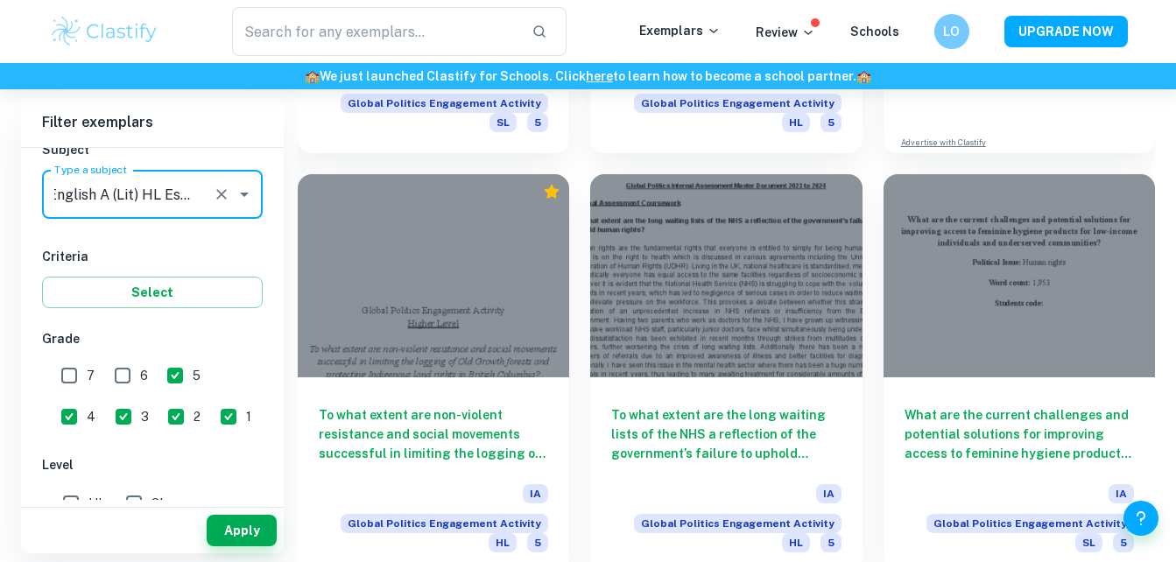
scroll to position [0, 0]
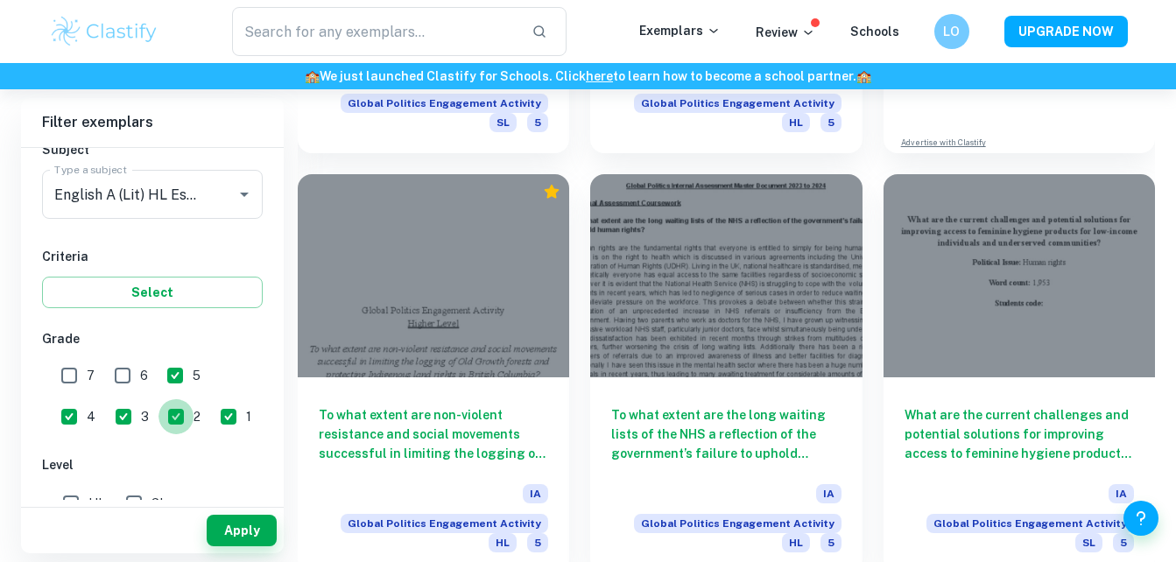
click at [158, 416] on input "2" at bounding box center [175, 416] width 35 height 35
checkbox input "false"
click at [180, 377] on input "5" at bounding box center [175, 375] width 35 height 35
checkbox input "false"
click at [87, 399] on input "4" at bounding box center [69, 416] width 35 height 35
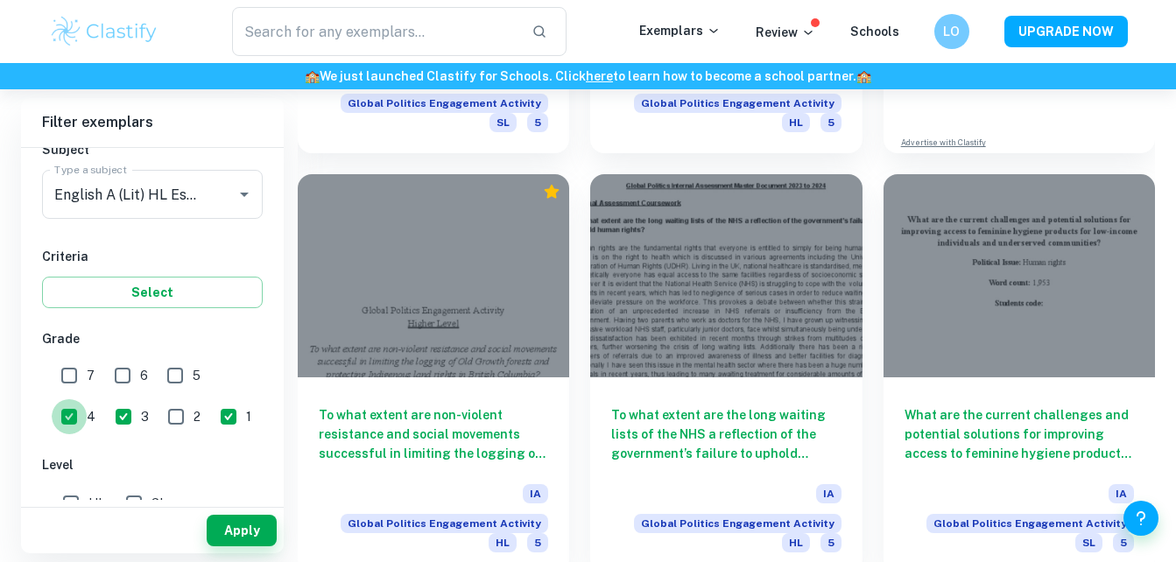
checkbox input "false"
click at [106, 419] on input "3" at bounding box center [123, 416] width 35 height 35
checkbox input "false"
click at [256, 523] on button "Apply" at bounding box center [242, 531] width 70 height 32
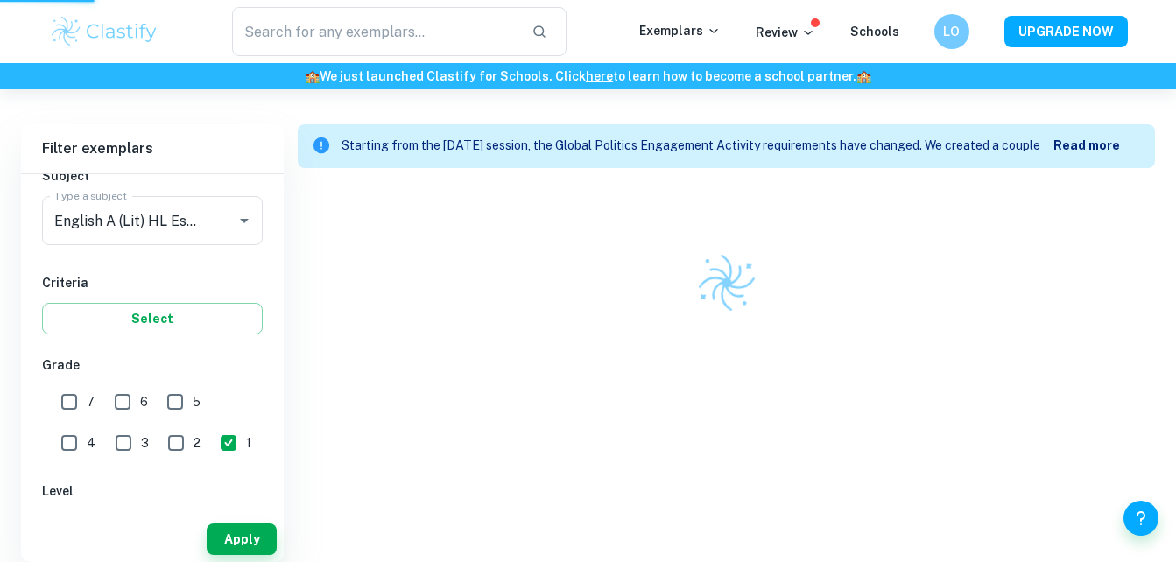
scroll to position [457, 0]
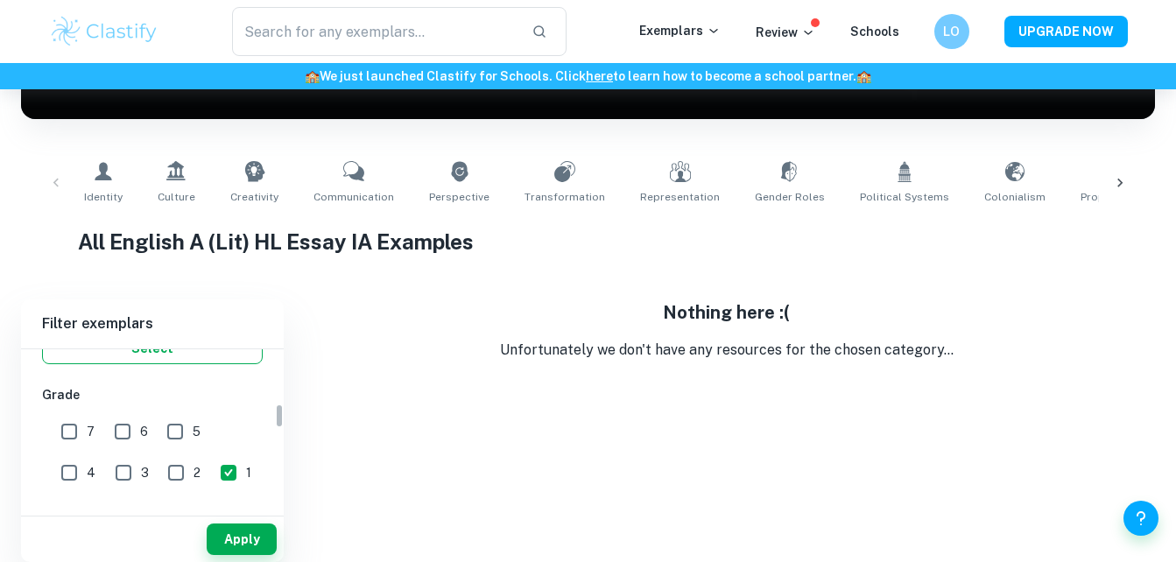
scroll to position [359, 0]
click at [158, 465] on input "2" at bounding box center [175, 468] width 35 height 35
checkbox input "true"
click at [255, 551] on button "Apply" at bounding box center [242, 539] width 70 height 32
click at [106, 464] on input "3" at bounding box center [123, 468] width 35 height 35
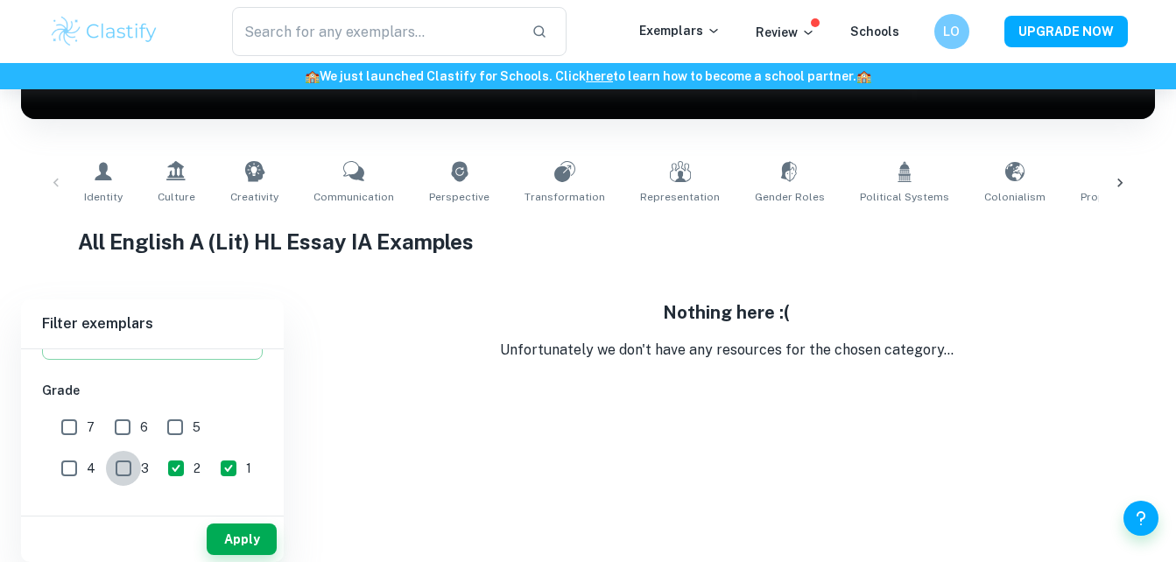
checkbox input "true"
click at [221, 533] on button "Apply" at bounding box center [242, 539] width 70 height 32
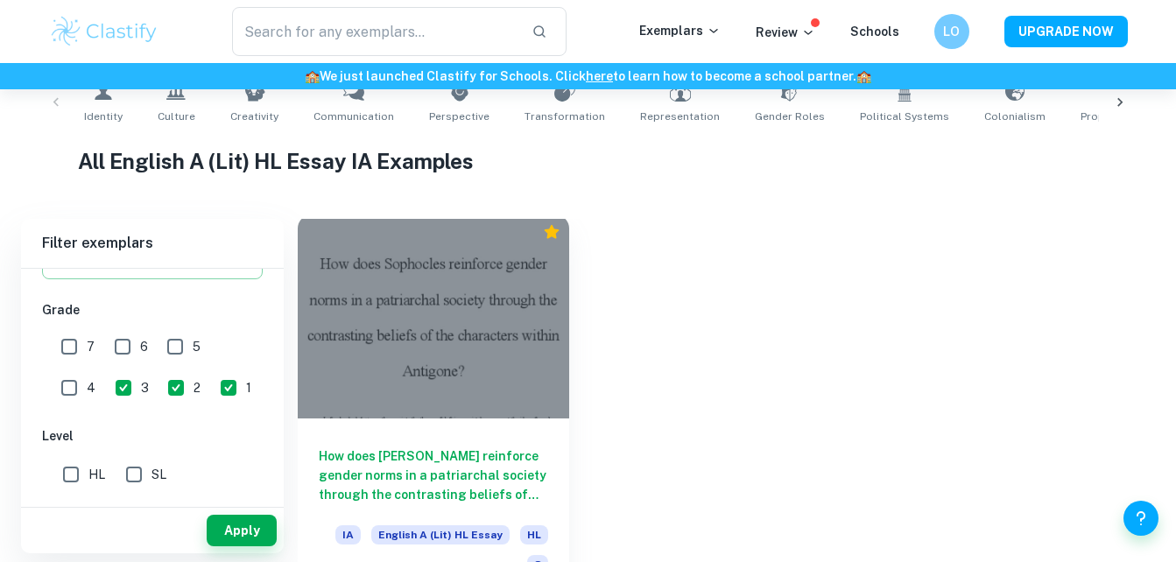
scroll to position [372, 0]
click at [377, 434] on div "How does [PERSON_NAME] reinforce gender norms in a patriarchal society through …" at bounding box center [433, 506] width 271 height 177
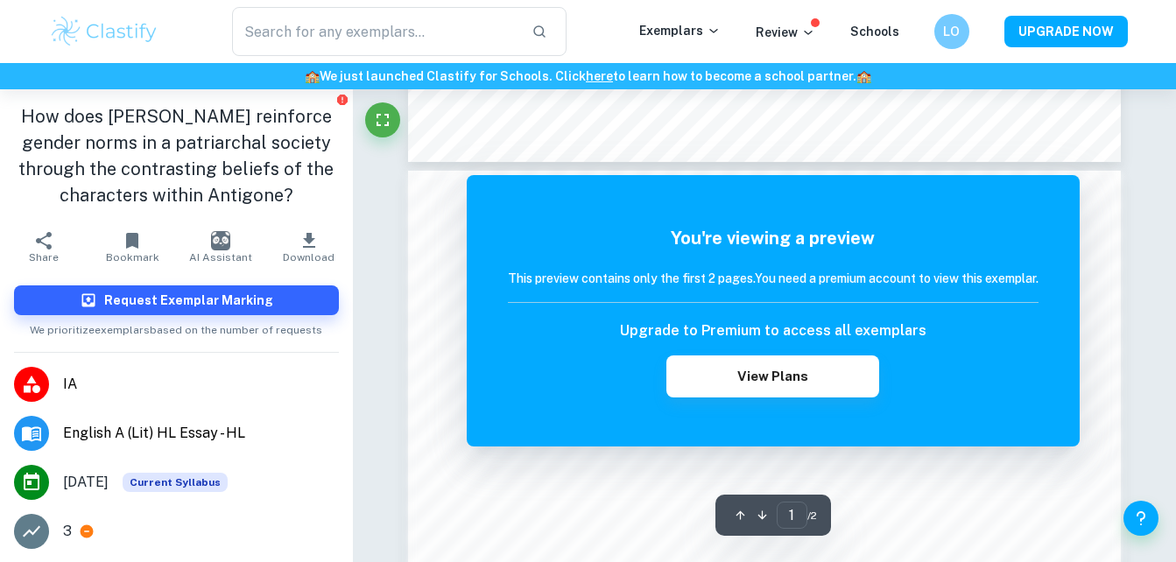
scroll to position [884, 0]
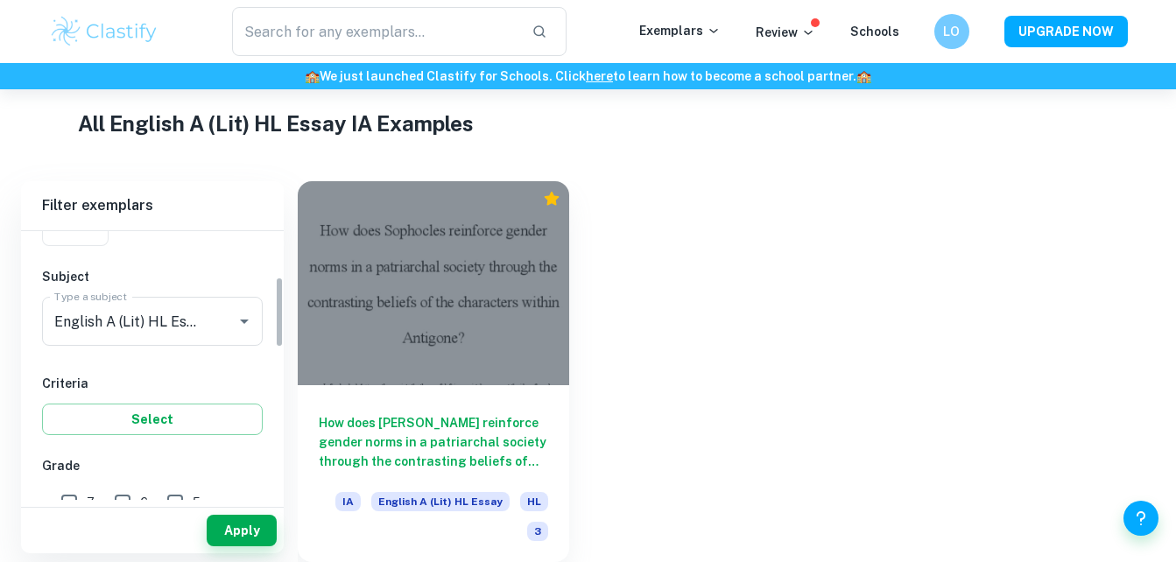
scroll to position [173, 0]
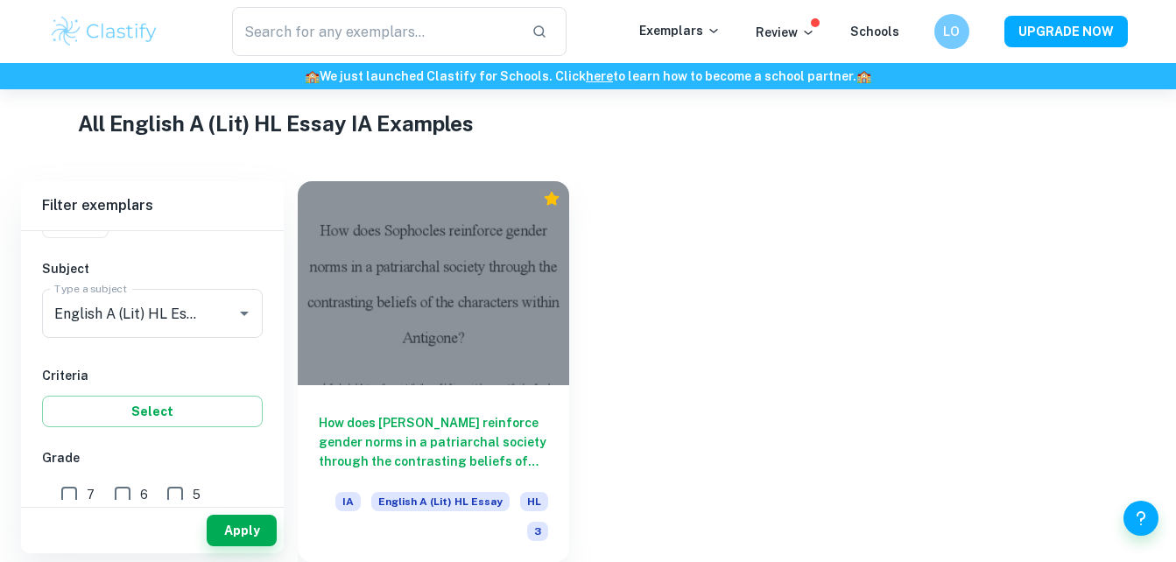
click at [87, 518] on input "4" at bounding box center [69, 535] width 35 height 35
checkbox input "true"
click at [235, 527] on button "Apply" at bounding box center [242, 531] width 70 height 32
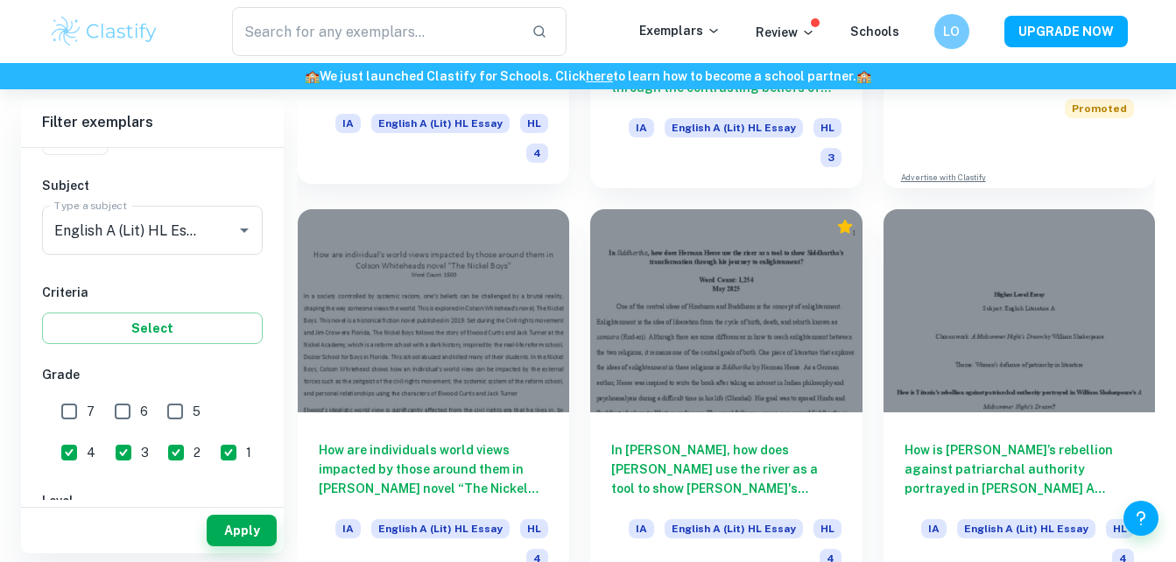
scroll to position [786, 0]
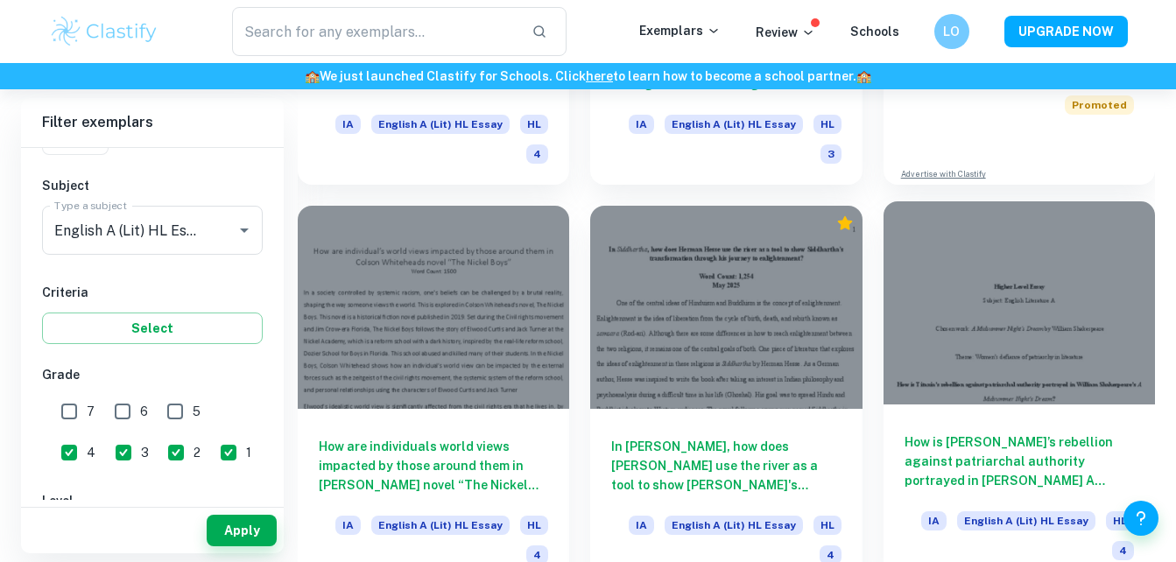
click at [1083, 437] on h6 "How is [PERSON_NAME]’s rebellion against patriarchal authority portrayed in [PE…" at bounding box center [1018, 461] width 229 height 58
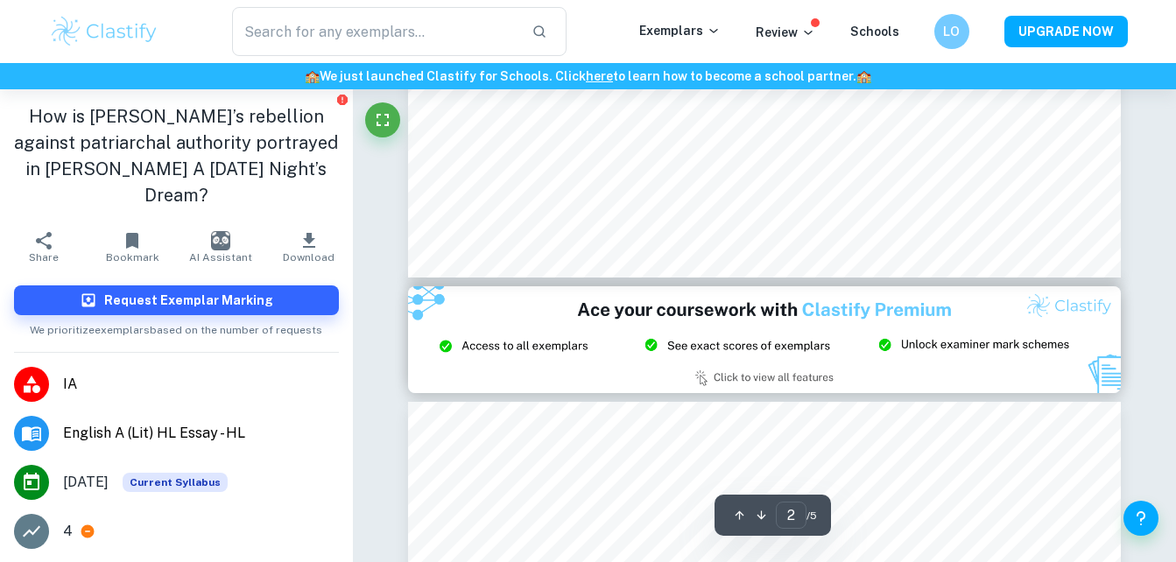
scroll to position [1802, 0]
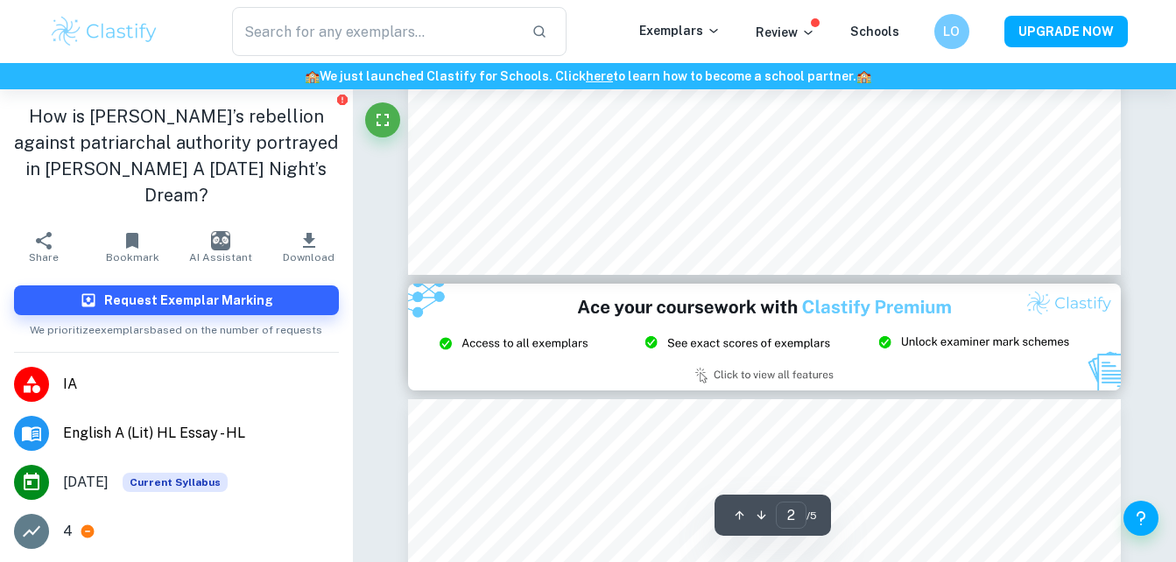
type input "3"
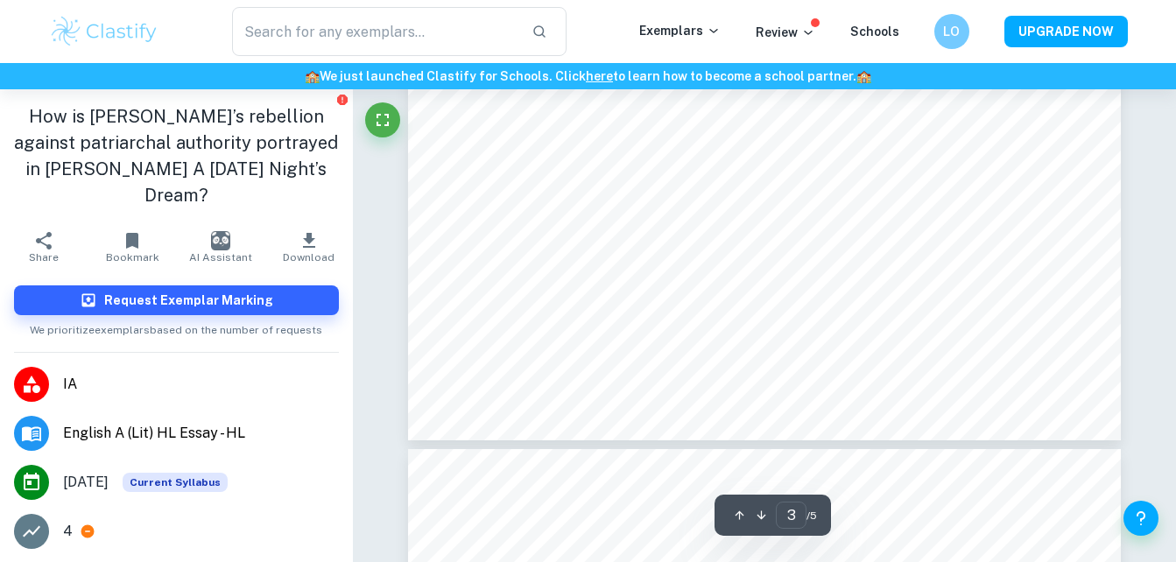
scroll to position [2684, 0]
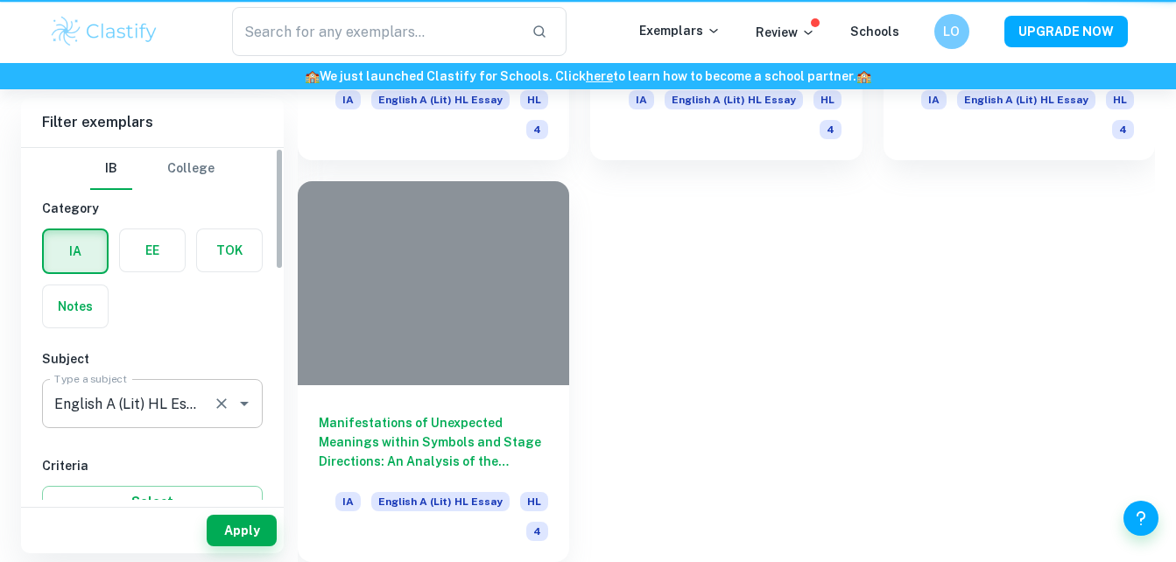
scroll to position [786, 0]
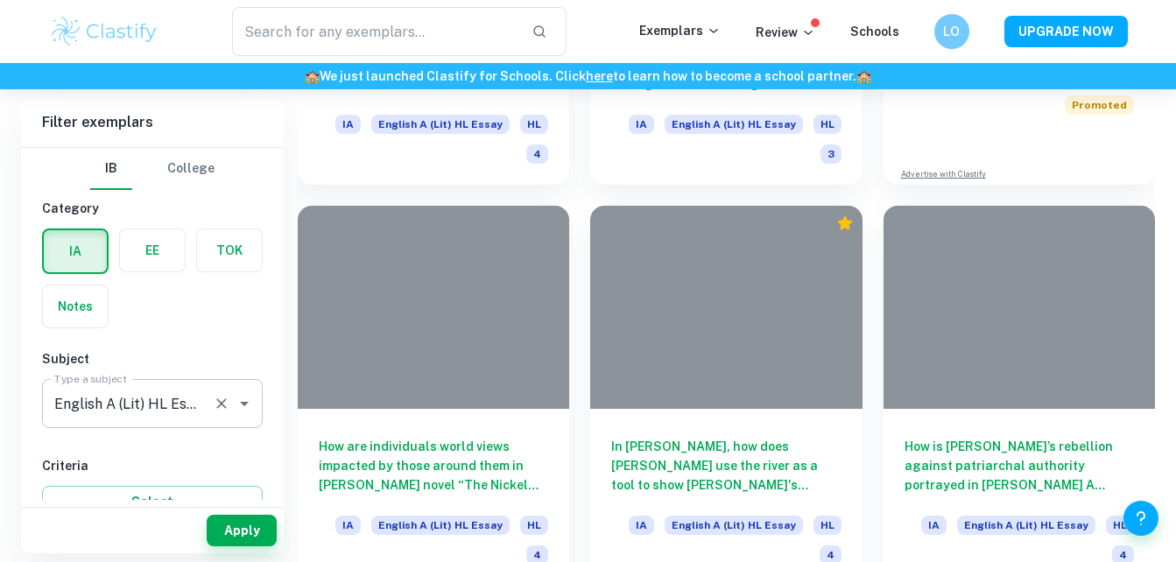
click at [256, 391] on div "English A (Lit) HL Essay Type a subject" at bounding box center [152, 403] width 221 height 49
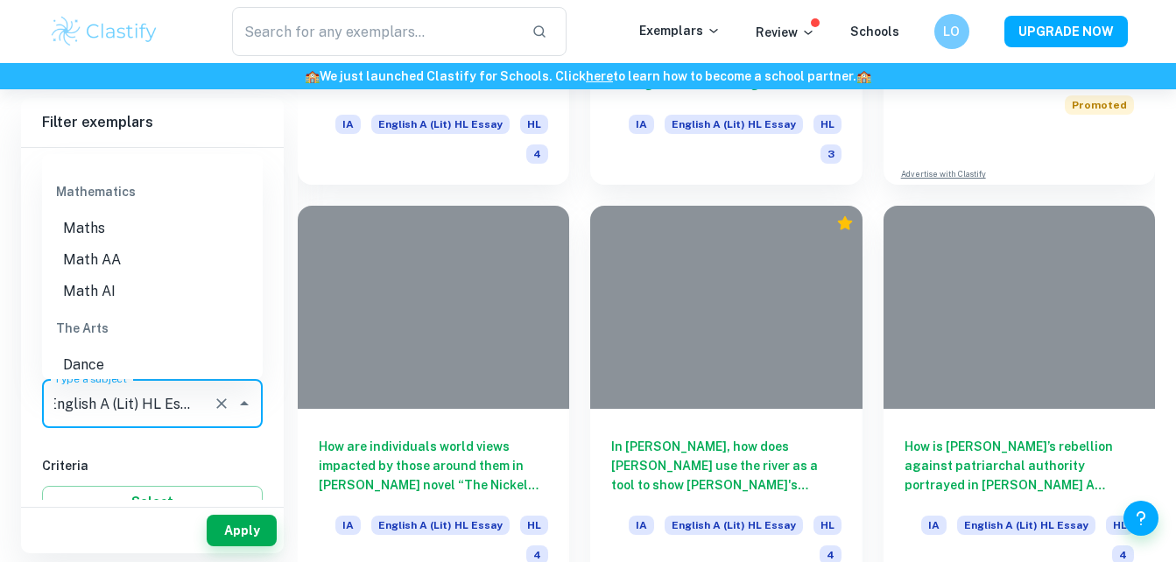
scroll to position [2385, 0]
click at [172, 288] on li "Math AI" at bounding box center [152, 293] width 221 height 32
type input "Math AI"
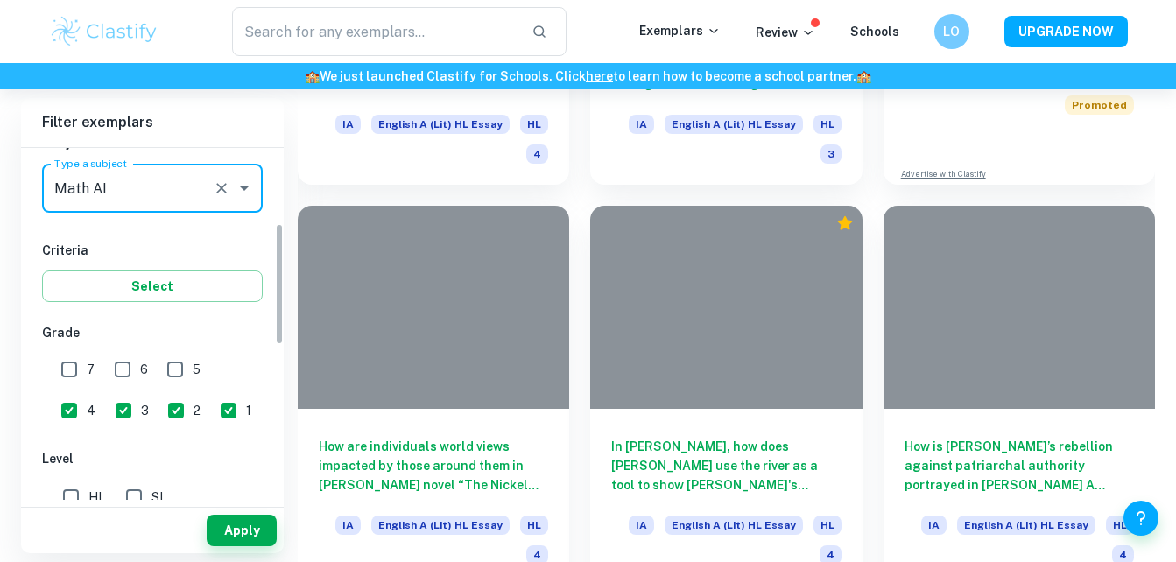
scroll to position [216, 0]
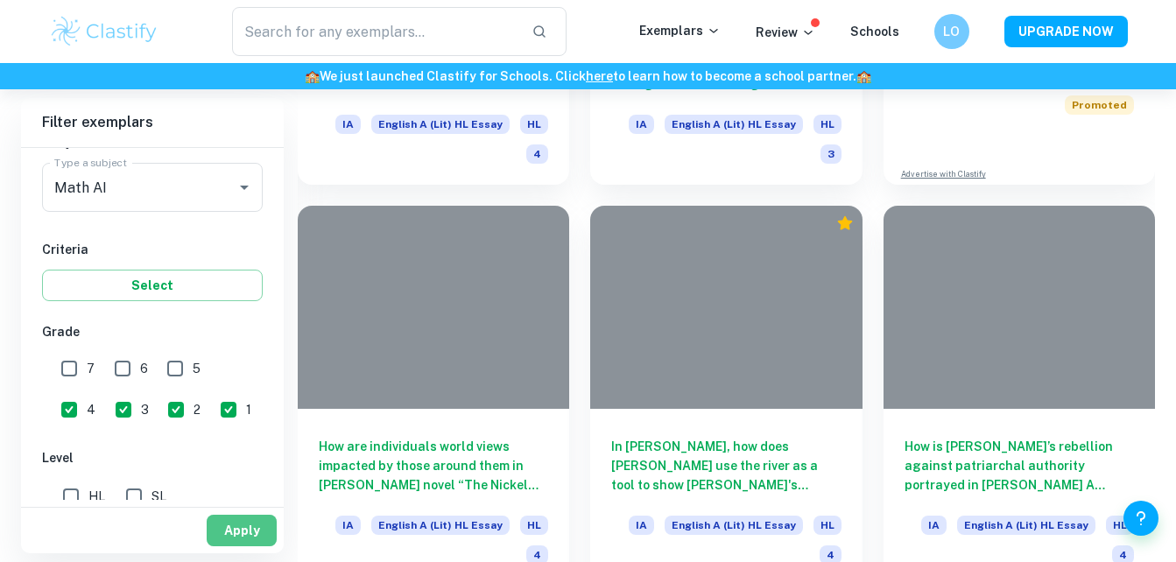
click at [229, 543] on button "Apply" at bounding box center [242, 531] width 70 height 32
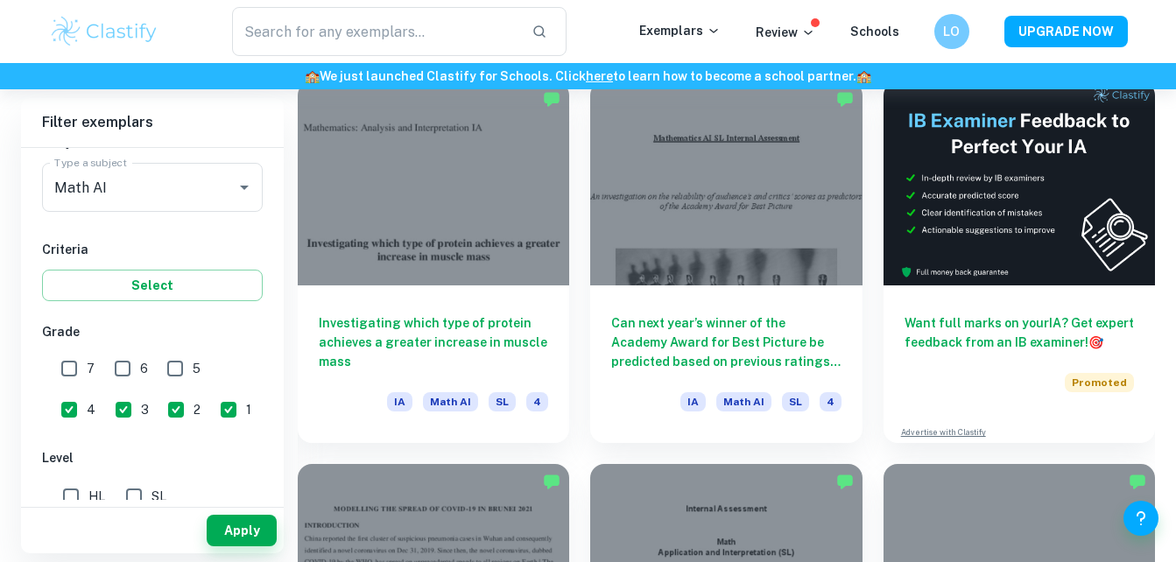
scroll to position [523, 0]
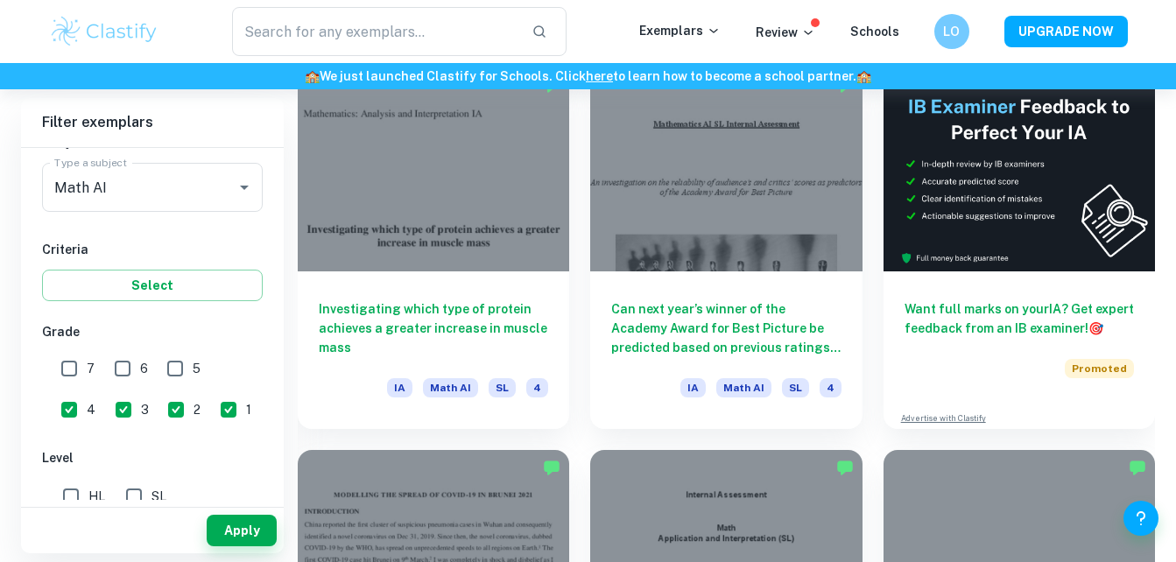
click at [87, 392] on input "4" at bounding box center [69, 409] width 35 height 35
checkbox input "false"
click at [234, 526] on button "Apply" at bounding box center [242, 531] width 70 height 32
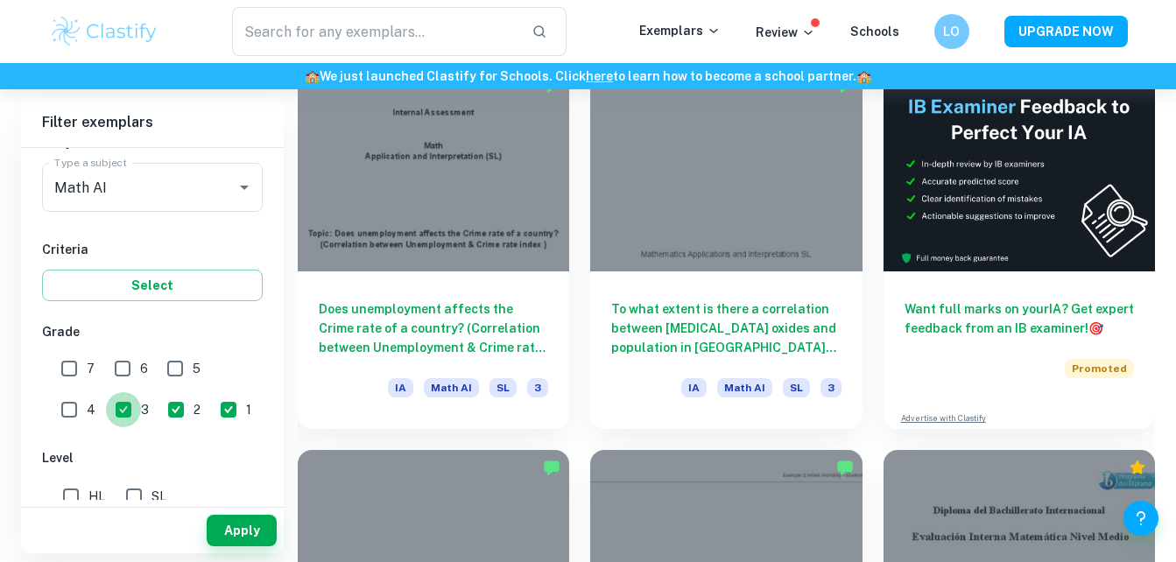
click at [106, 398] on input "3" at bounding box center [123, 409] width 35 height 35
click at [249, 528] on button "Apply" at bounding box center [242, 531] width 70 height 32
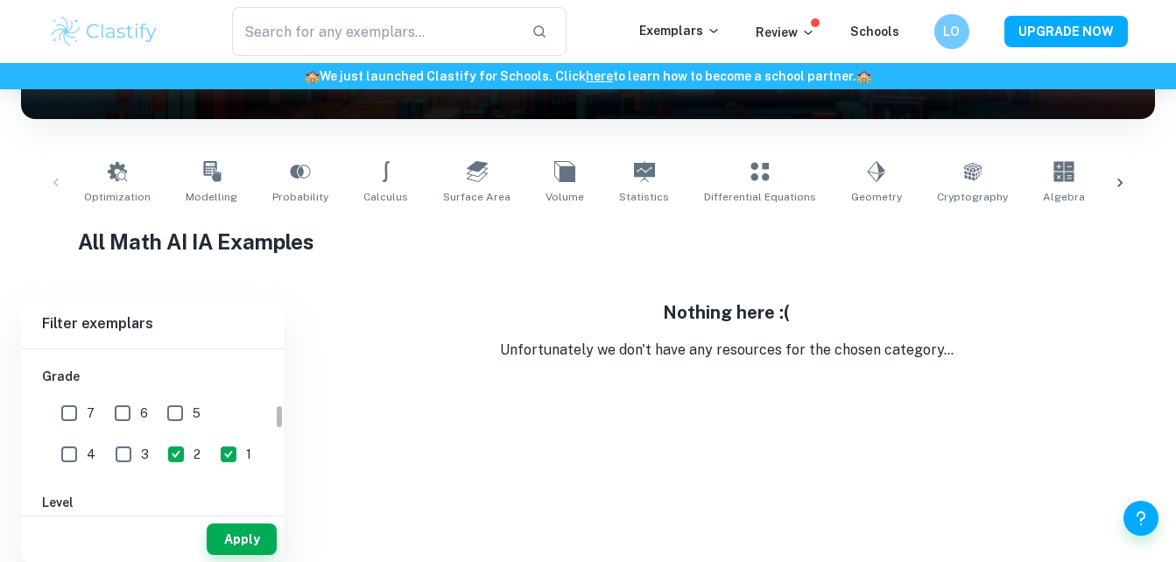
scroll to position [374, 0]
click at [106, 458] on input "3" at bounding box center [123, 453] width 35 height 35
checkbox input "true"
click at [248, 539] on button "Apply" at bounding box center [242, 539] width 70 height 32
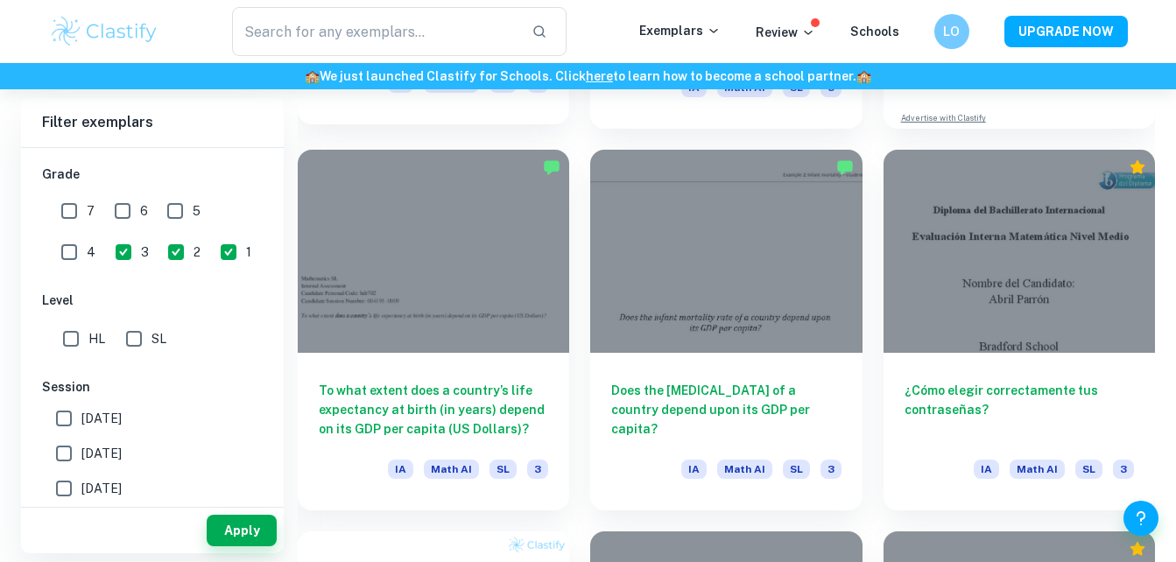
scroll to position [824, 0]
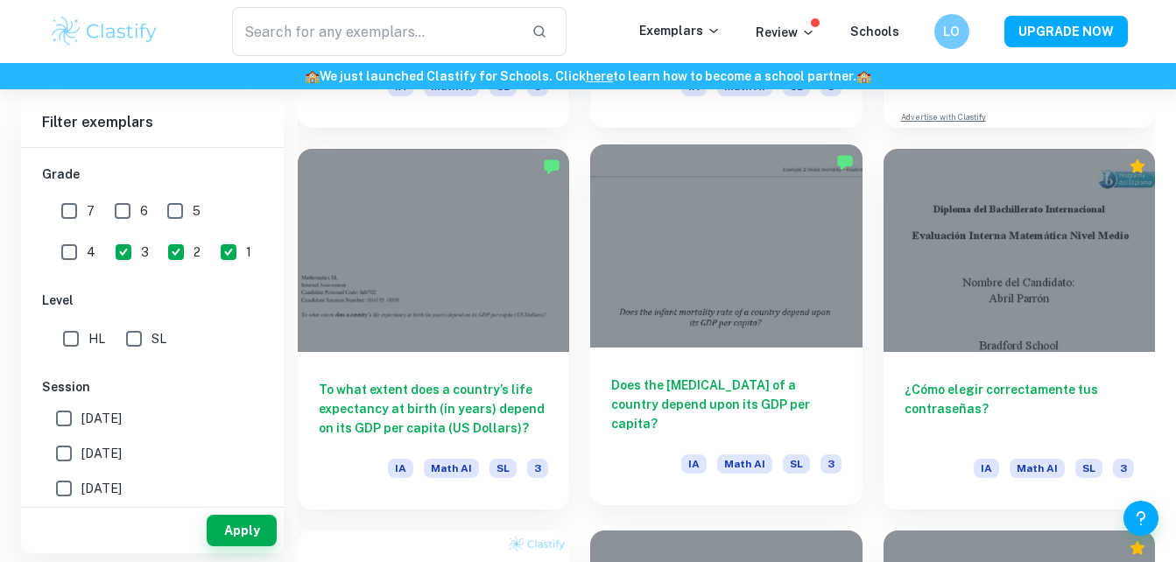
click at [785, 409] on h6 "Does the [MEDICAL_DATA] of a country depend upon its GDP per capita?" at bounding box center [725, 405] width 229 height 58
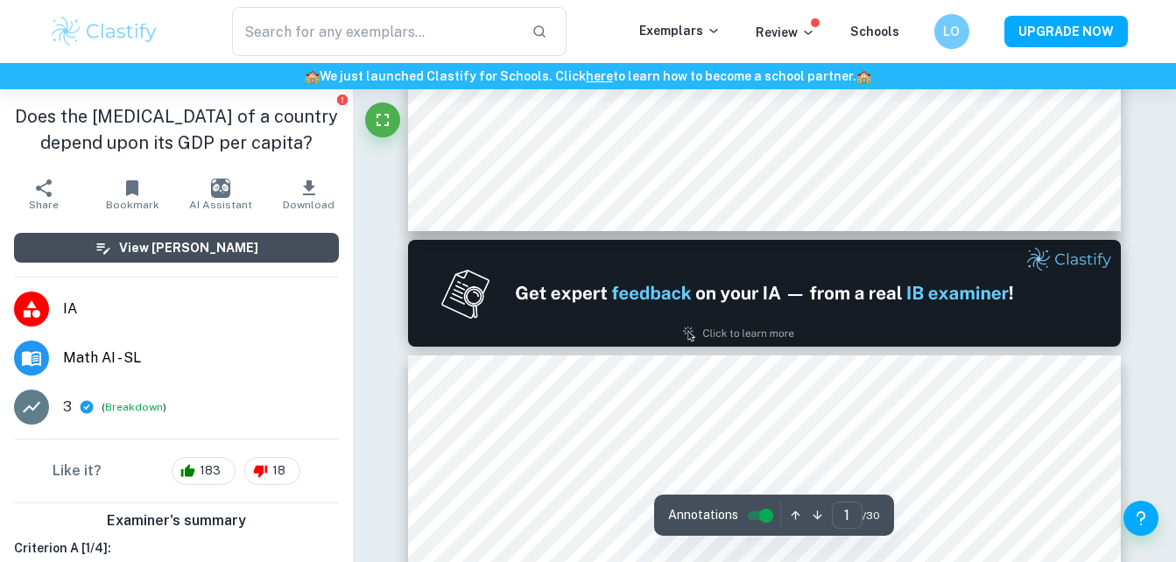
type input "2"
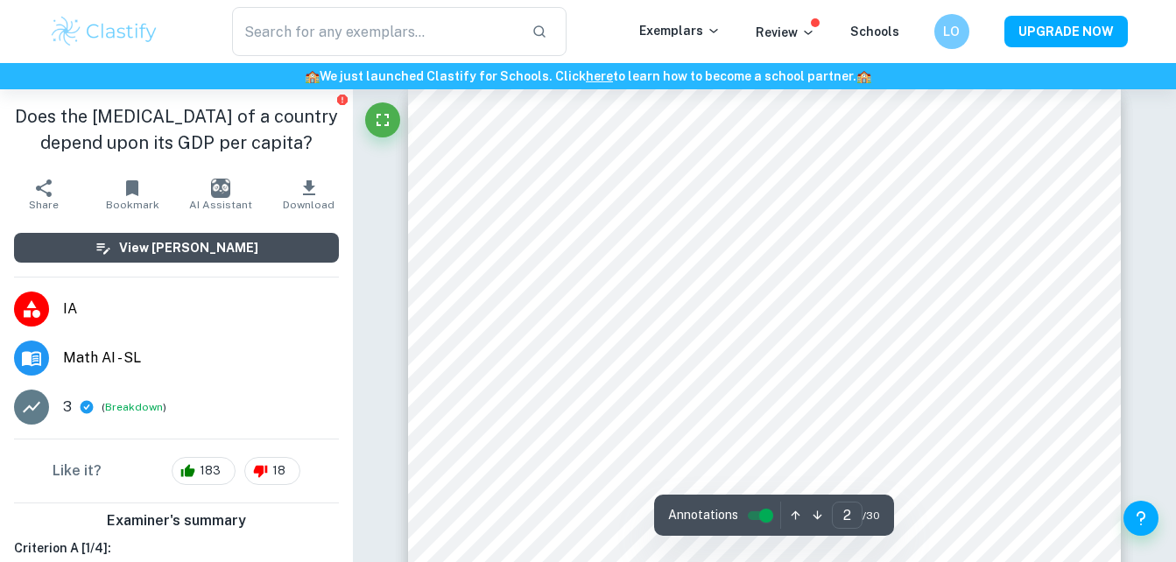
scroll to position [1157, 0]
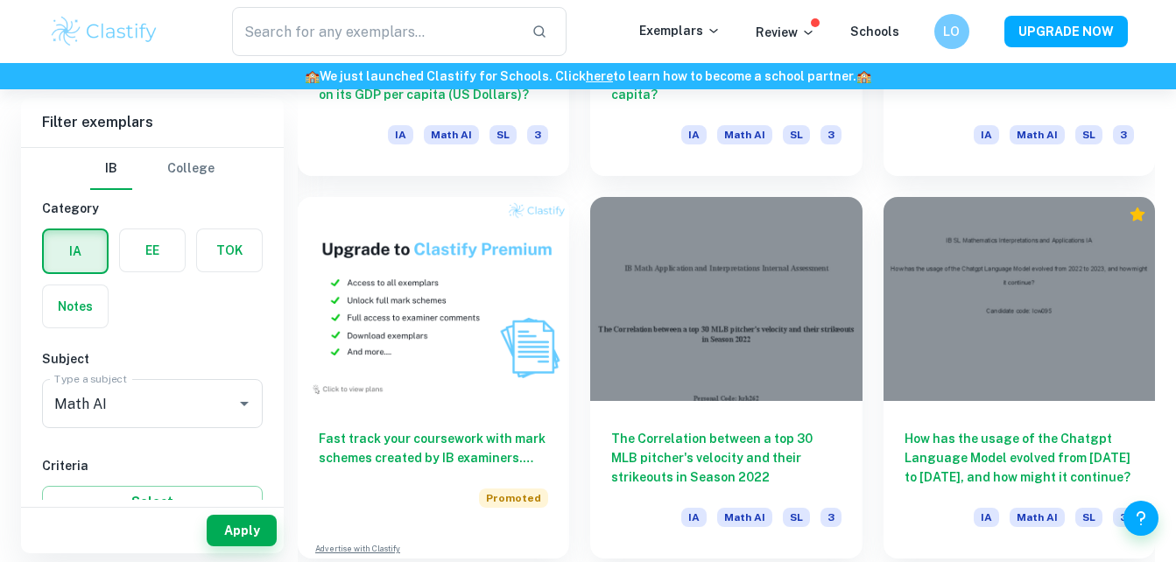
scroll to position [824, 0]
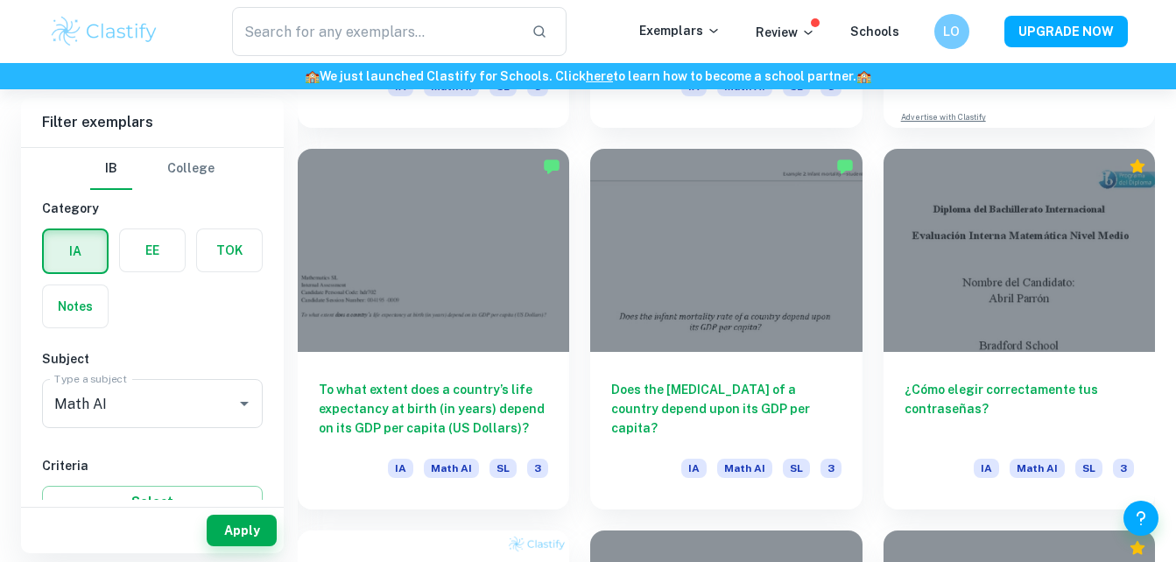
click at [363, 262] on div at bounding box center [433, 251] width 271 height 204
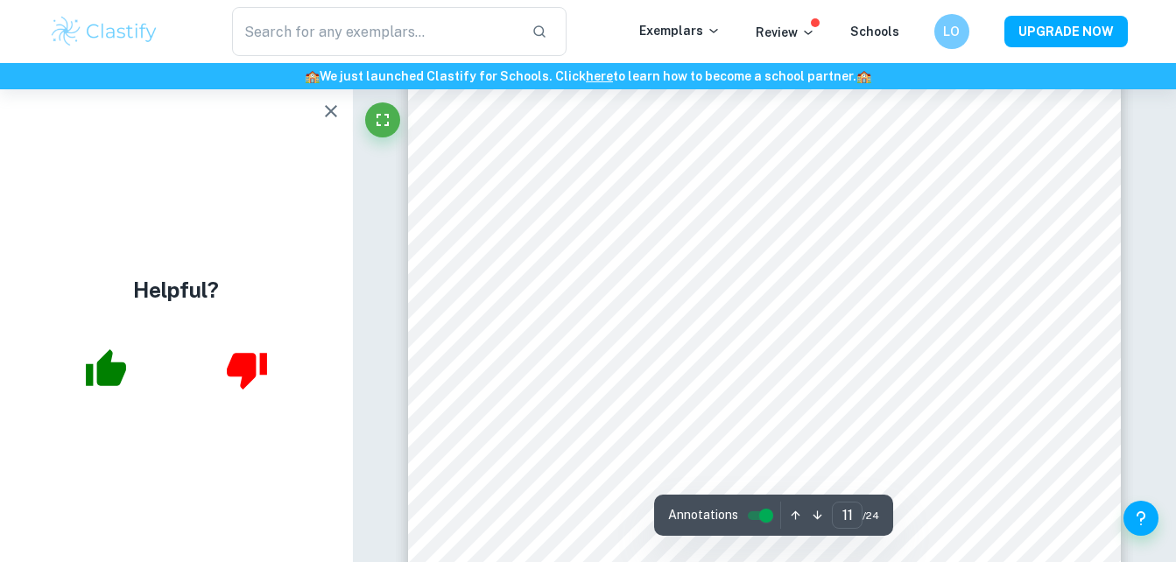
scroll to position [12447, 0]
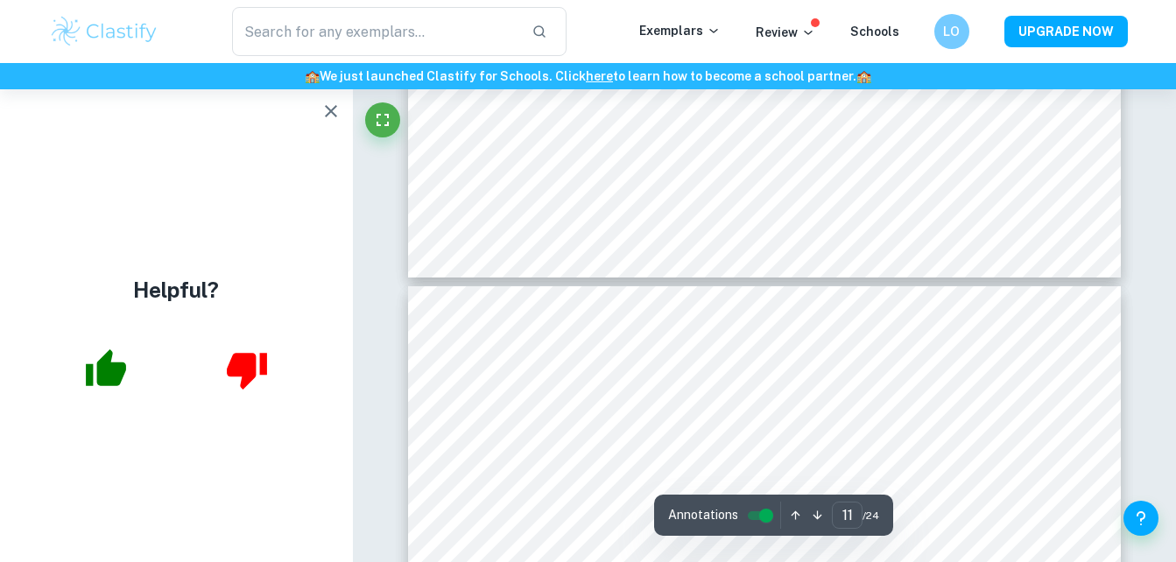
type input "12"
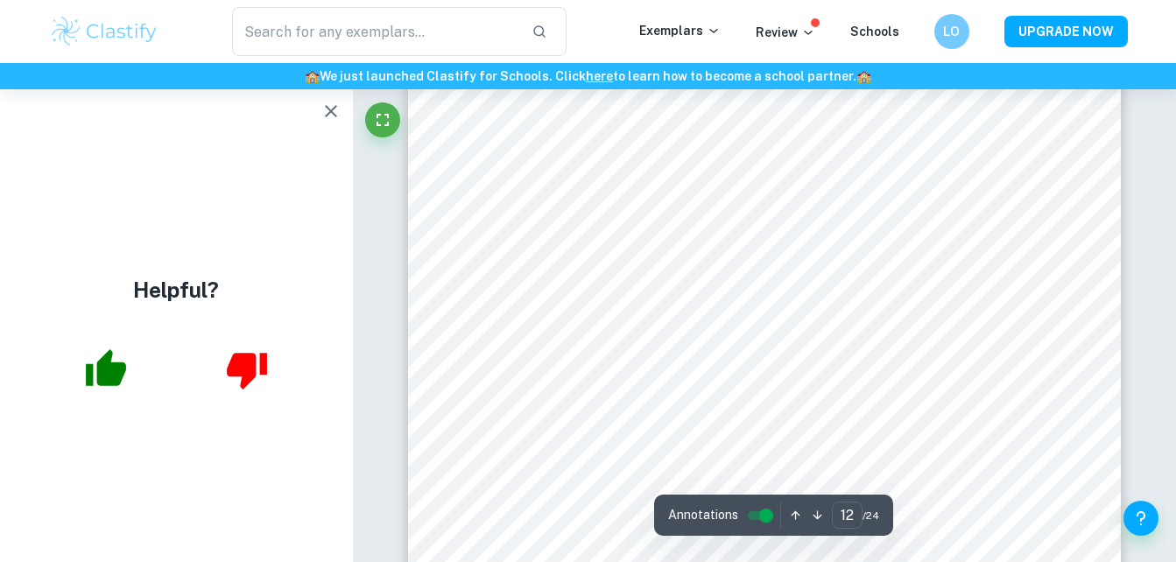
scroll to position [13296, 0]
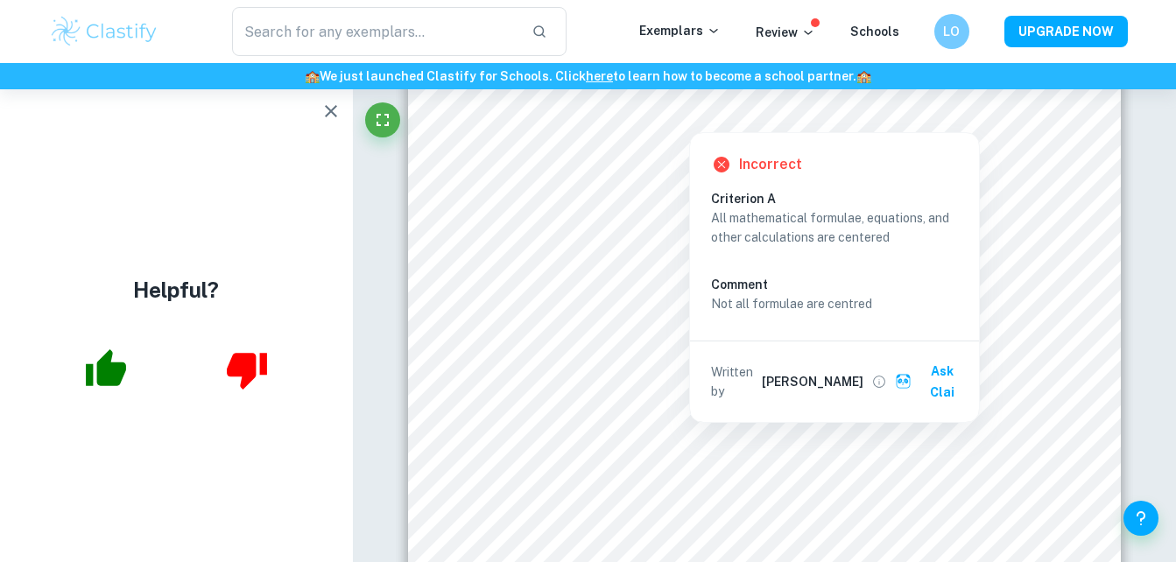
click at [713, 218] on p "All mathematical formulae, equations, and other calculations are centered" at bounding box center [834, 227] width 247 height 39
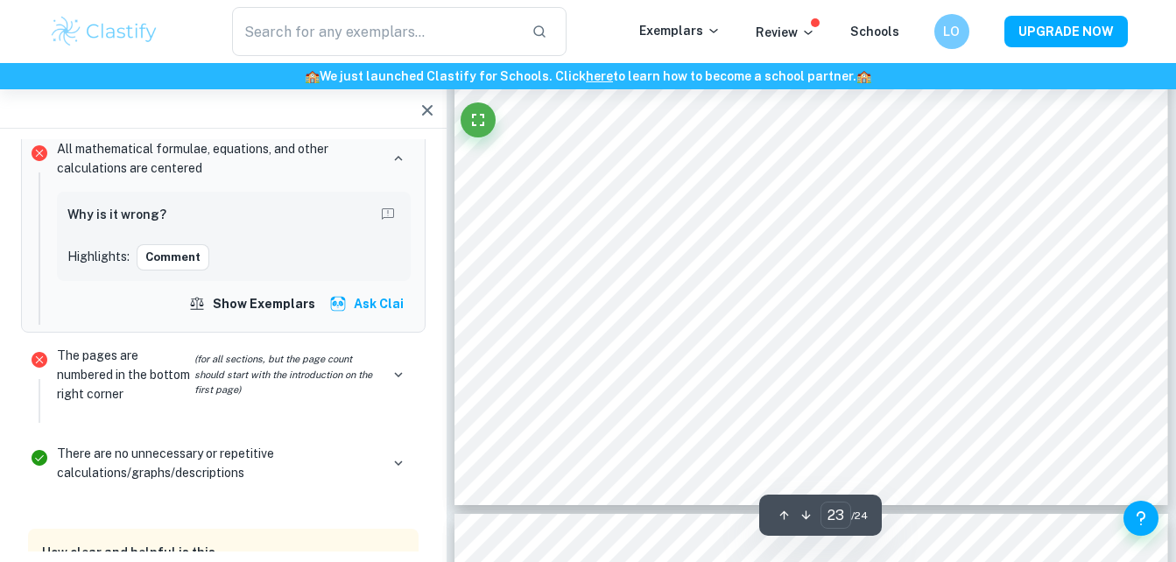
scroll to position [26442, 0]
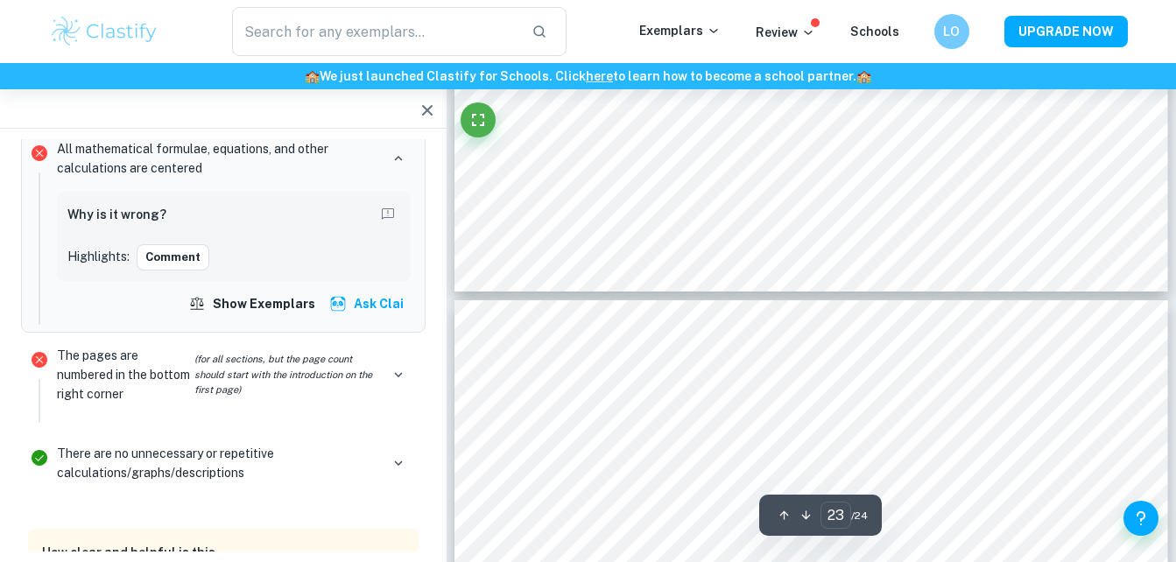
type input "24"
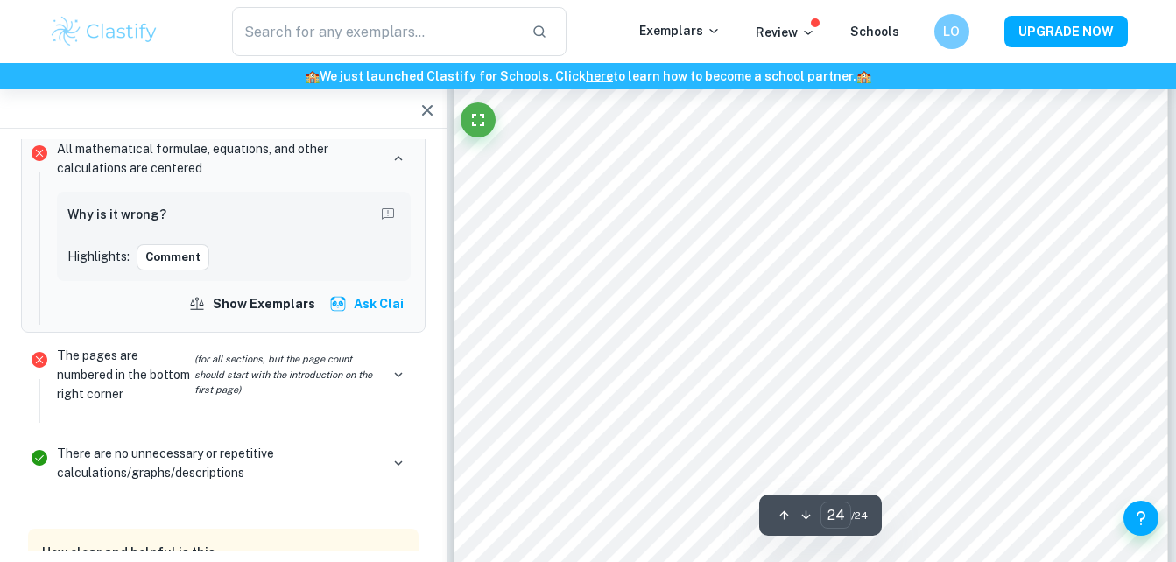
scroll to position [27558, 0]
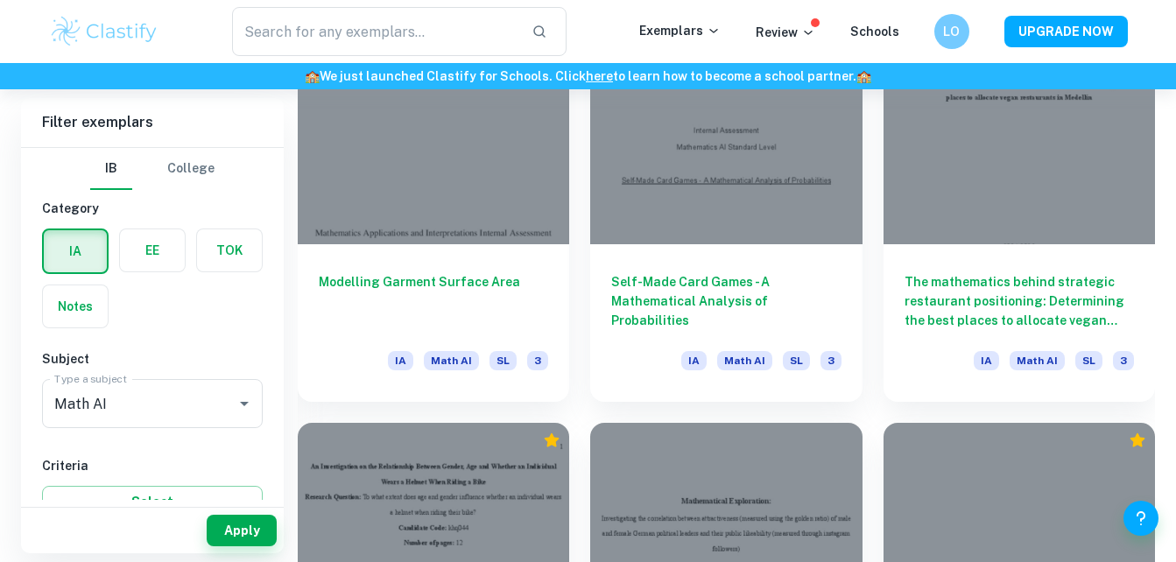
scroll to position [2080, 0]
click at [234, 397] on icon "Open" at bounding box center [244, 403] width 21 height 21
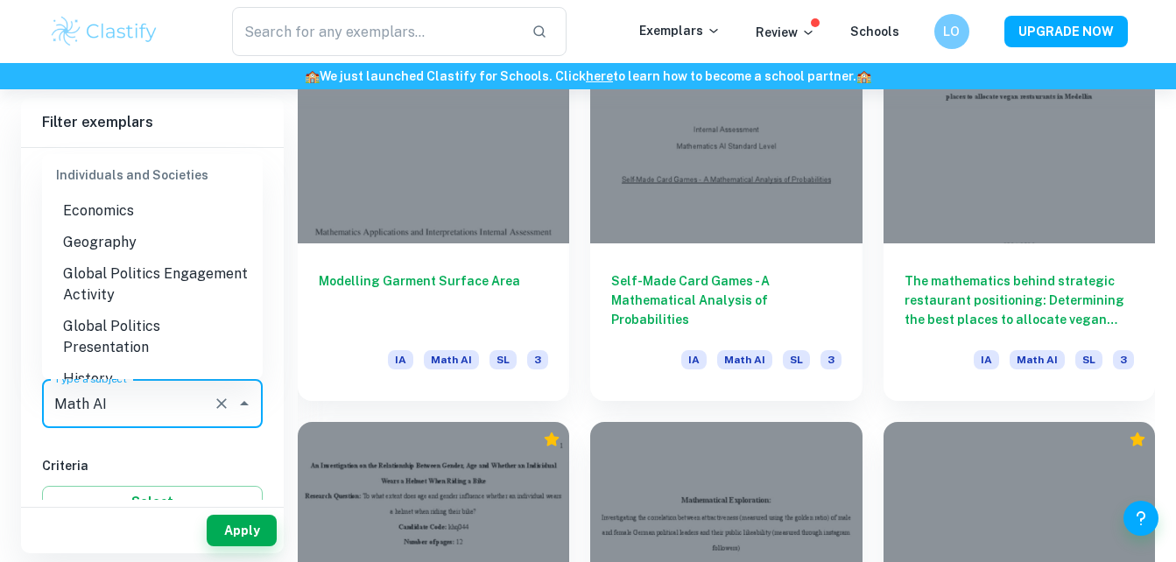
scroll to position [1733, 0]
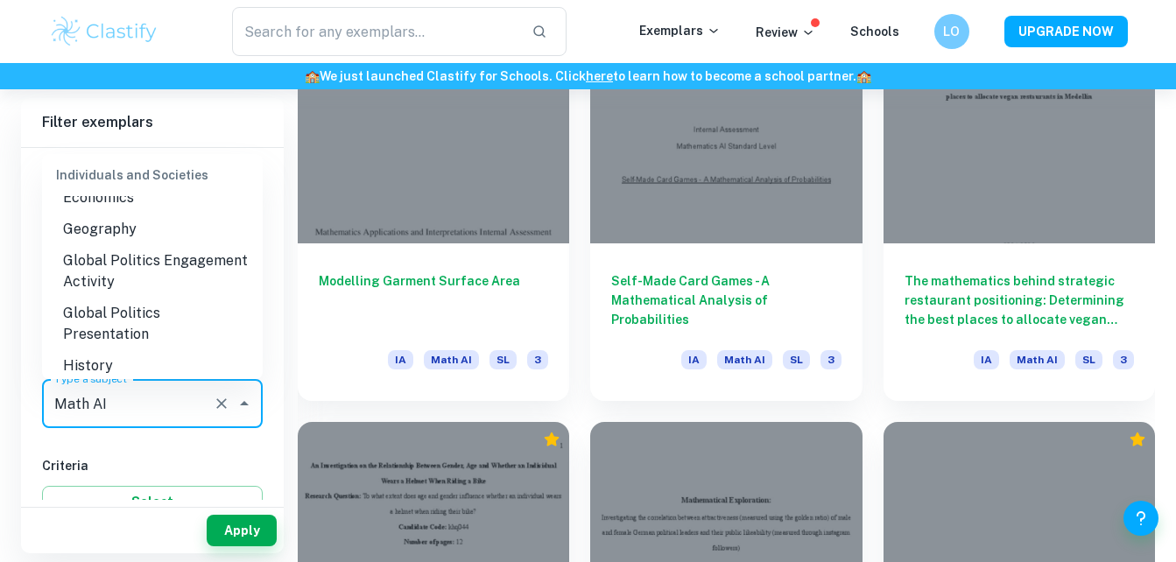
click at [143, 281] on li "Global Politics Engagement Activity" at bounding box center [152, 271] width 221 height 53
type input "Global Politics Engagement Activity"
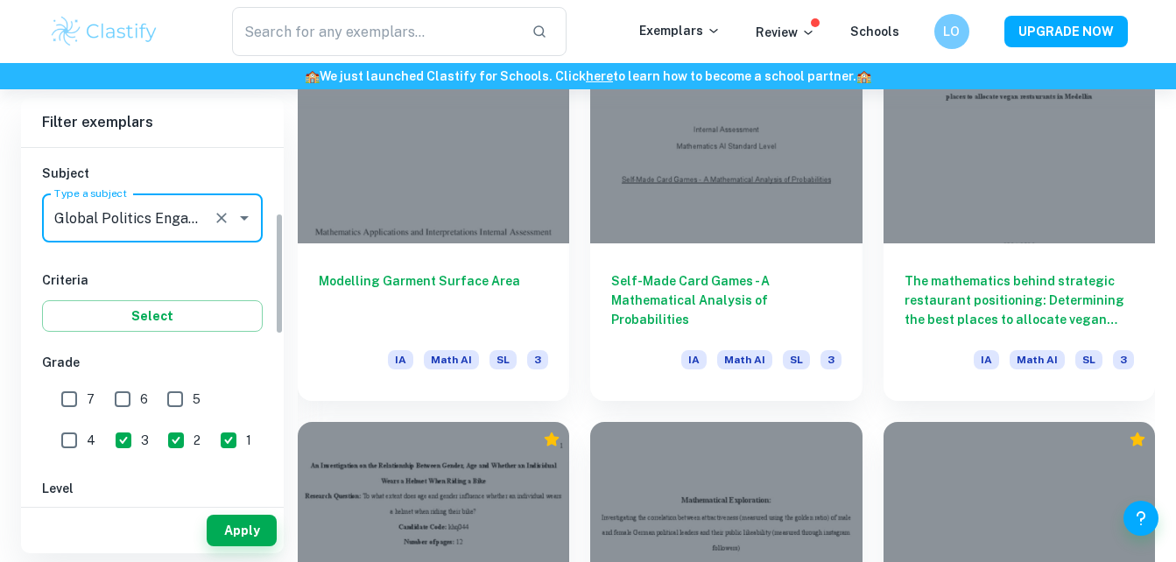
scroll to position [188, 0]
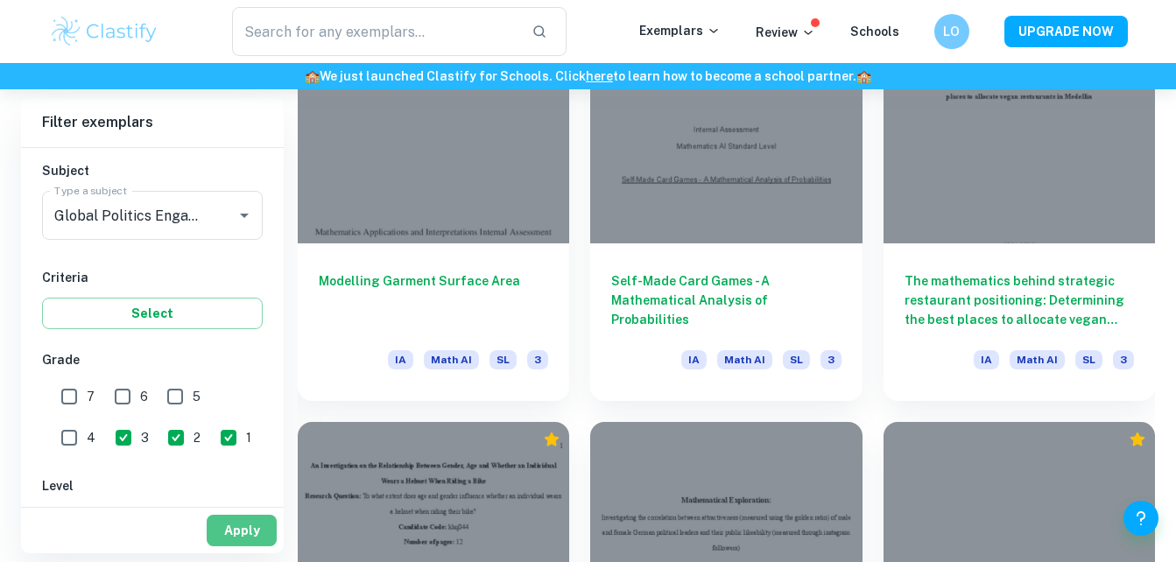
click at [238, 528] on button "Apply" at bounding box center [242, 531] width 70 height 32
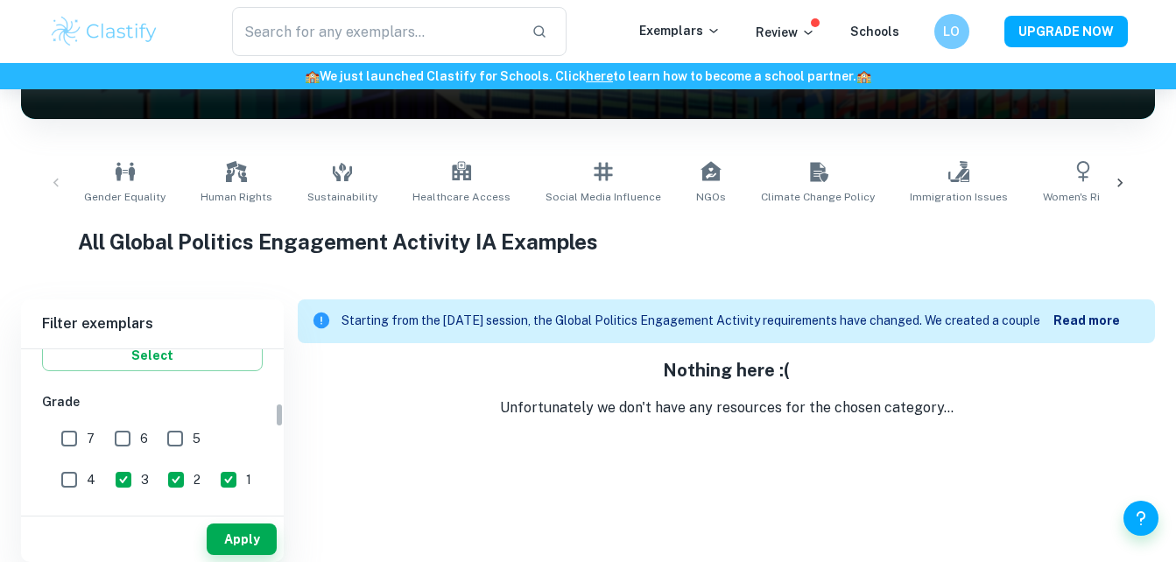
scroll to position [348, 0]
click at [53, 425] on input "7" at bounding box center [69, 437] width 35 height 35
checkbox input "true"
click at [233, 526] on button "Apply" at bounding box center [242, 539] width 70 height 32
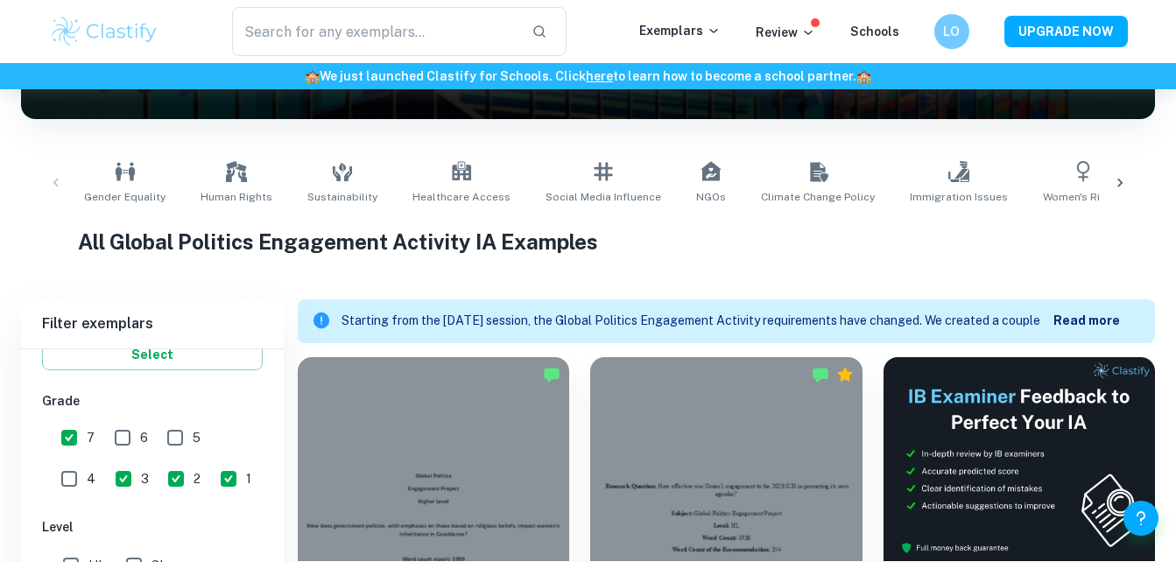
scroll to position [558, 0]
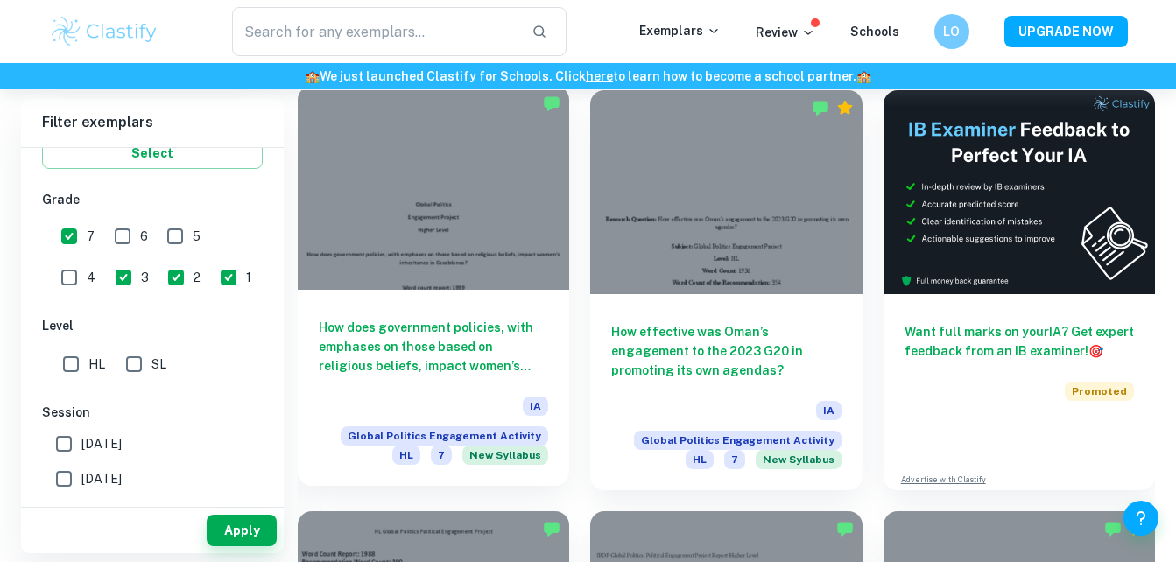
click at [495, 347] on h6 "How does government policies, with emphases on those based on religious beliefs…" at bounding box center [433, 347] width 229 height 58
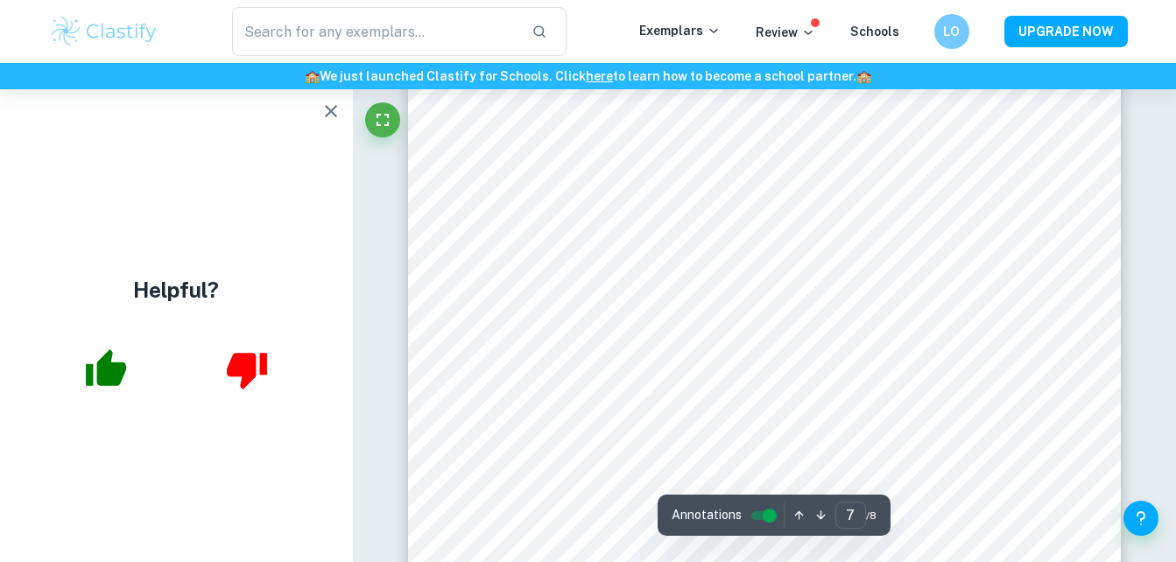
scroll to position [6277, 0]
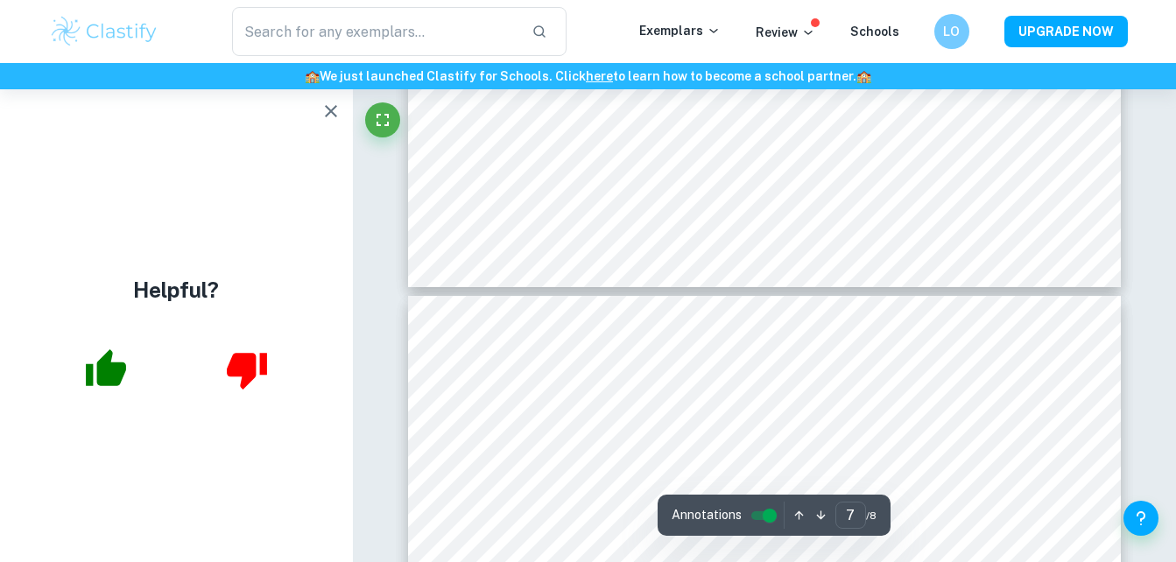
type input "8"
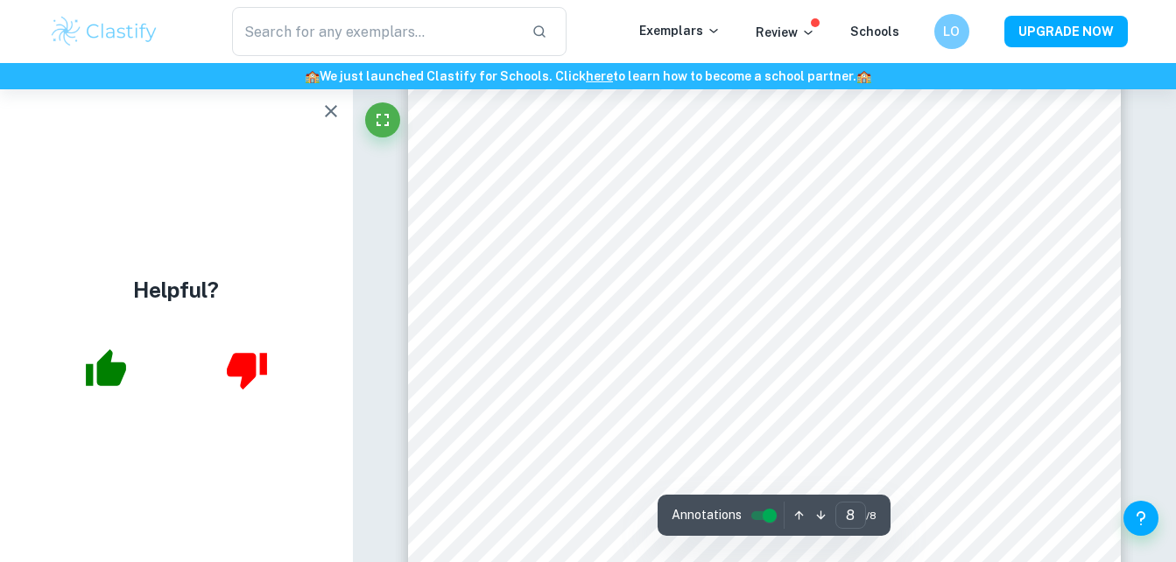
scroll to position [7344, 0]
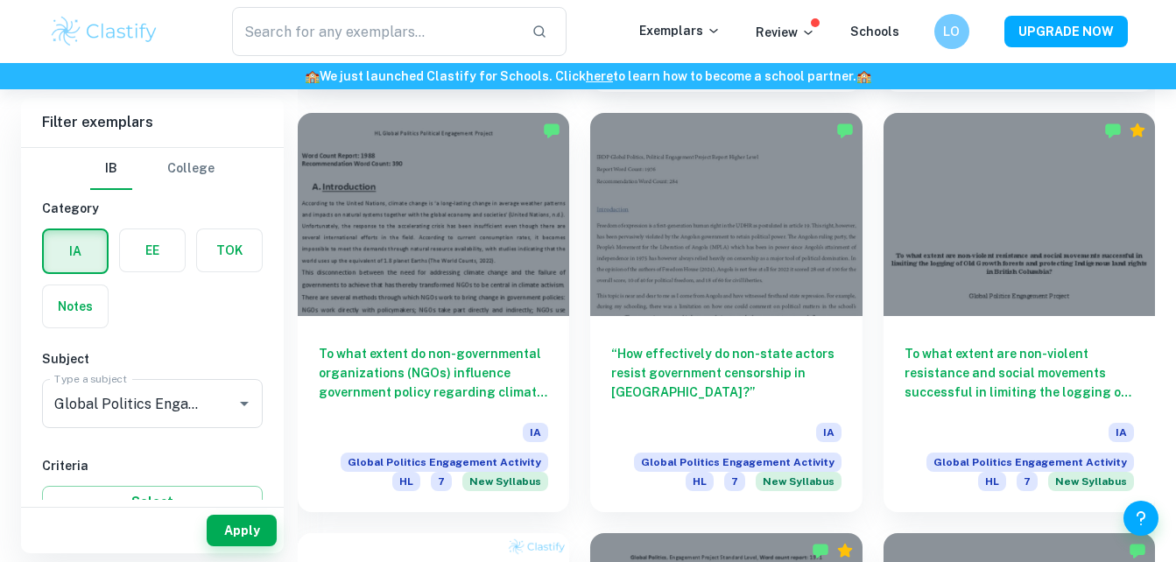
scroll to position [958, 0]
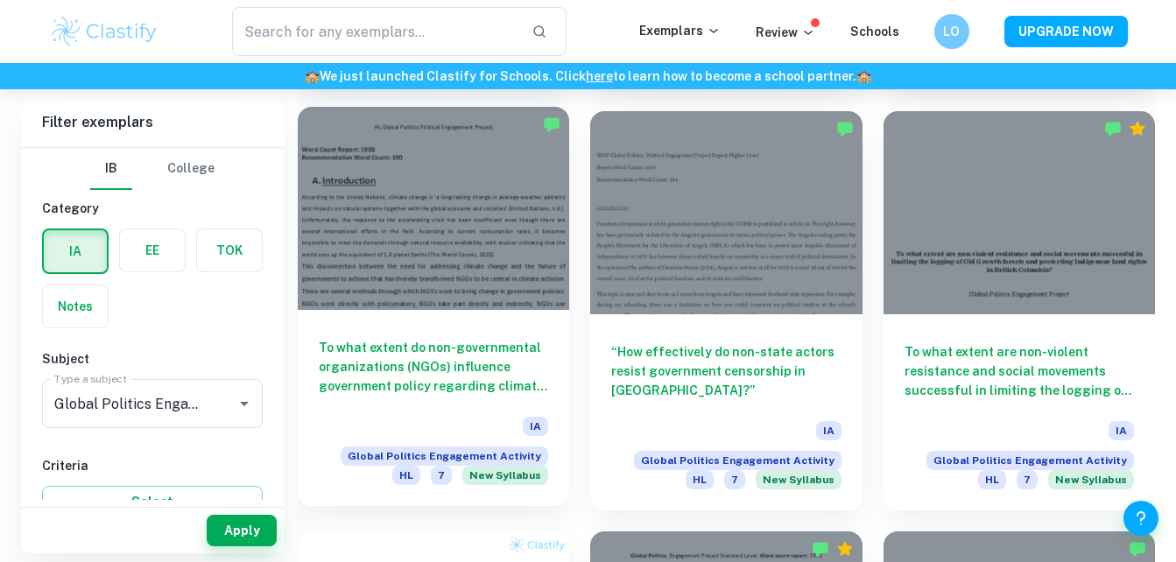
click at [429, 257] on div at bounding box center [433, 209] width 271 height 204
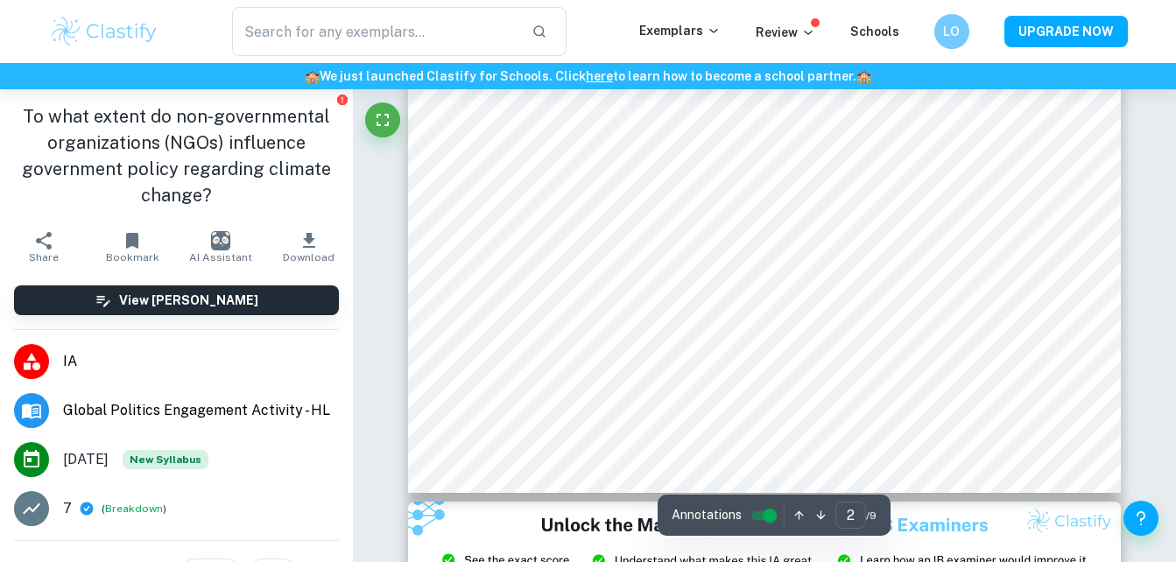
scroll to position [1754, 0]
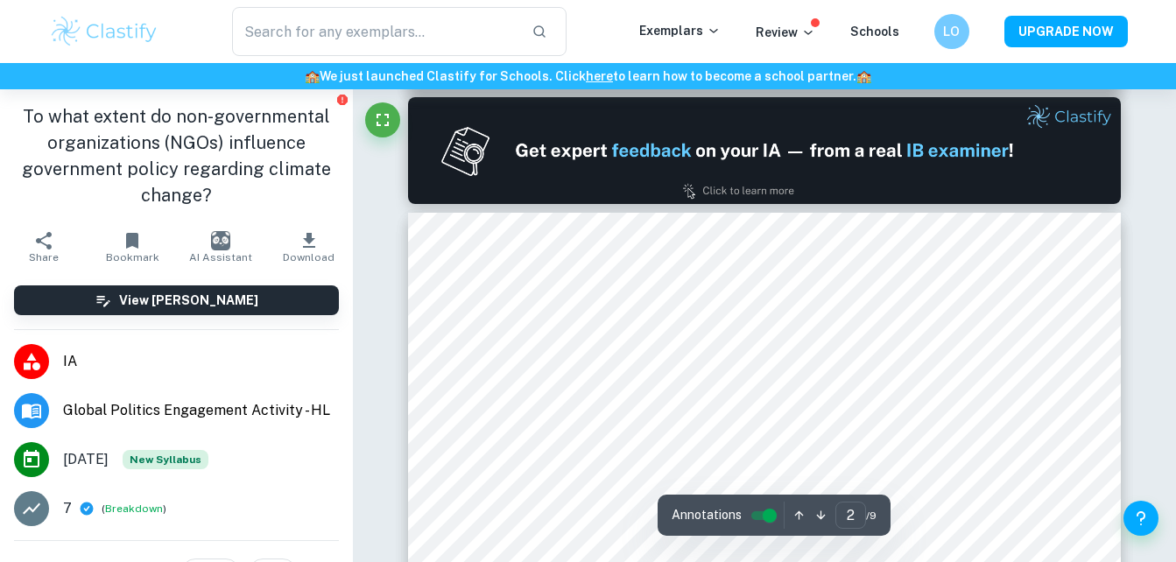
type input "1"
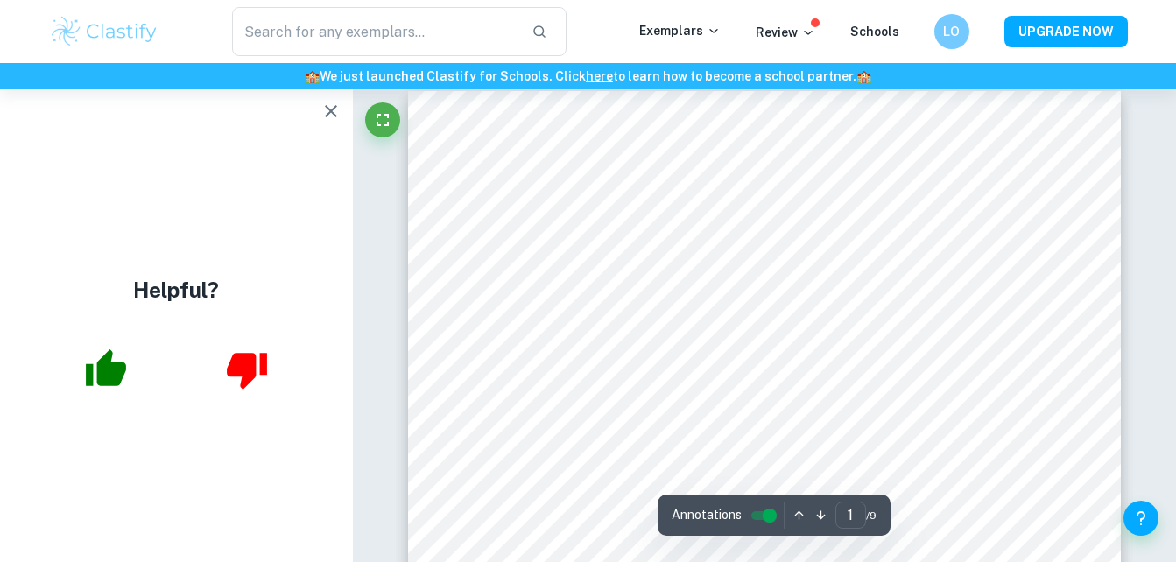
scroll to position [0, 0]
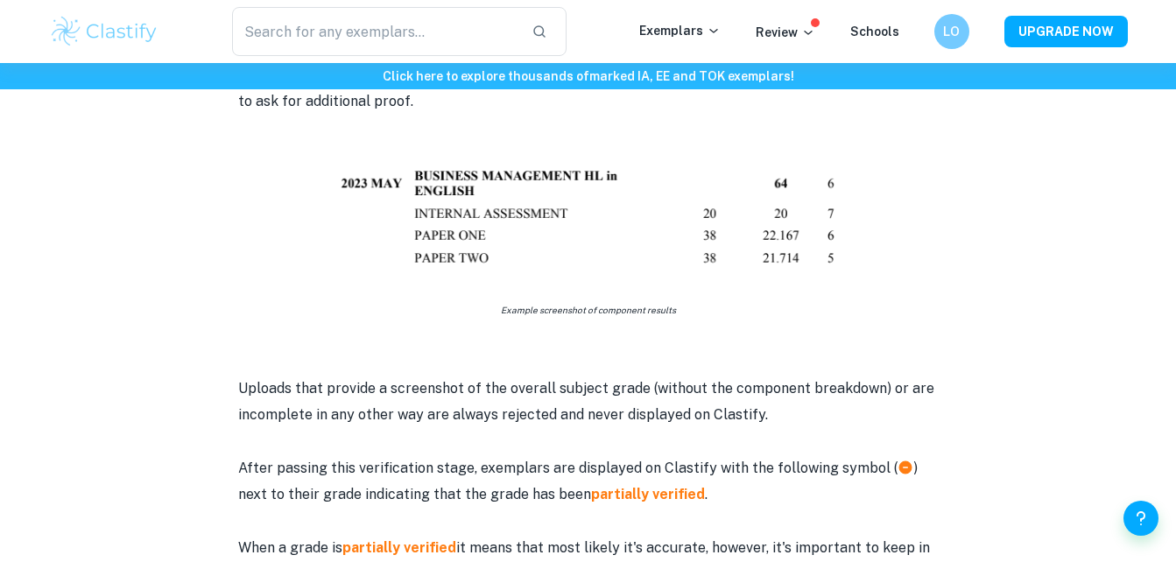
scroll to position [1090, 0]
